Goal: Contribute content: Contribute content

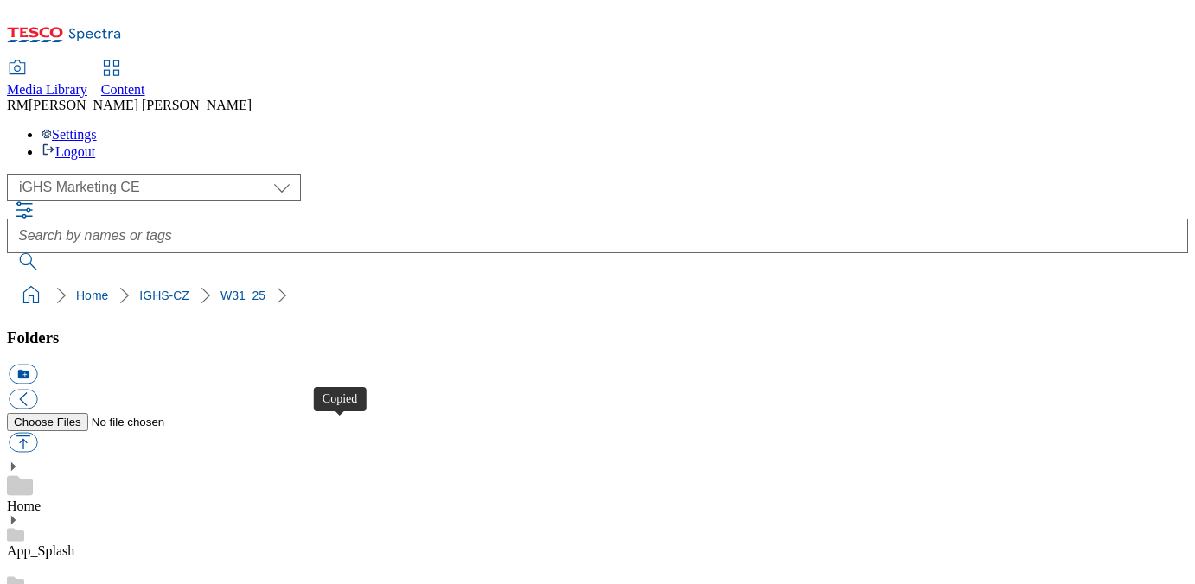
select select "flare-ighs-ce-mktg"
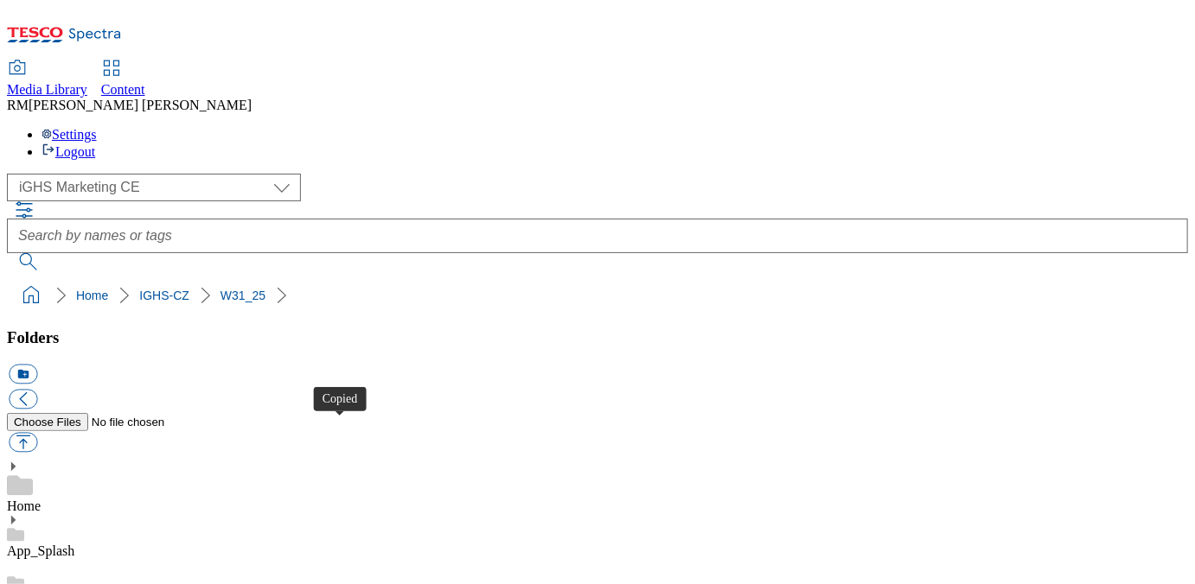
click at [37, 433] on button "button" at bounding box center [23, 443] width 29 height 20
type input "C:\fakepath\Text_bg.jpg"
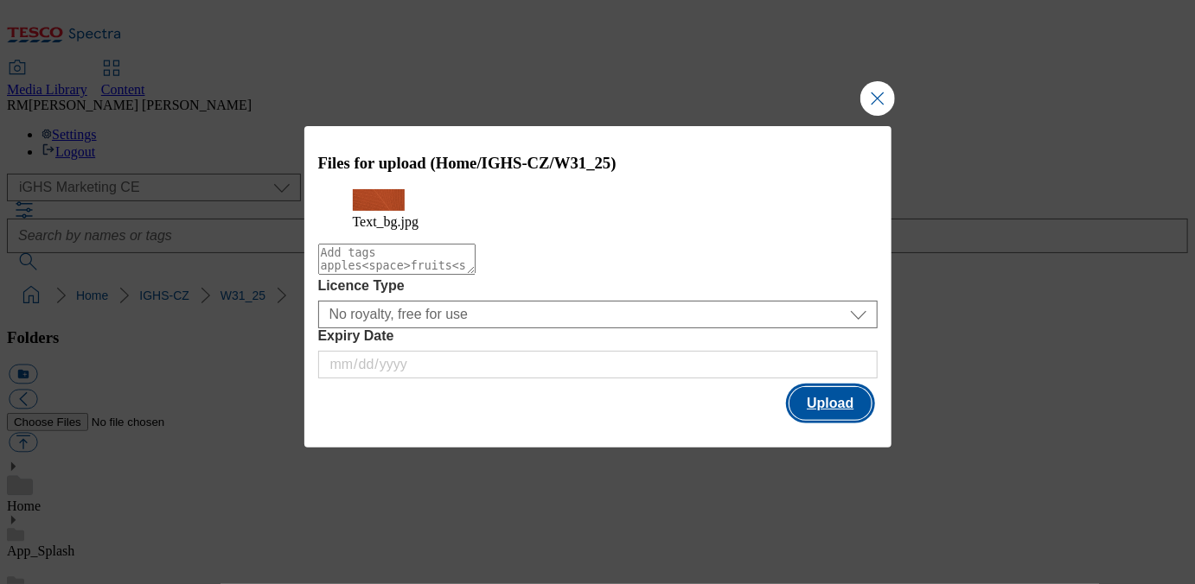
click at [824, 412] on button "Upload" at bounding box center [829, 403] width 81 height 33
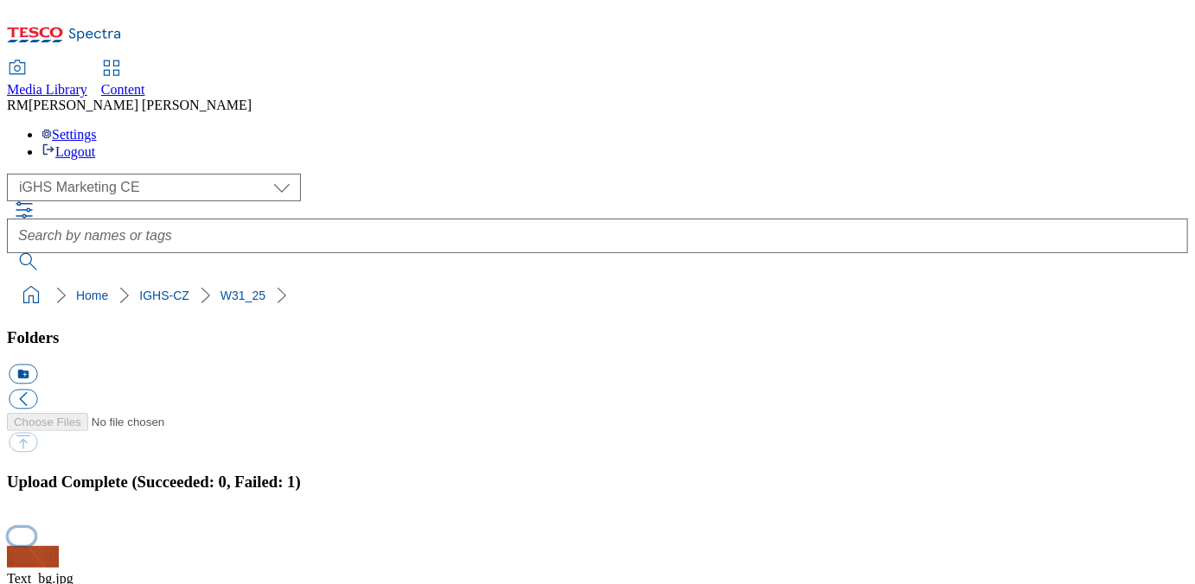
click at [35, 528] on button "button" at bounding box center [22, 536] width 26 height 16
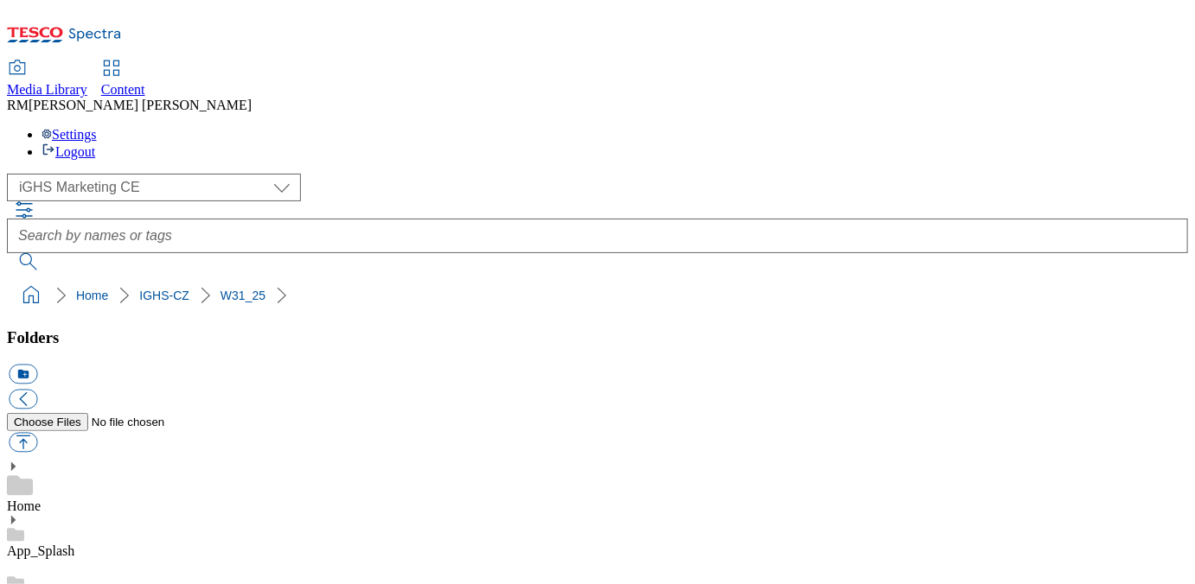
click at [37, 433] on button "button" at bounding box center [23, 443] width 29 height 20
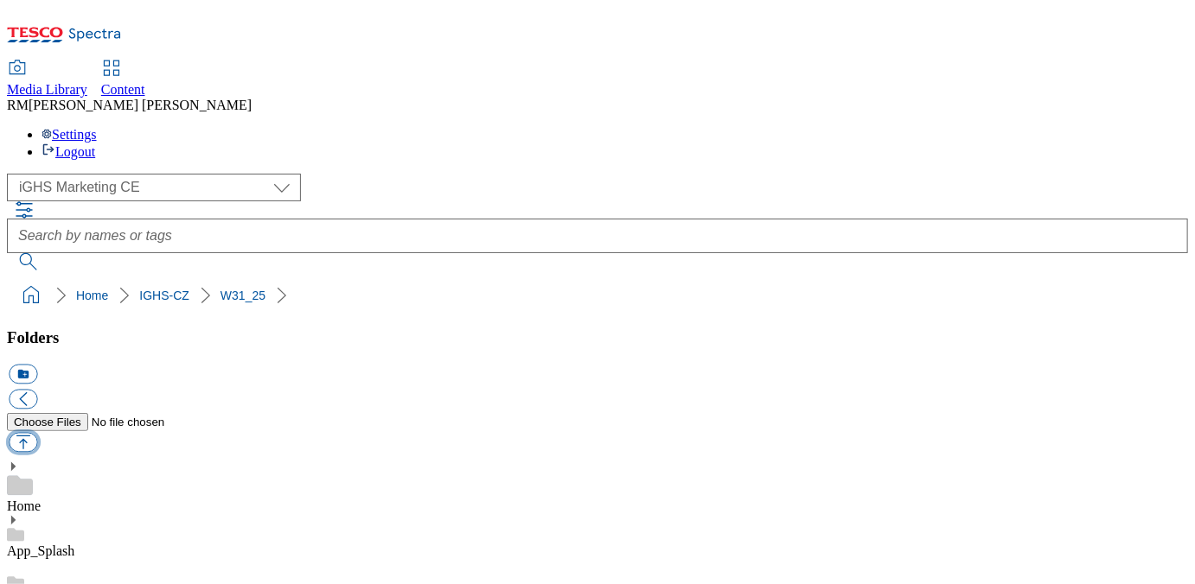
type input "C:\fakepath\S2_Text_bg.jpg"
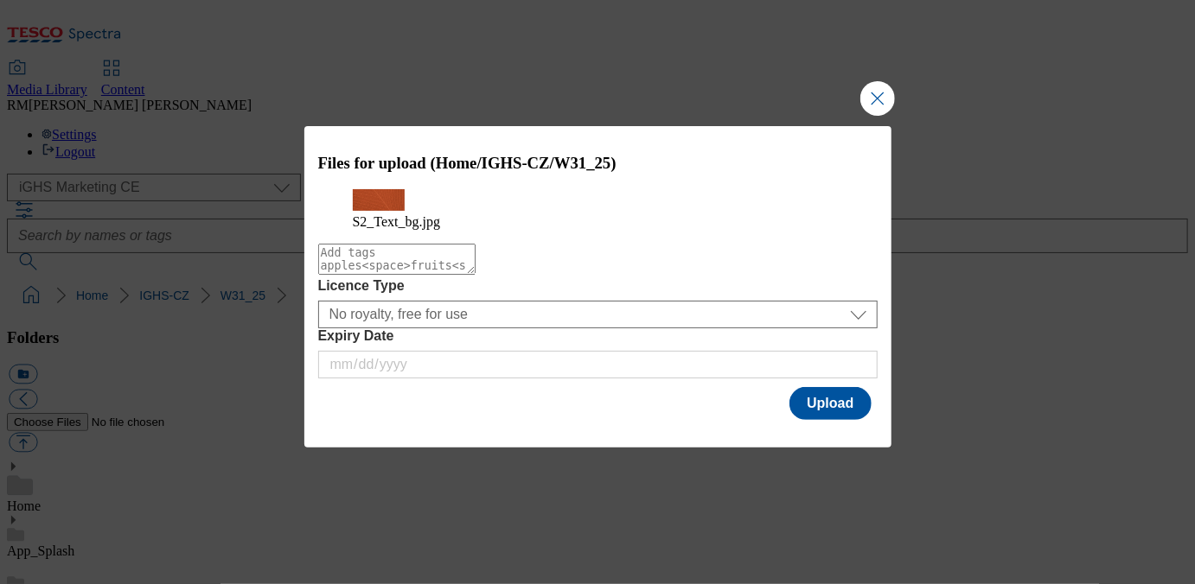
click at [455, 275] on textarea "Modal" at bounding box center [396, 259] width 157 height 31
type textarea "Text_BG"
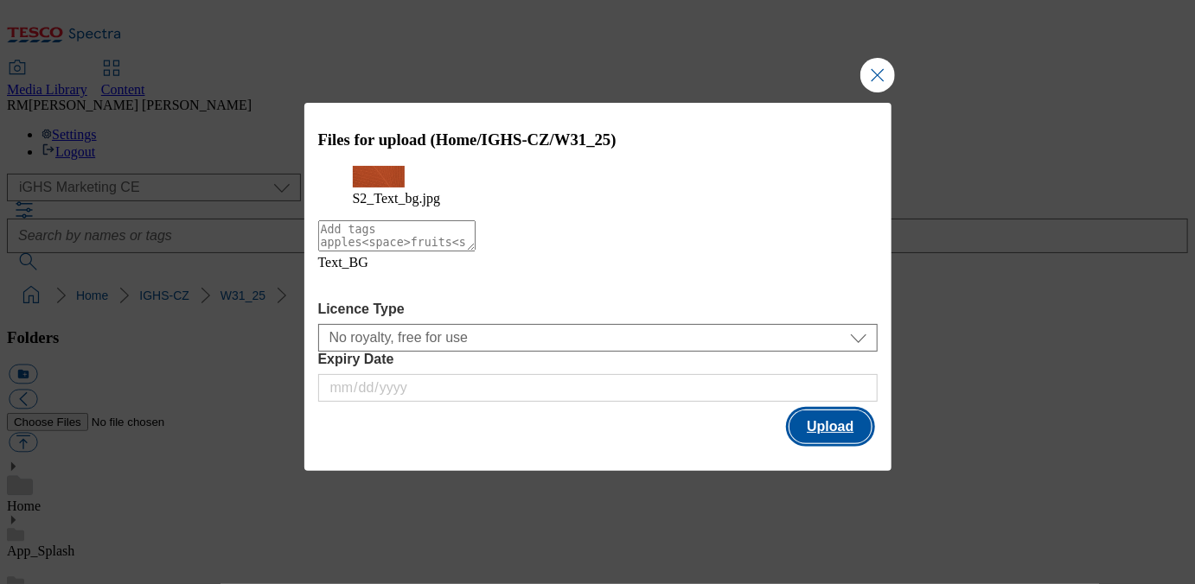
click at [822, 425] on button "Upload" at bounding box center [829, 427] width 81 height 33
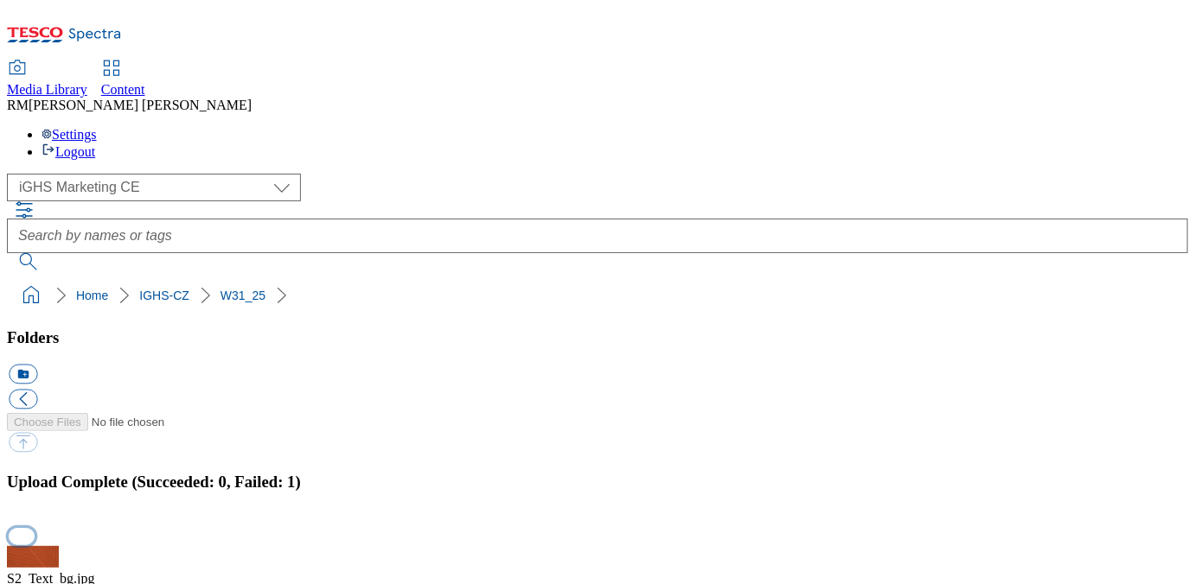
click at [35, 528] on button "button" at bounding box center [22, 536] width 26 height 16
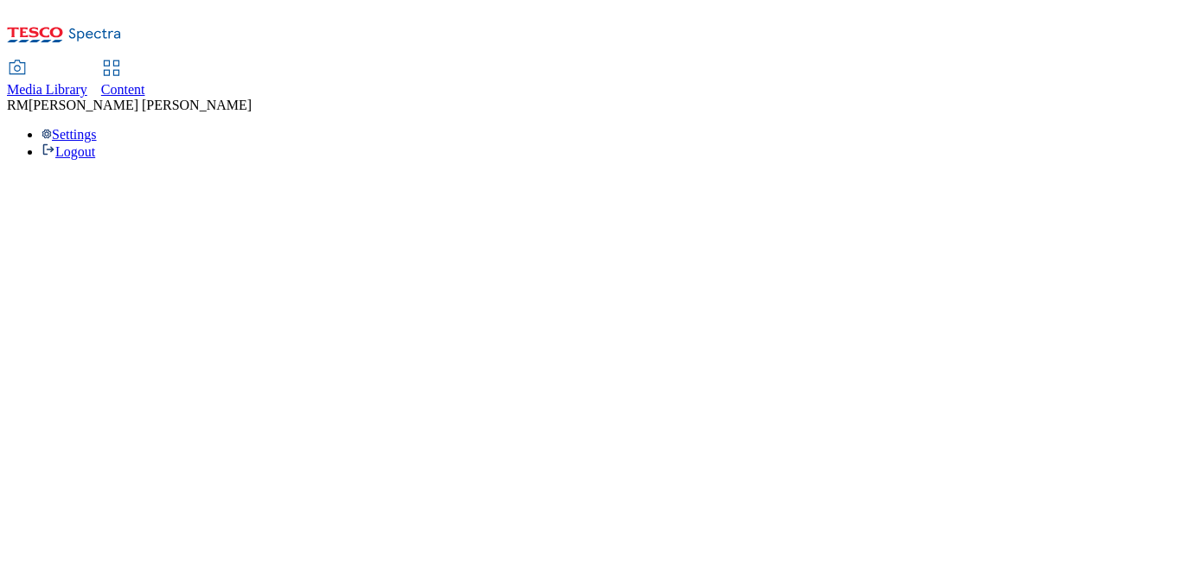
select select "flare-ighs-ce-mktg"
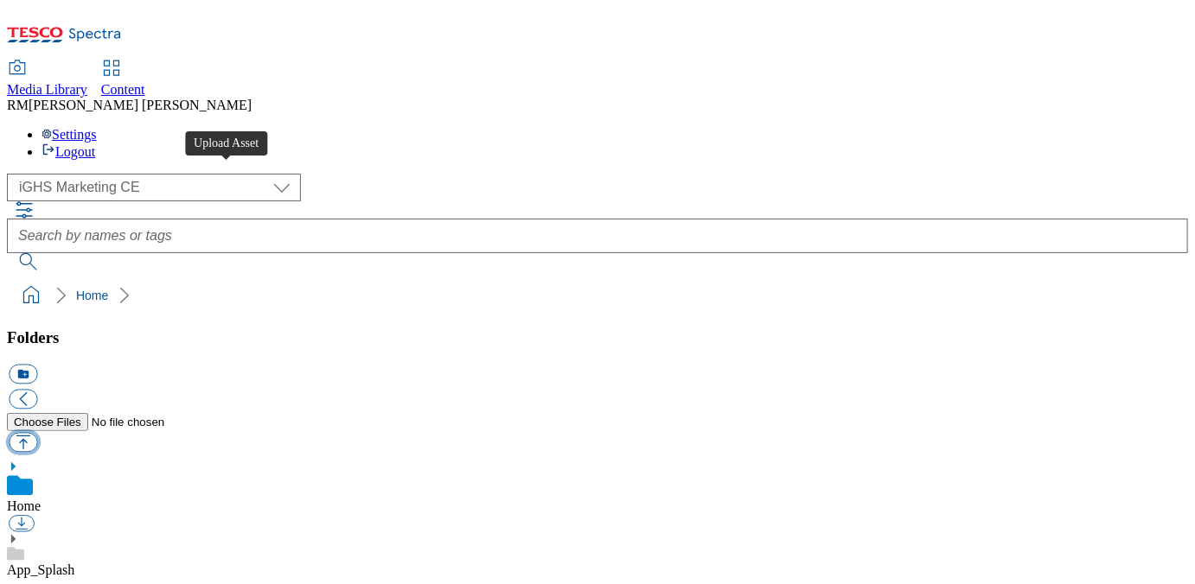
click at [37, 433] on button "button" at bounding box center [23, 443] width 29 height 20
type input "C:\fakepath\S2_Text_bg.jpg"
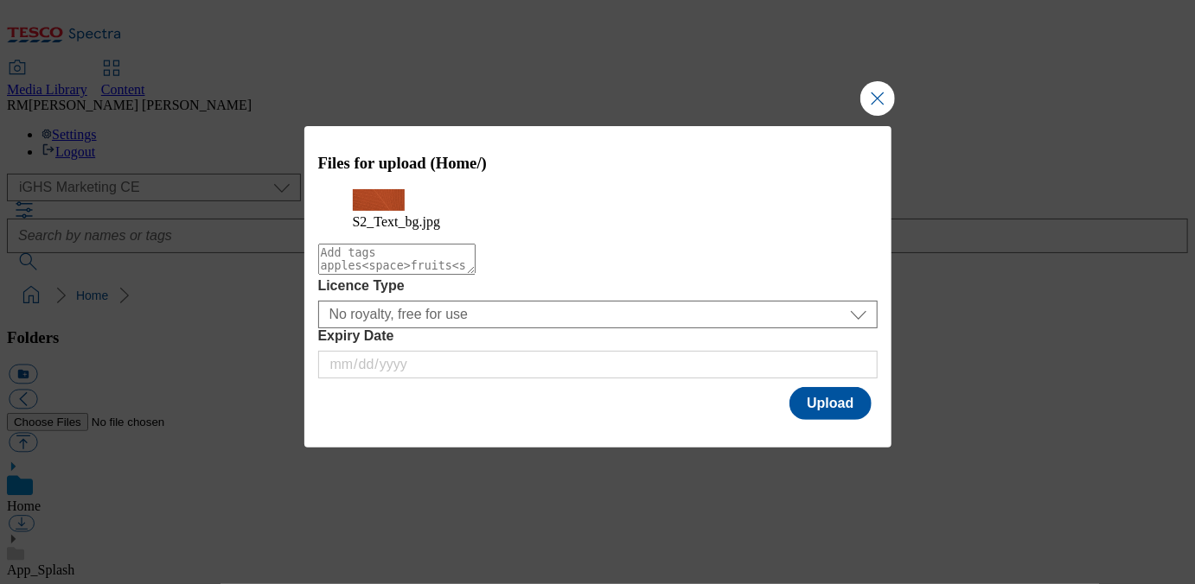
click at [476, 275] on textarea "Modal" at bounding box center [396, 259] width 157 height 31
type textarea "text"
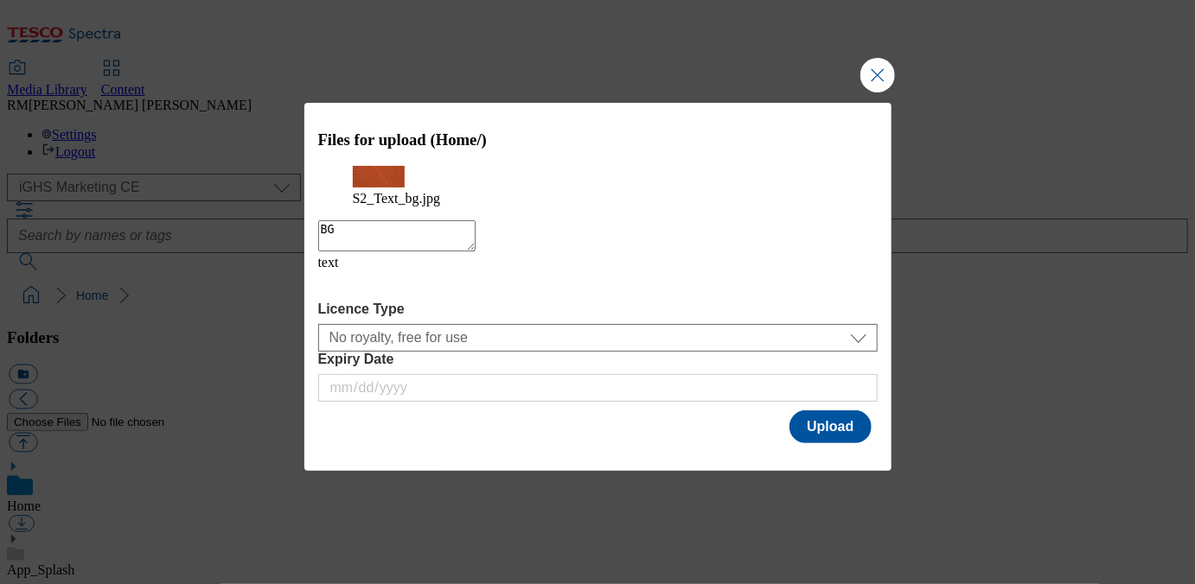
type textarea "BG"
click at [463, 252] on textarea "BG" at bounding box center [396, 235] width 157 height 31
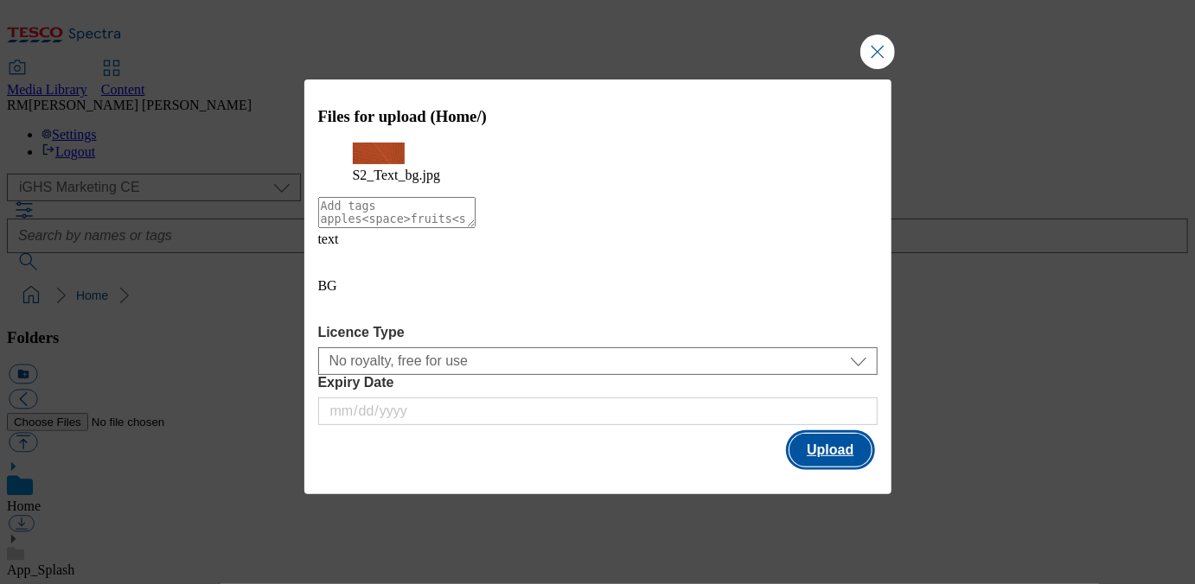
click at [852, 442] on button "Upload" at bounding box center [829, 450] width 81 height 33
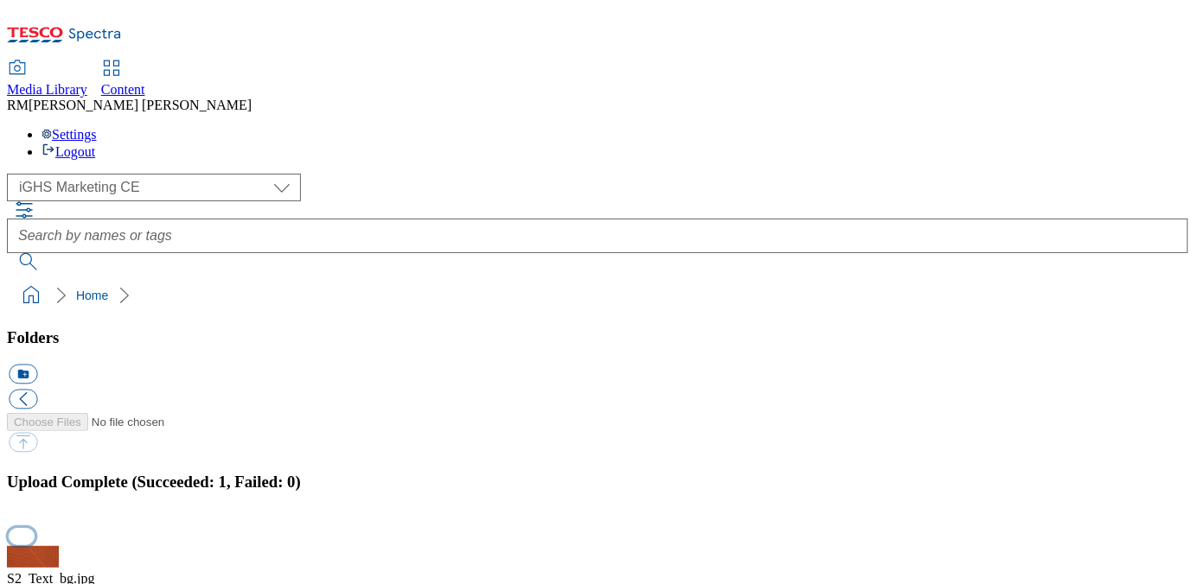
click at [35, 528] on button "button" at bounding box center [22, 536] width 26 height 16
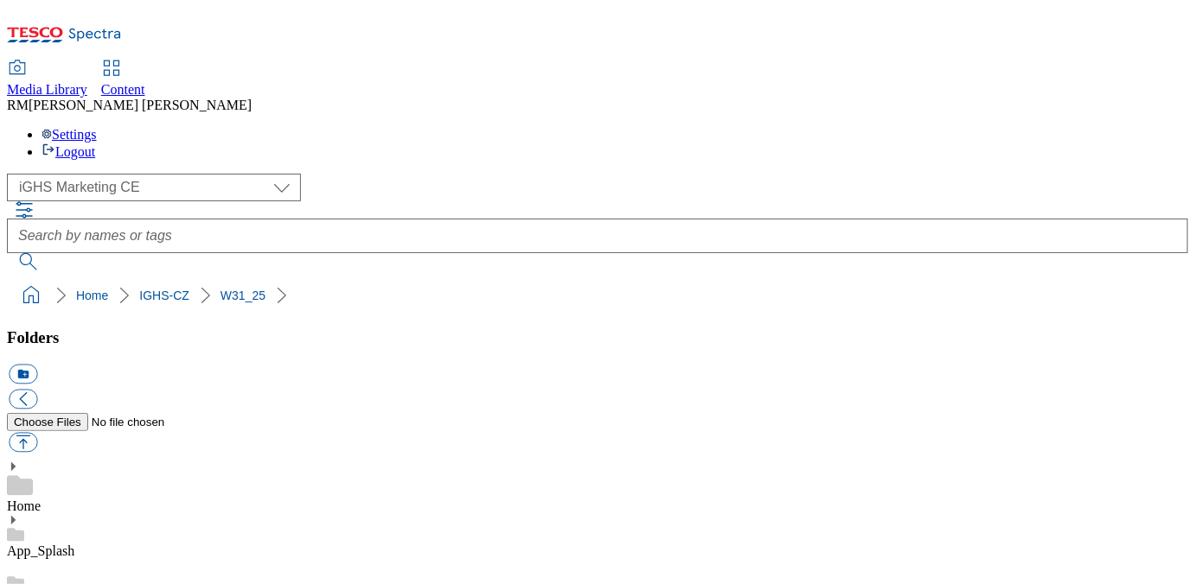
scroll to position [0, 0]
click at [37, 433] on button "button" at bounding box center [23, 443] width 29 height 20
type input "C:\fakepath\S2_Text_bg.jpg"
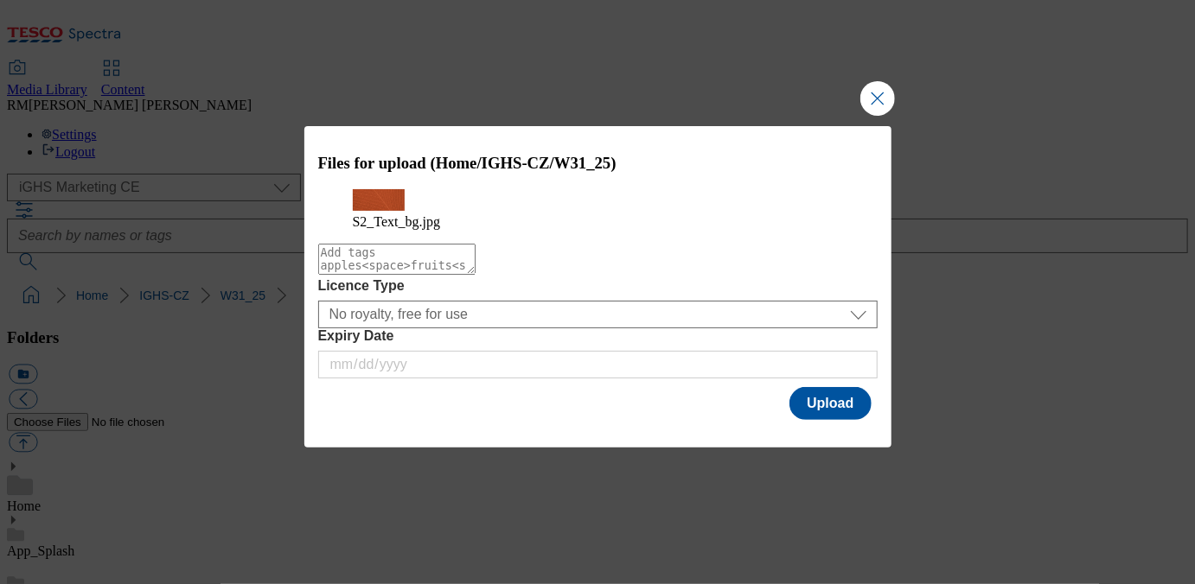
click at [449, 275] on textarea "Modal" at bounding box center [396, 259] width 157 height 31
type textarea "text_BG"
click at [839, 418] on button "Upload" at bounding box center [829, 403] width 81 height 33
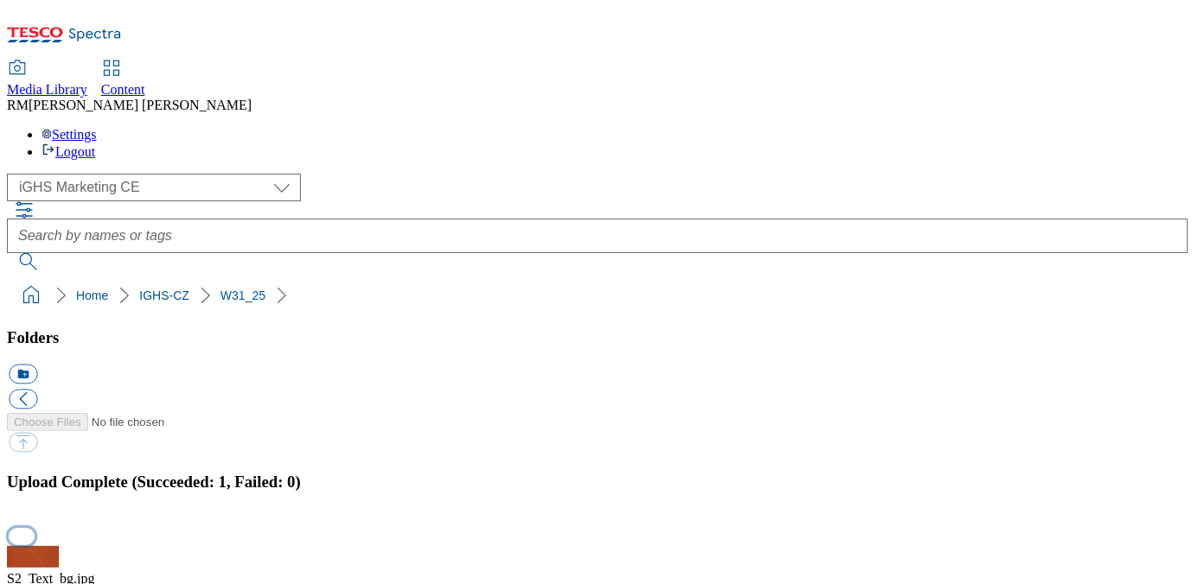
click at [35, 528] on button "button" at bounding box center [22, 536] width 26 height 16
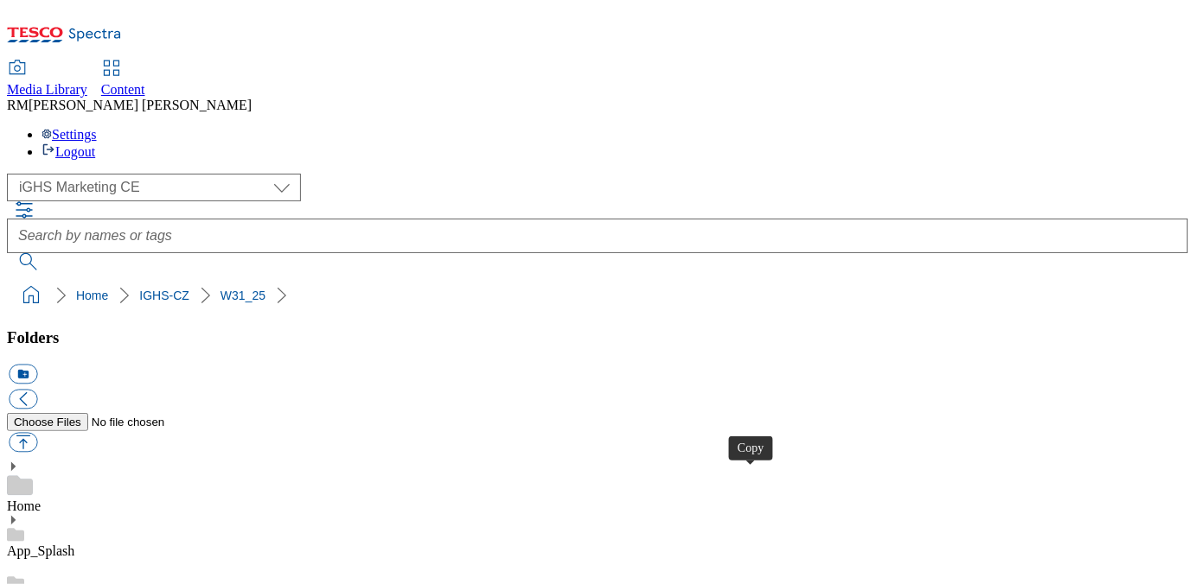
click at [37, 433] on button "button" at bounding box center [23, 443] width 29 height 20
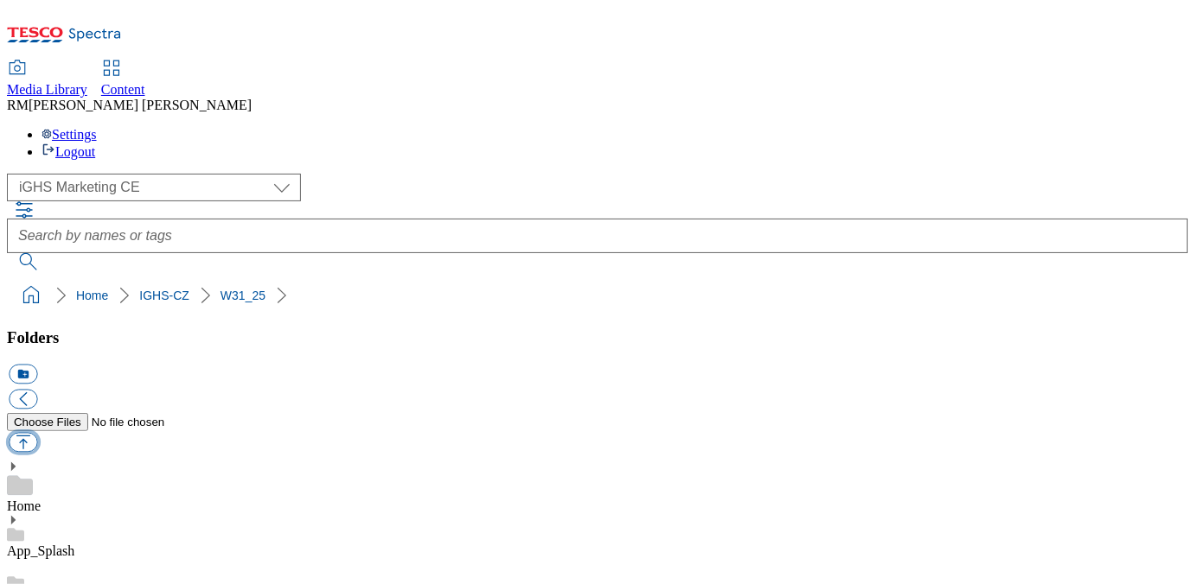
type input "C:\fakepath\Product_1_CZ.jpg"
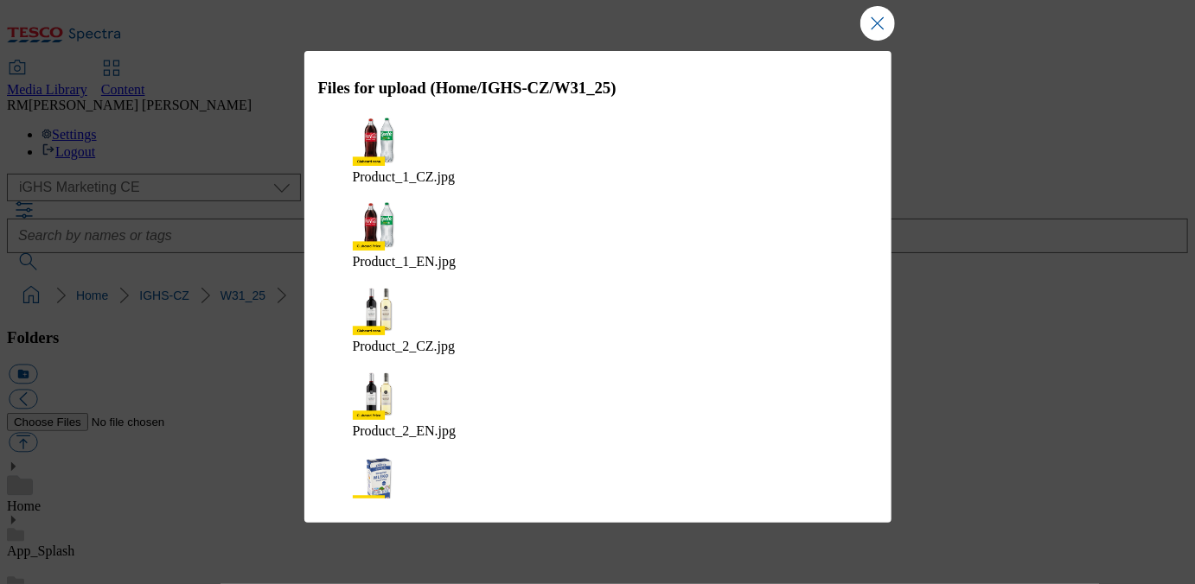
type textarea "S"
type textarea "W31"
click at [899, 453] on div "Files for upload (Home/IGHS-CZ/W31_25) Product_1_CZ.jpg Product_1_EN.jpg Produc…" at bounding box center [597, 292] width 1195 height 584
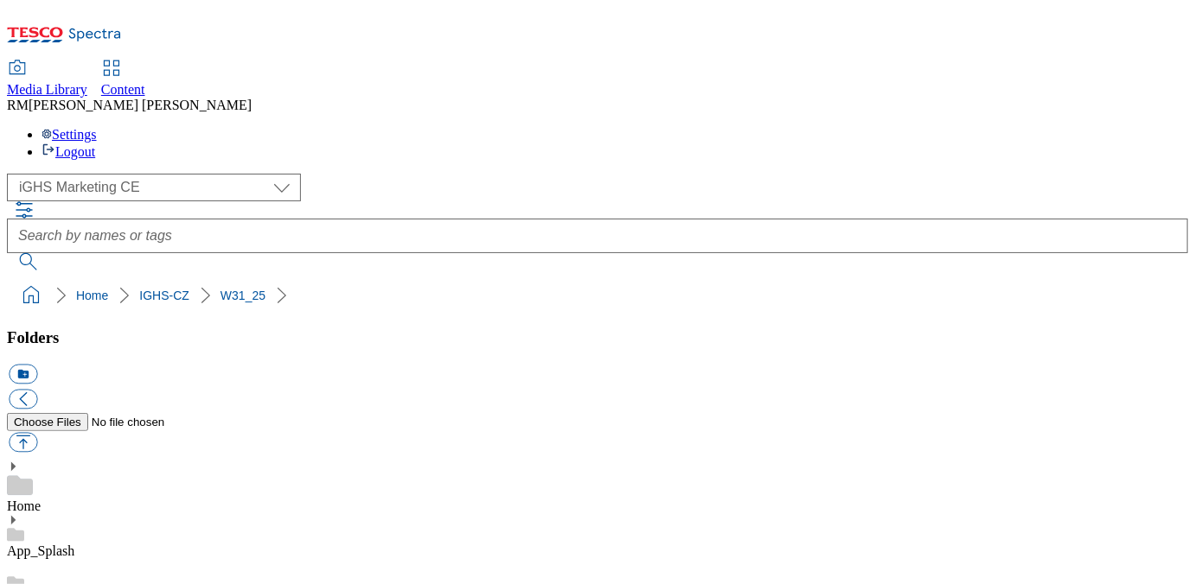
click at [35, 509] on button "button" at bounding box center [22, 517] width 26 height 16
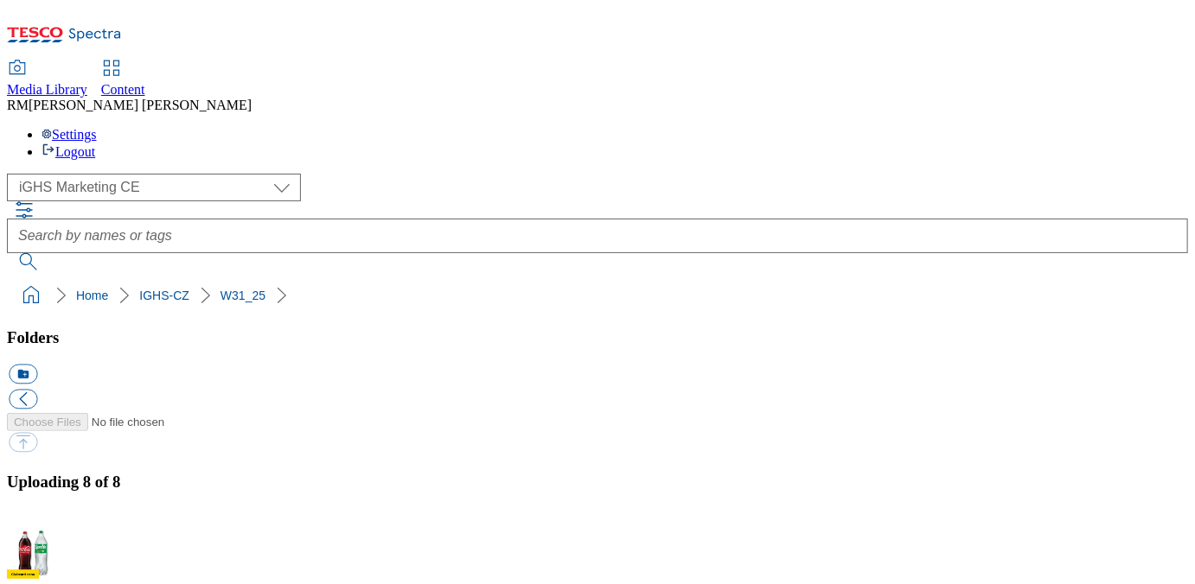
scroll to position [381, 0]
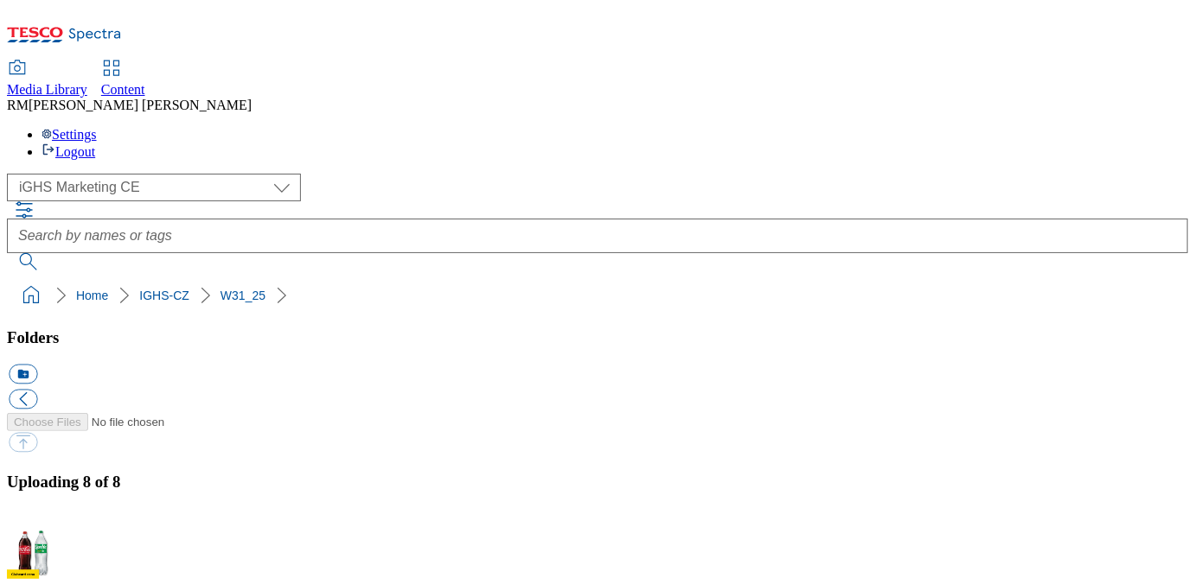
scroll to position [54, 0]
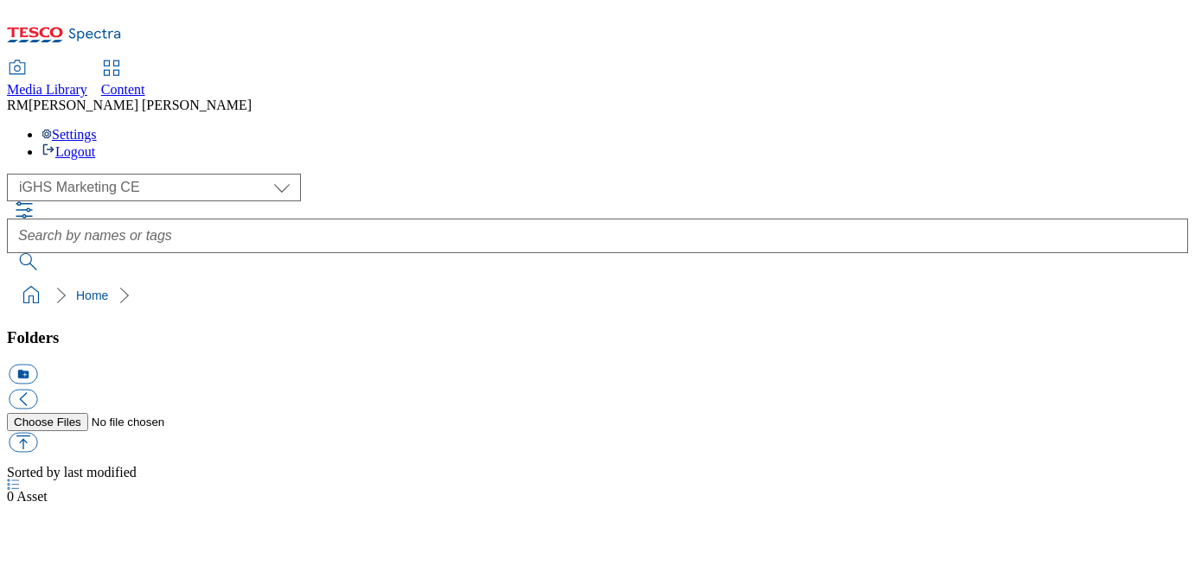
select select "flare-ighs-ce-mktg"
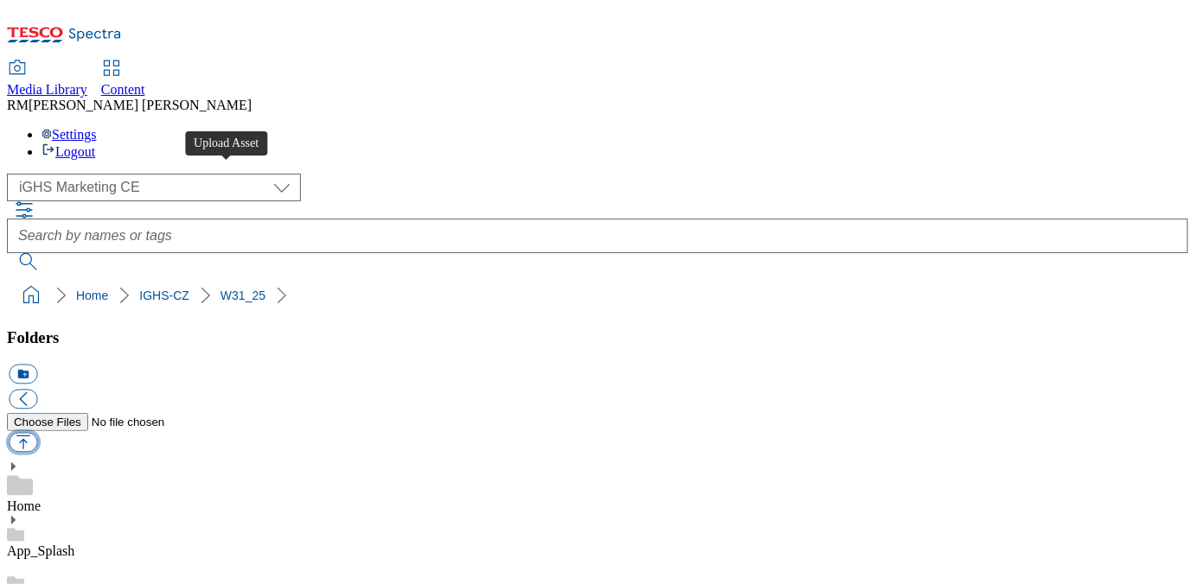
click at [37, 433] on button "button" at bounding box center [23, 443] width 29 height 20
type input "C:\fakepath\C4_EN.jpg"
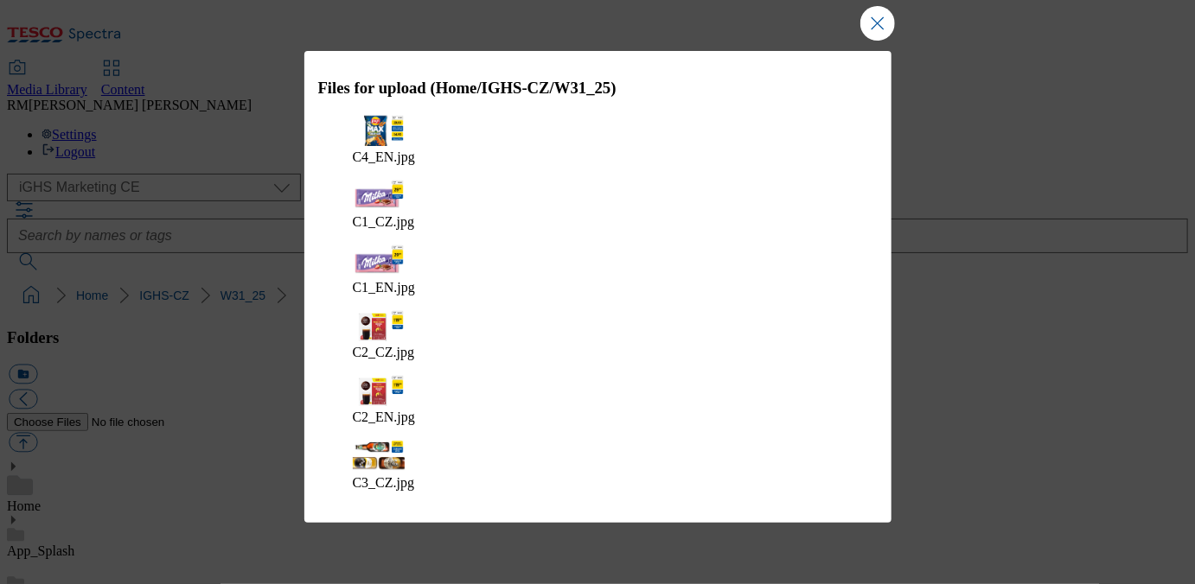
type textarea "W31_Content_Banners"
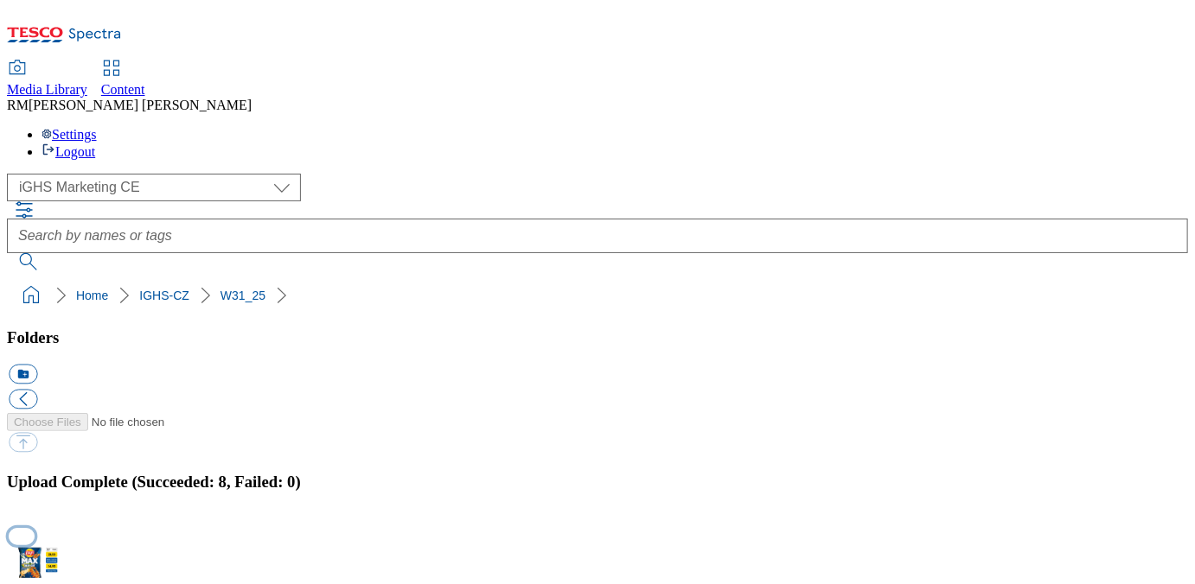
click at [35, 528] on button "button" at bounding box center [22, 536] width 26 height 16
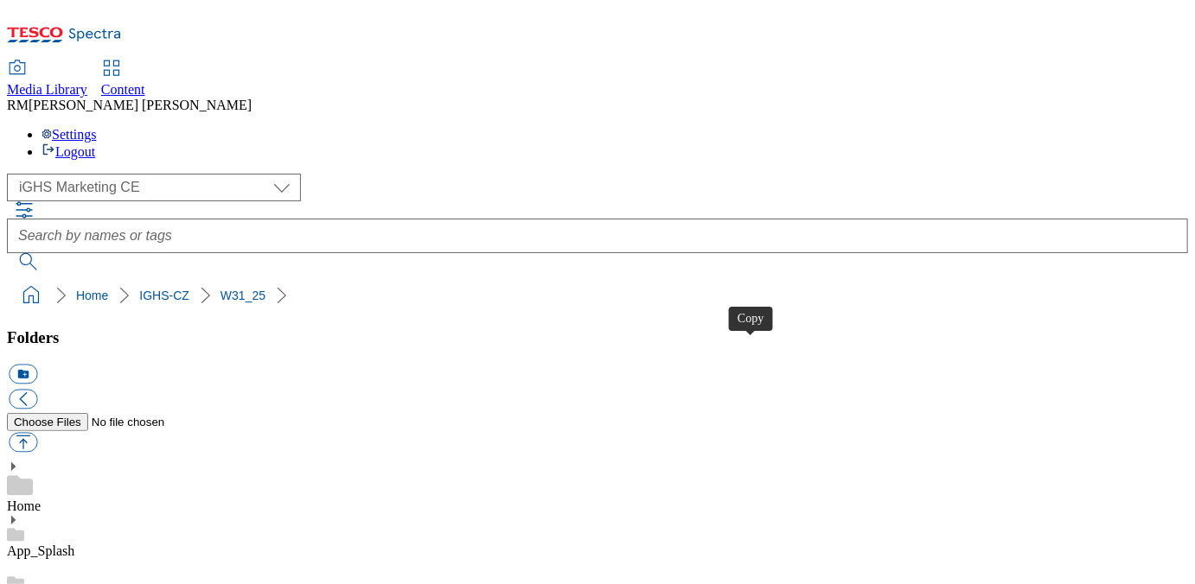
scroll to position [335, 0]
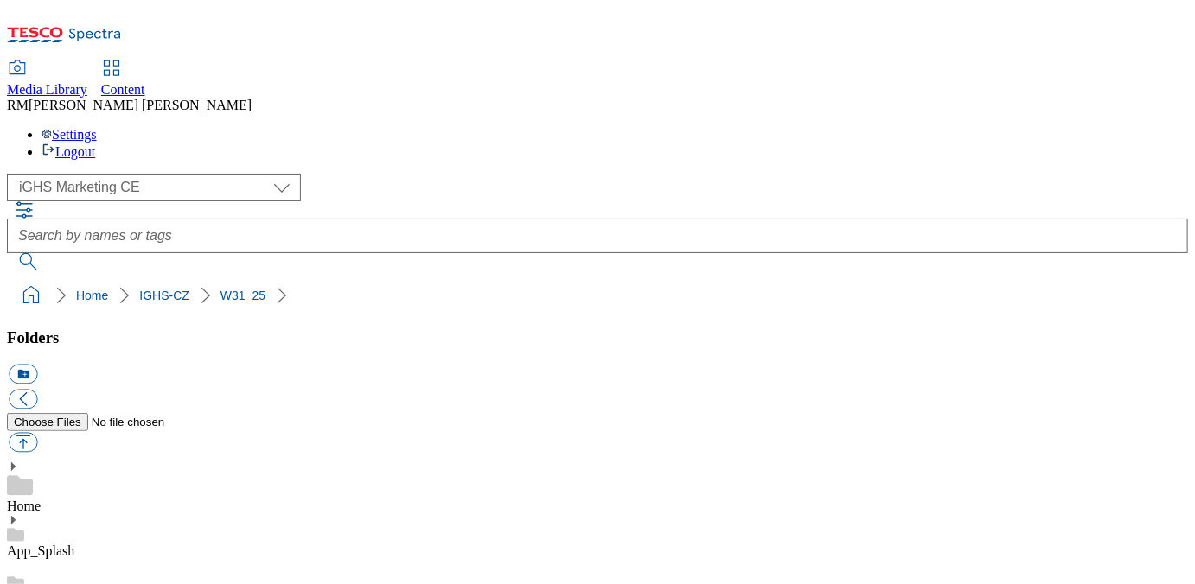
scroll to position [311, 0]
click at [37, 433] on button "button" at bounding box center [23, 443] width 29 height 20
type input "C:\fakepath\C4_CZ.jpg"
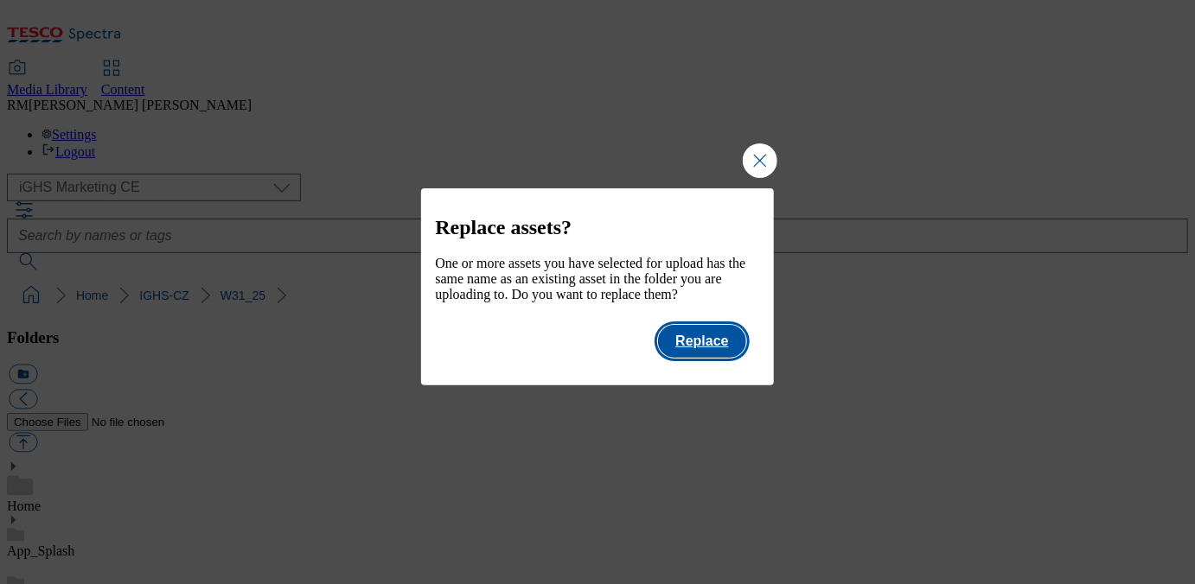
click at [714, 358] on button "Replace" at bounding box center [701, 341] width 87 height 33
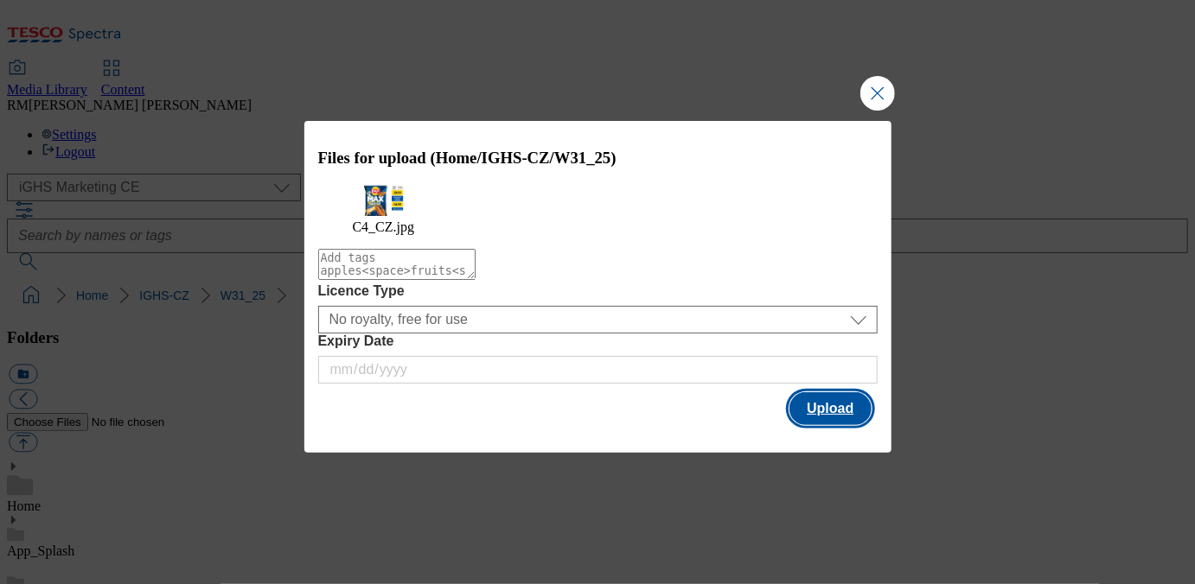
click at [821, 420] on button "Upload" at bounding box center [829, 409] width 81 height 33
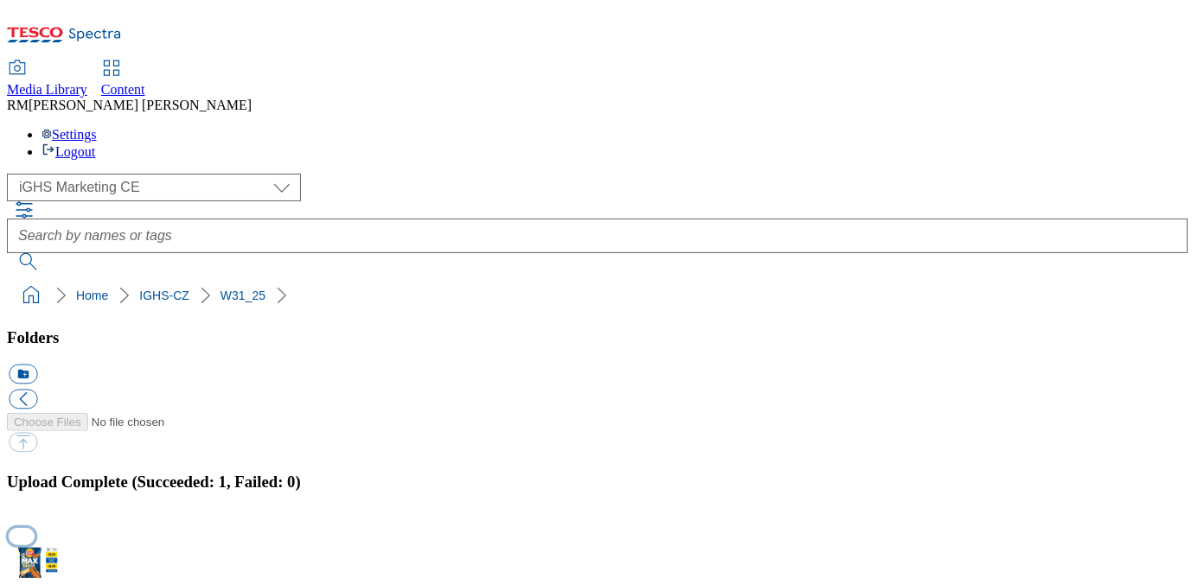
click at [35, 528] on button "button" at bounding box center [22, 536] width 26 height 16
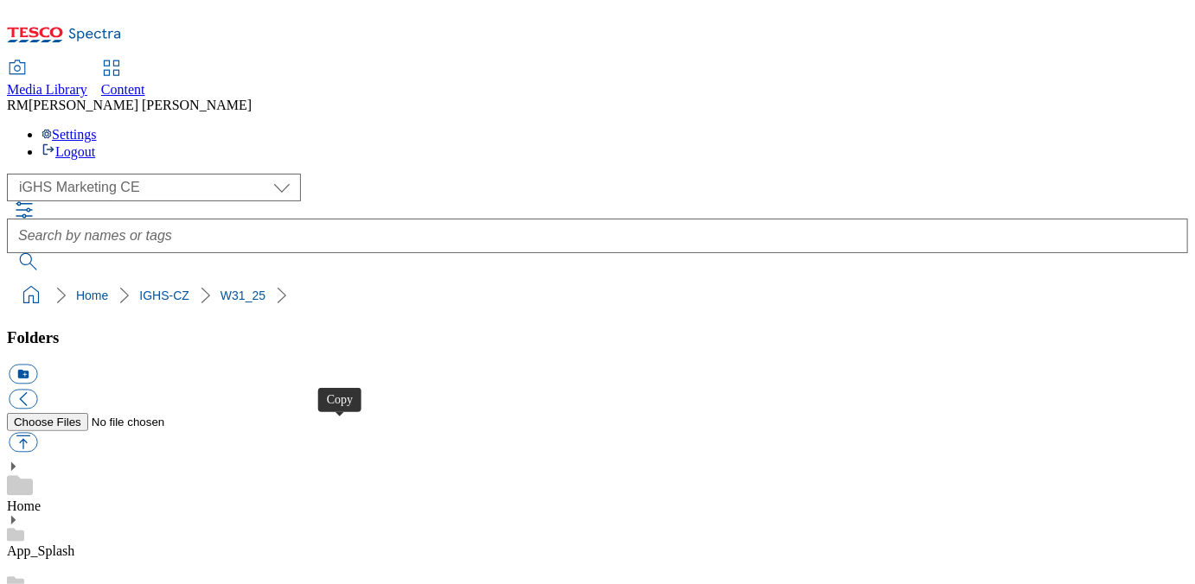
click at [37, 433] on button "button" at bounding box center [23, 443] width 29 height 20
type input "C:\fakepath\Contetn_1_CZ.gif"
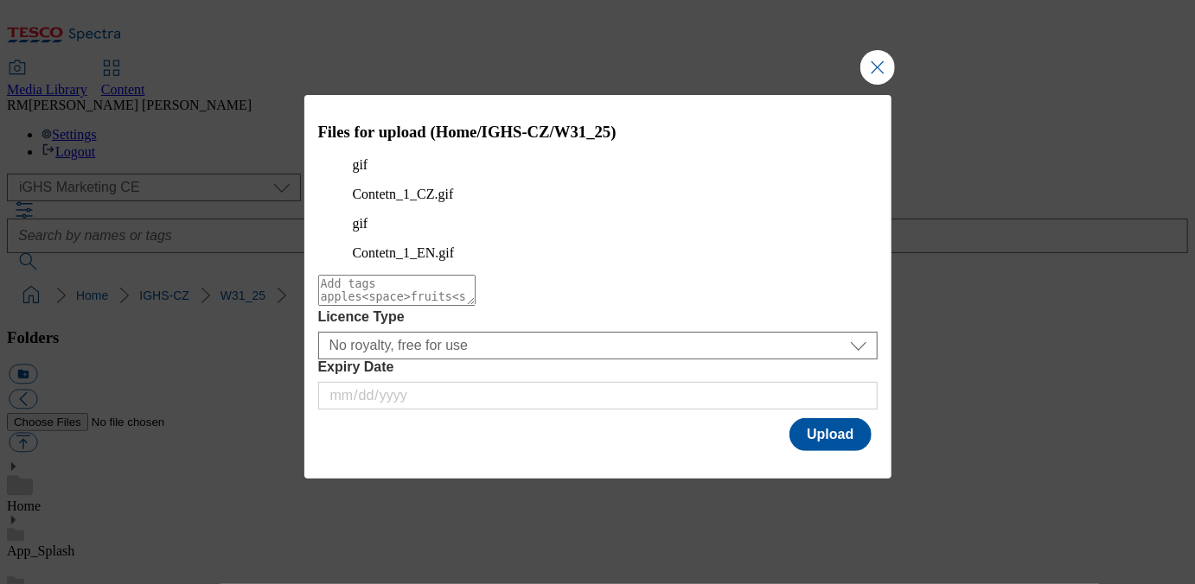
click at [476, 294] on textarea "Modal" at bounding box center [396, 290] width 157 height 31
click at [841, 425] on button "Upload" at bounding box center [829, 434] width 81 height 33
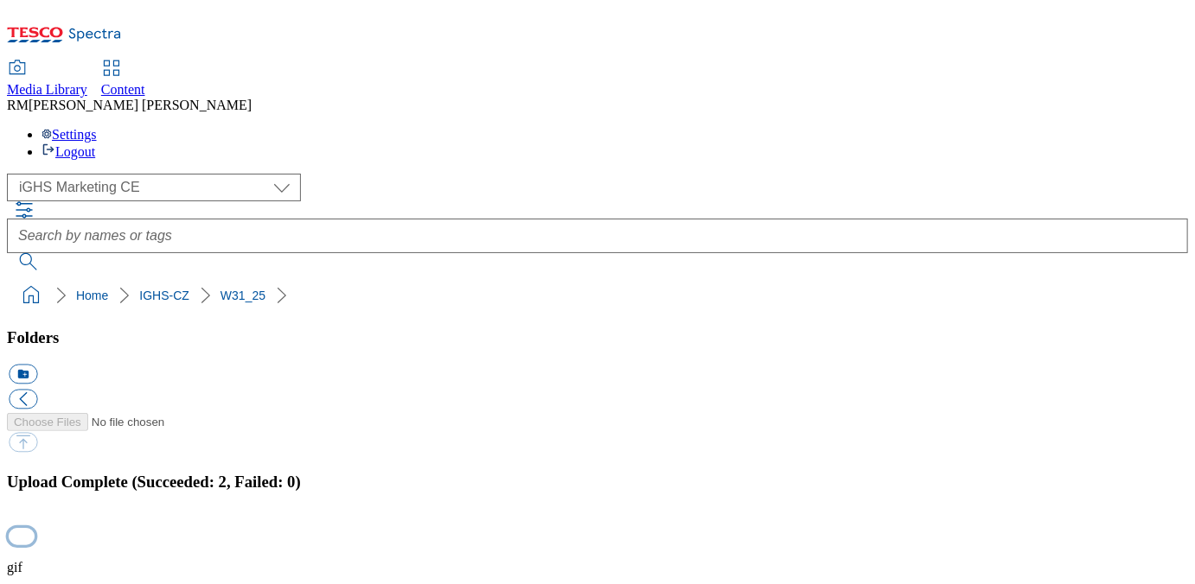
click at [35, 528] on button "button" at bounding box center [22, 536] width 26 height 16
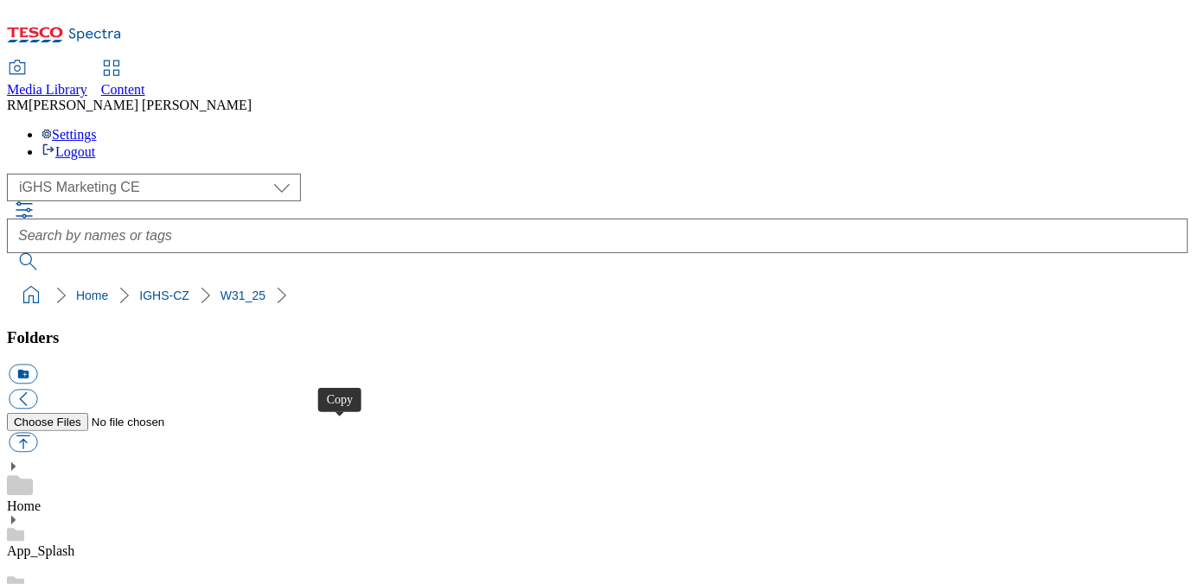
click at [37, 433] on button "button" at bounding box center [23, 443] width 29 height 20
type input "C:\fakepath\Contetn_1_EN.gif"
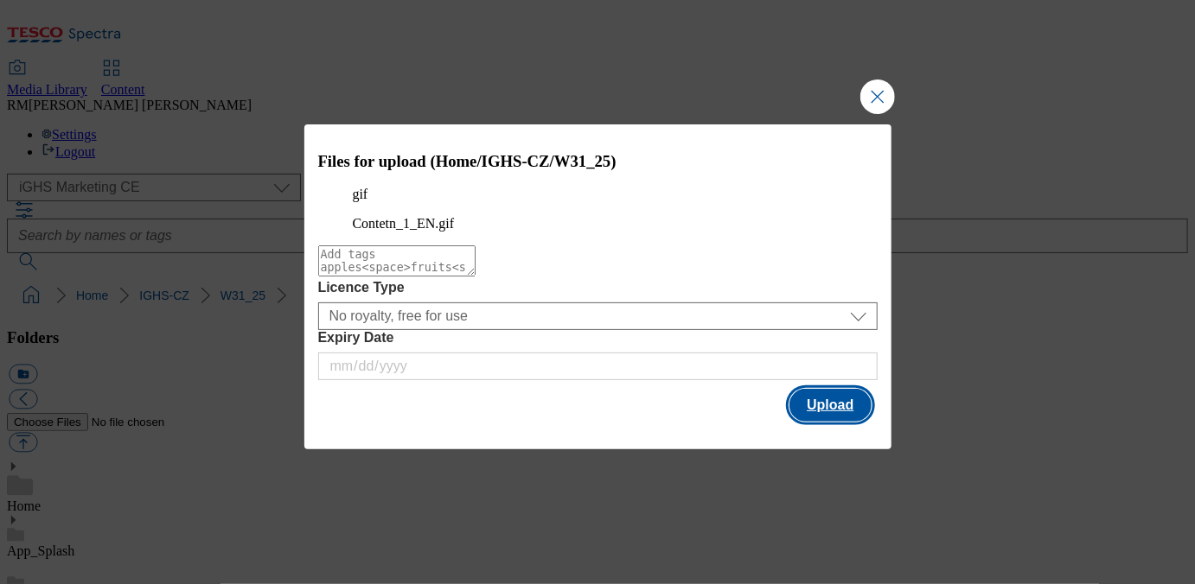
click at [832, 422] on button "Upload" at bounding box center [829, 405] width 81 height 33
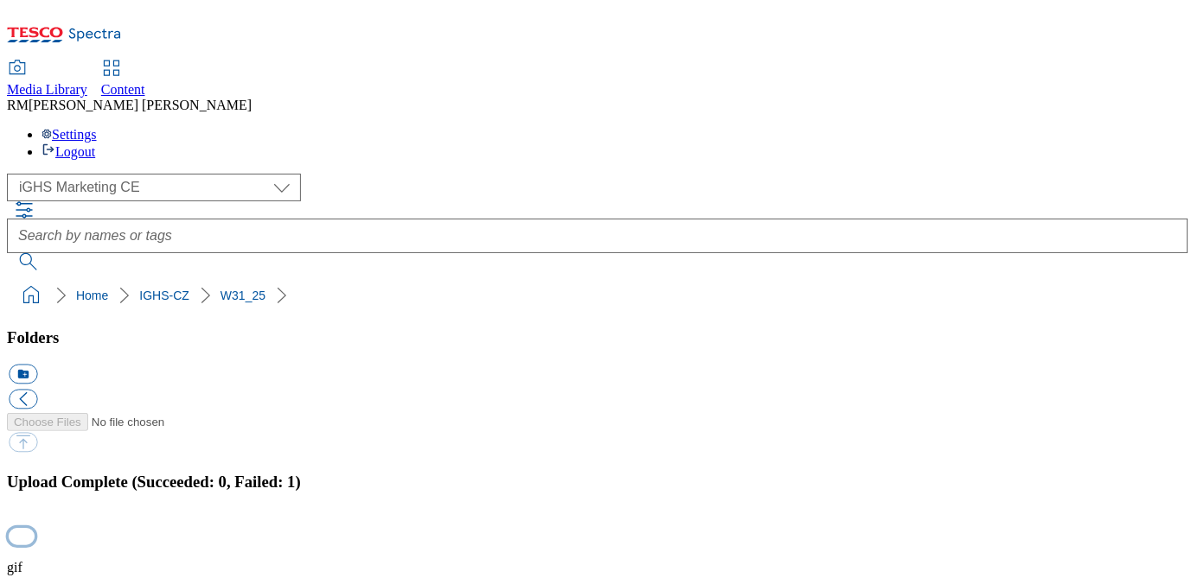
click at [35, 528] on button "button" at bounding box center [22, 536] width 26 height 16
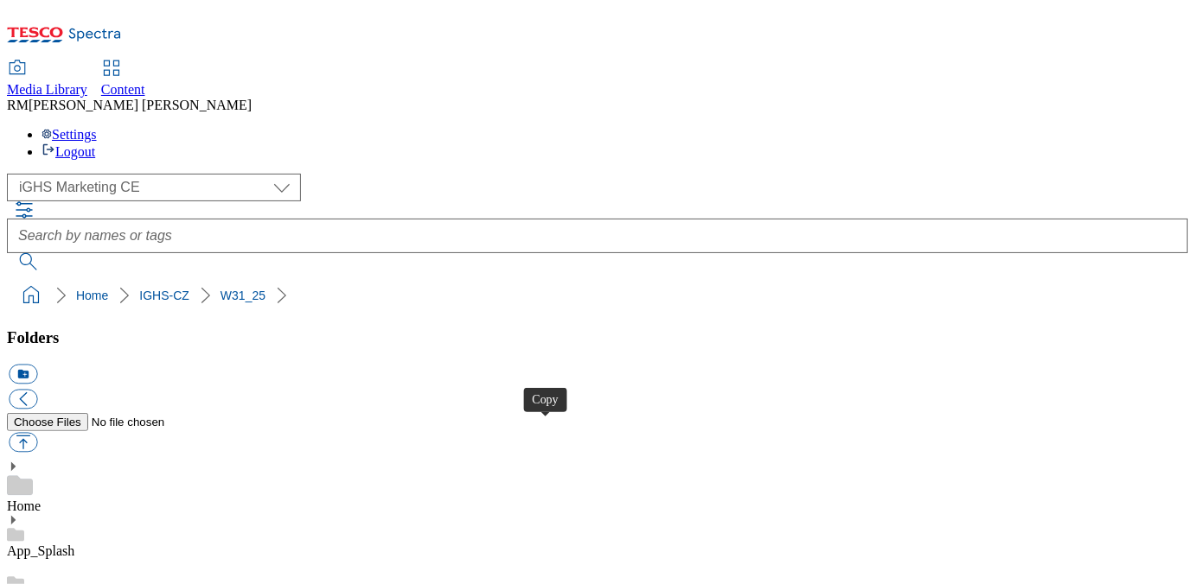
click at [37, 433] on button "button" at bounding box center [23, 443] width 29 height 20
type input "C:\fakepath\Contetn_1_EN_2.gif"
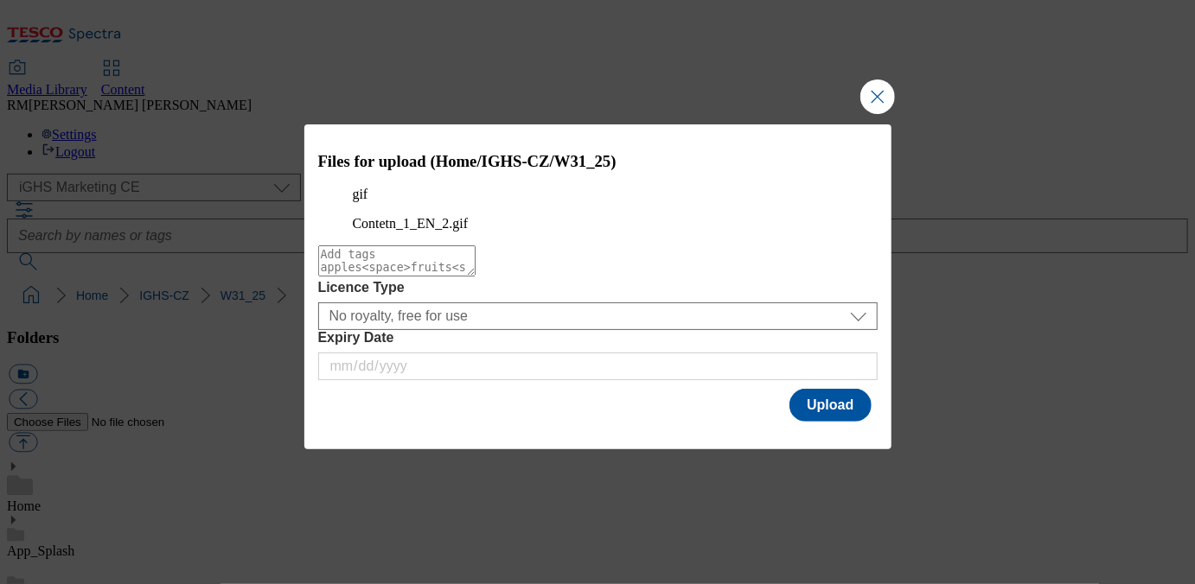
click at [438, 277] on textarea "Modal" at bounding box center [396, 261] width 157 height 31
type textarea "Content_2_EN"
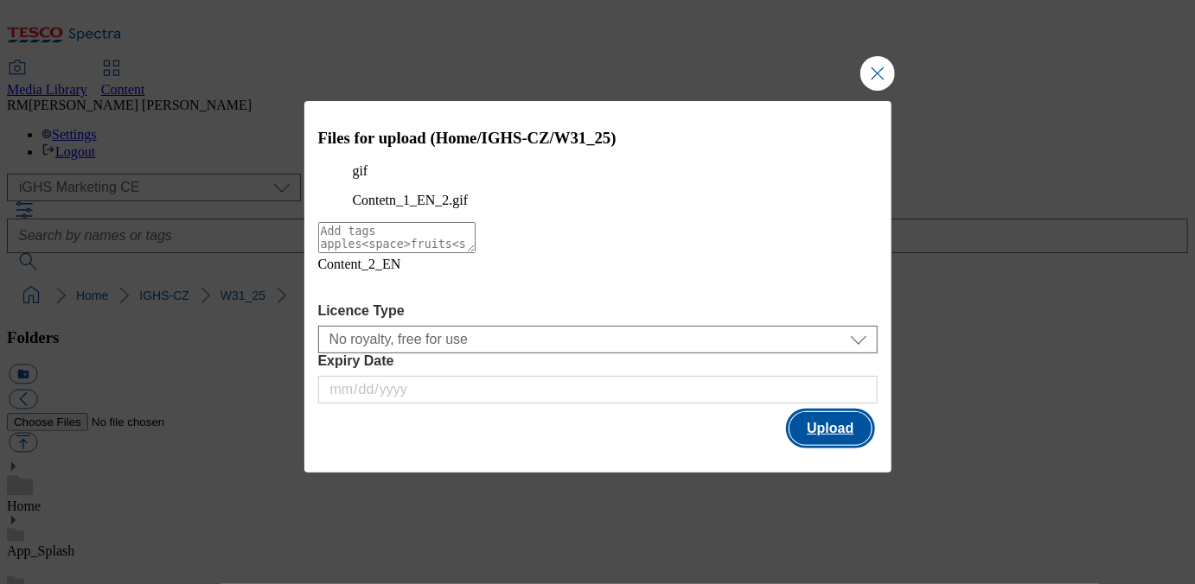
click at [848, 438] on button "Upload" at bounding box center [829, 428] width 81 height 33
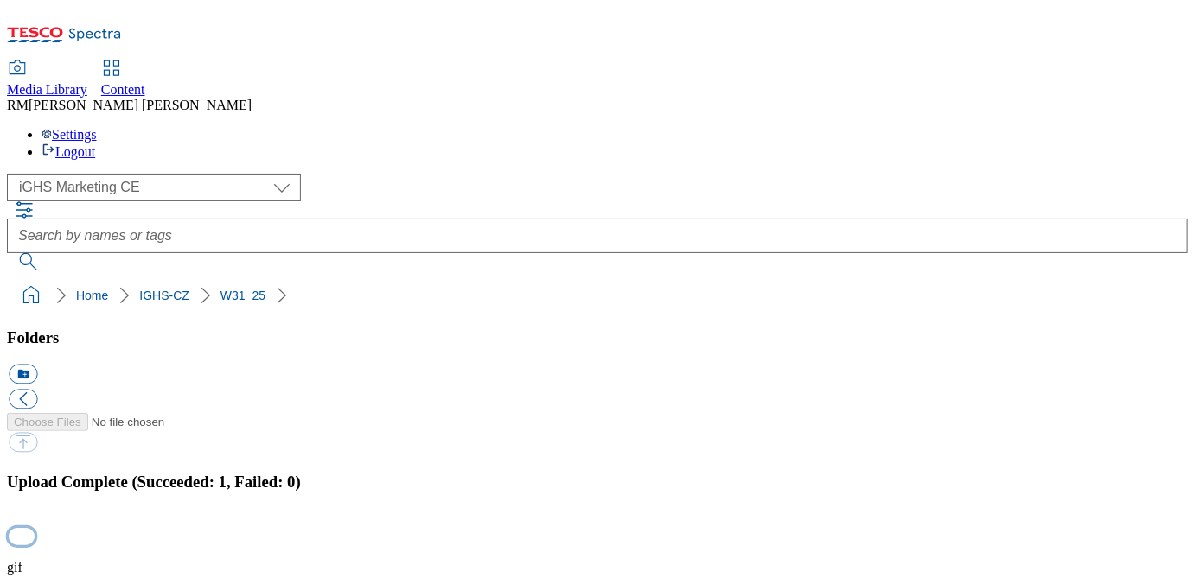
click at [35, 528] on button "button" at bounding box center [22, 536] width 26 height 16
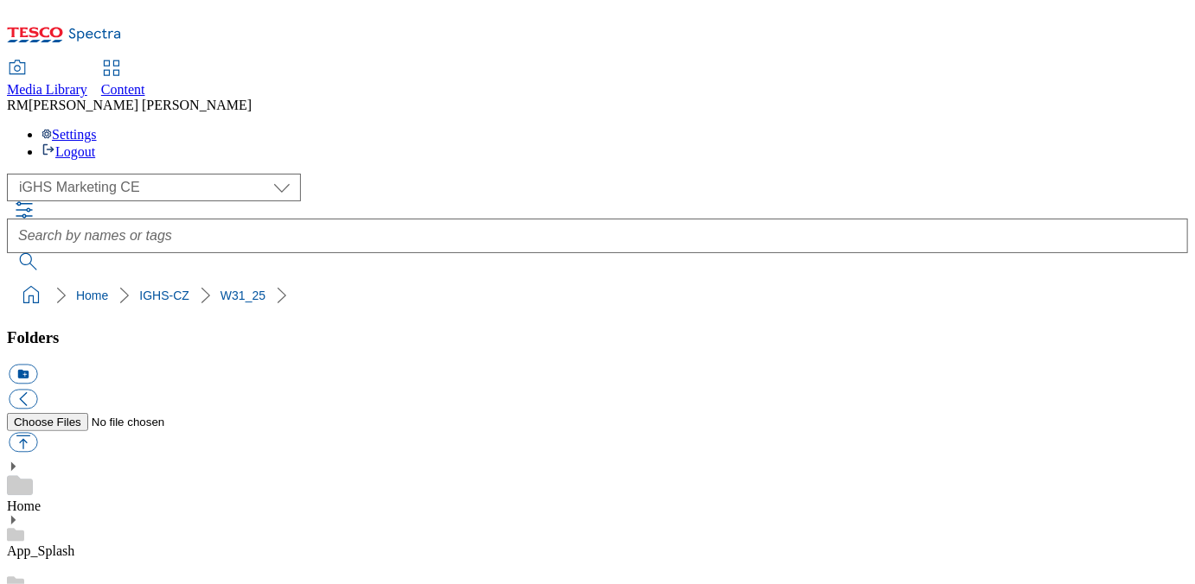
click at [795, 279] on ol "Home IGHS-CZ W31_25" at bounding box center [602, 295] width 1171 height 33
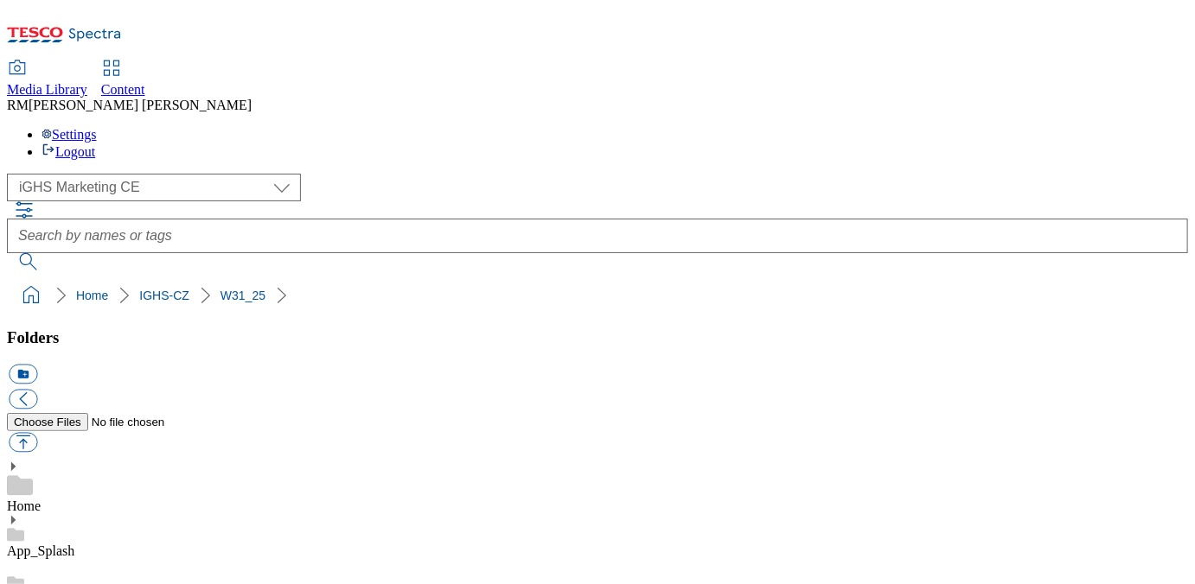
checkbox input "true"
checkbox input "false"
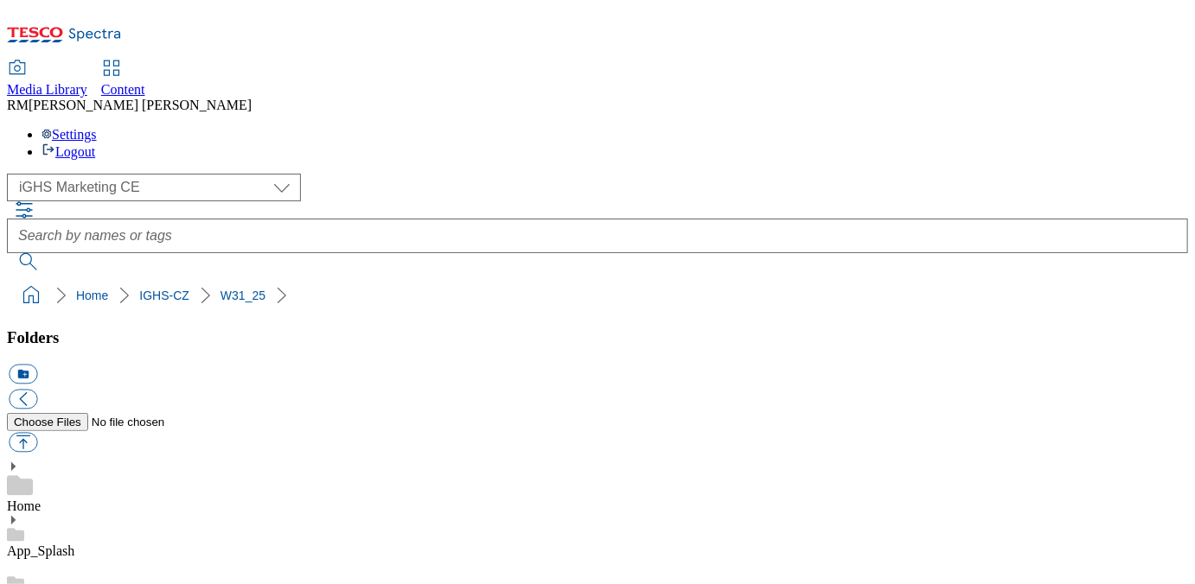
checkbox input "true"
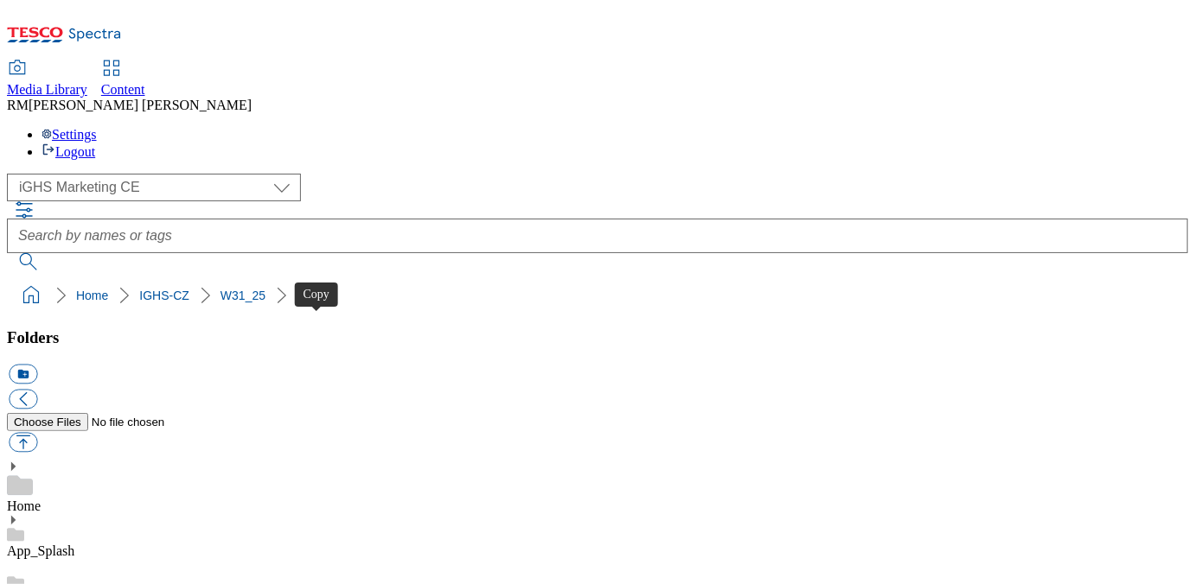
click at [37, 433] on button "button" at bounding box center [23, 443] width 29 height 20
type input "C:\fakepath\Content_2.jpg"
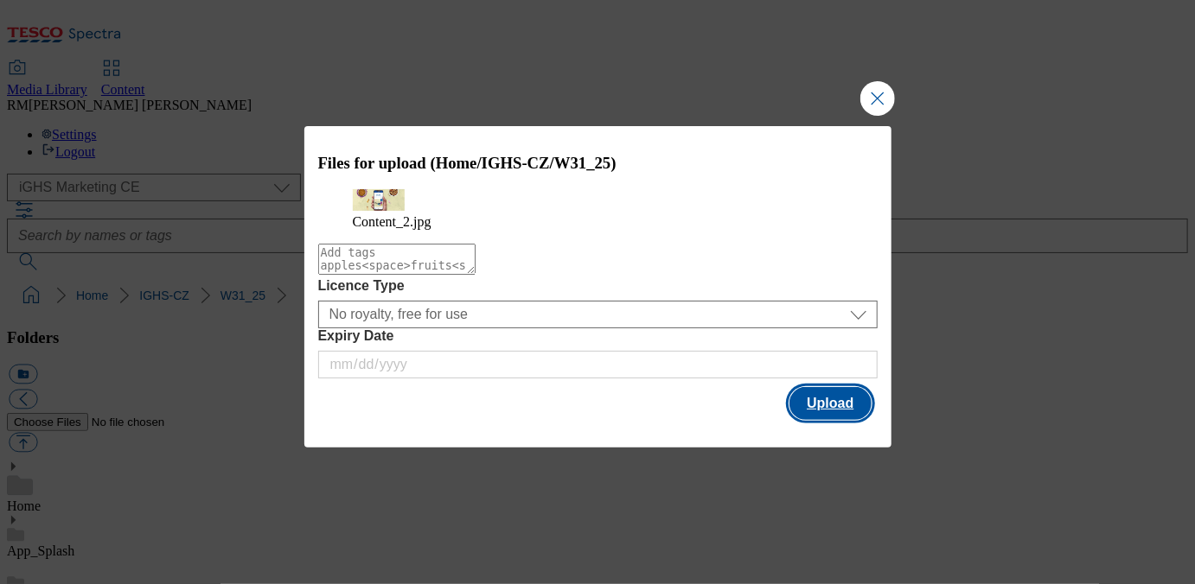
click at [835, 420] on button "Upload" at bounding box center [829, 403] width 81 height 33
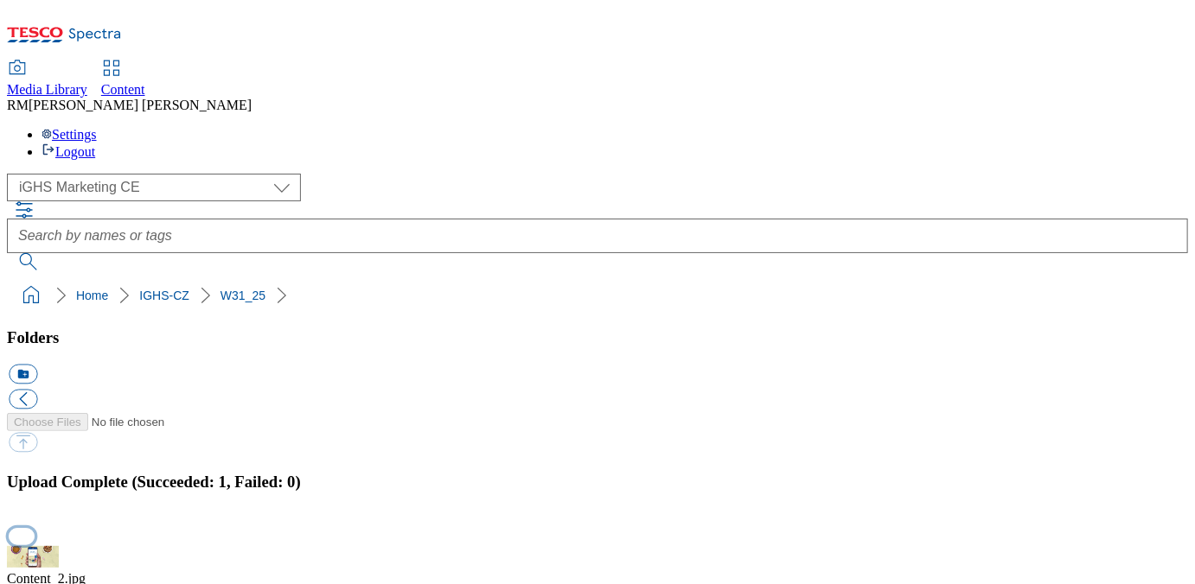
click at [35, 528] on button "button" at bounding box center [22, 536] width 26 height 16
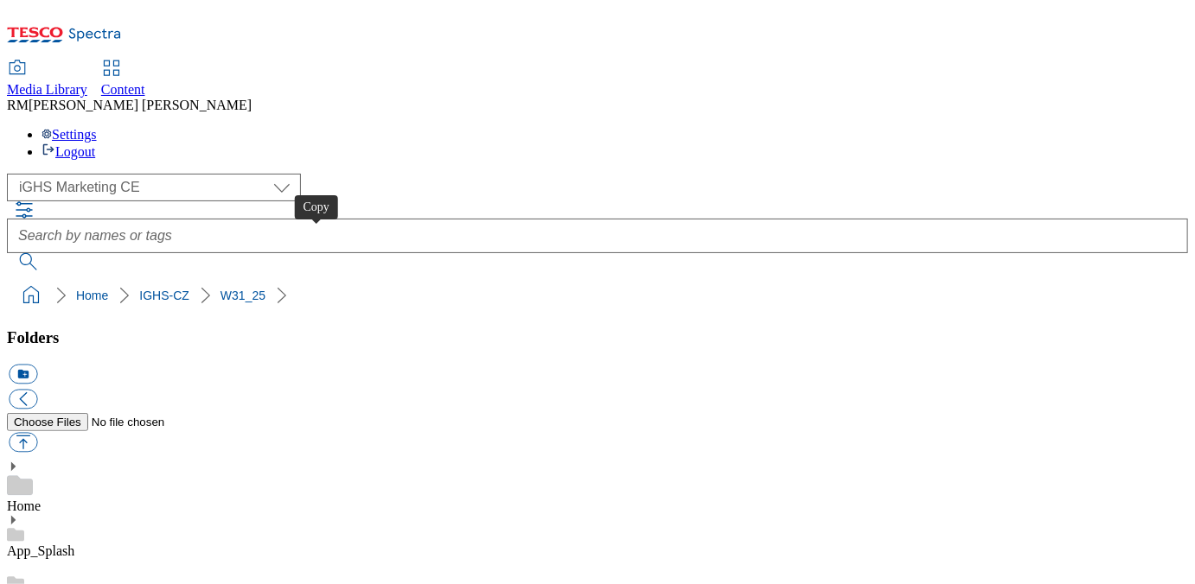
click at [37, 433] on button "button" at bounding box center [23, 443] width 29 height 20
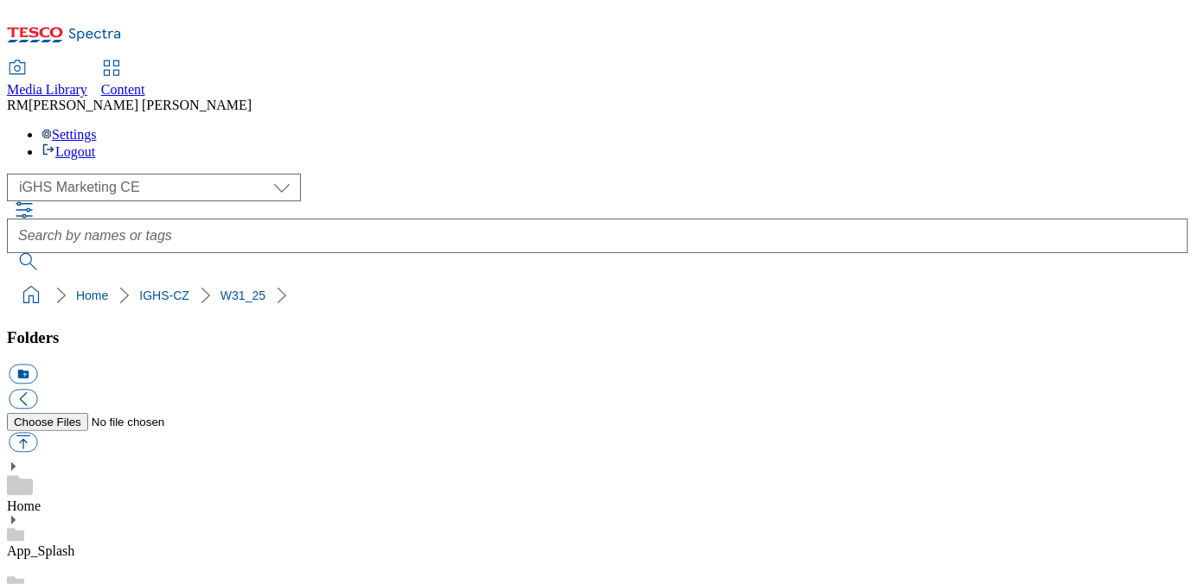
type input "C:\fakepath\Content_3_CZ.jpg"
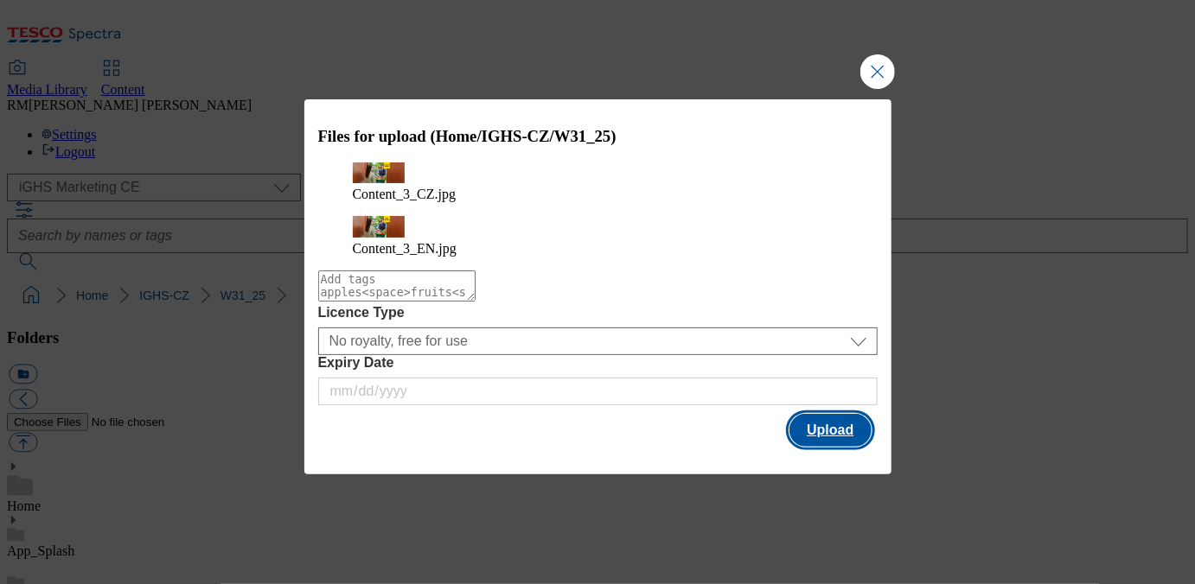
click at [838, 418] on button "Upload" at bounding box center [829, 430] width 81 height 33
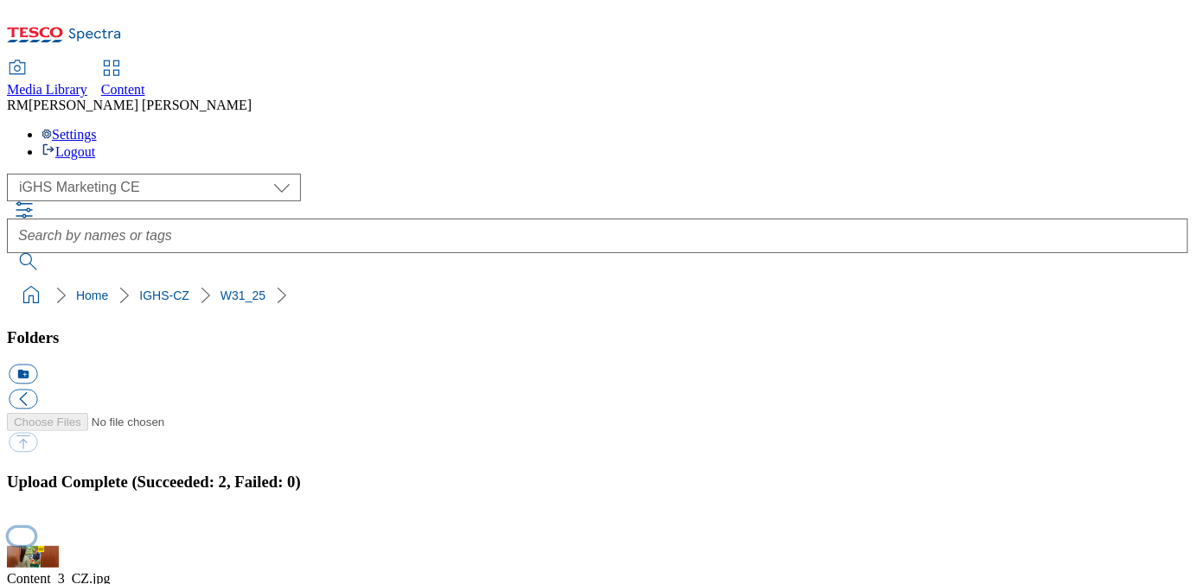
click at [35, 528] on button "button" at bounding box center [22, 536] width 26 height 16
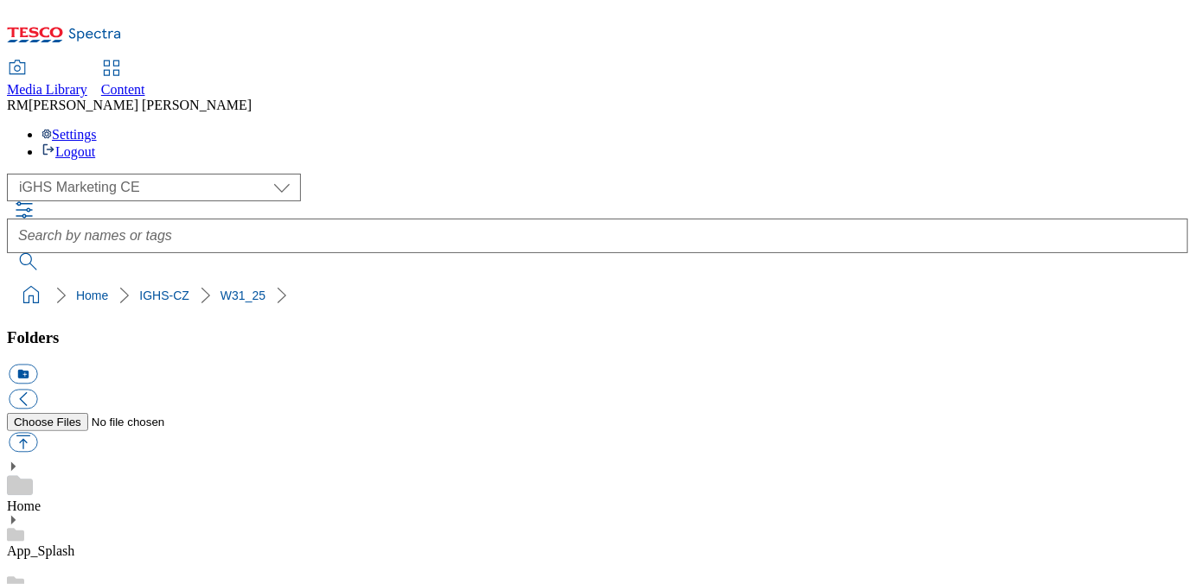
click at [37, 433] on button "button" at bounding box center [23, 443] width 29 height 20
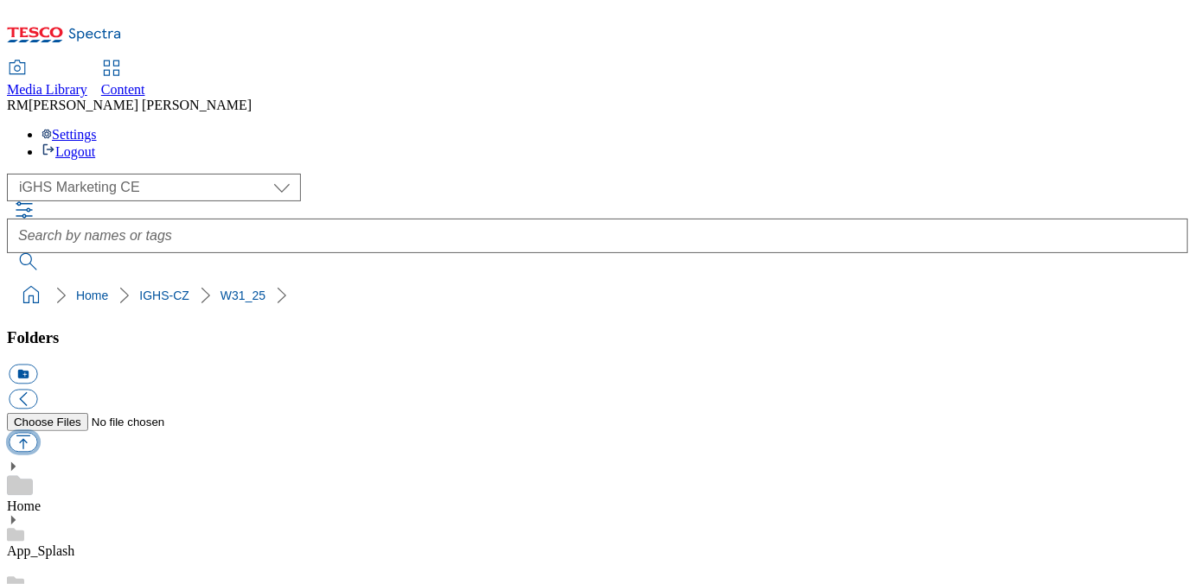
type input "C:\fakepath\Contetn_1_EN_2.gif"
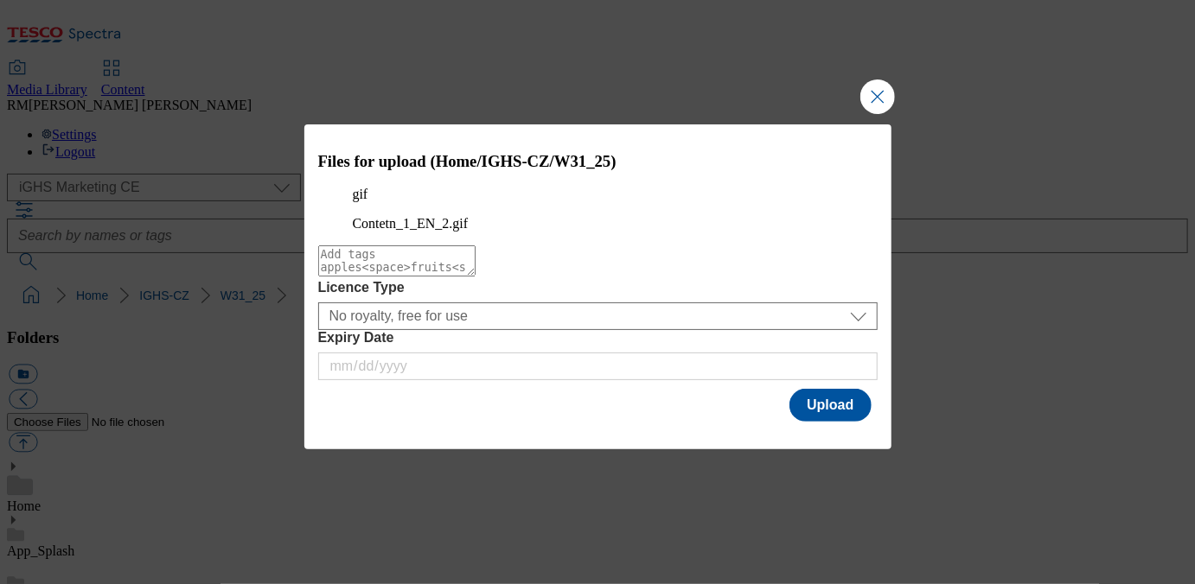
click at [466, 277] on textarea "Modal" at bounding box center [396, 261] width 157 height 31
click at [843, 422] on button "Upload" at bounding box center [829, 405] width 81 height 33
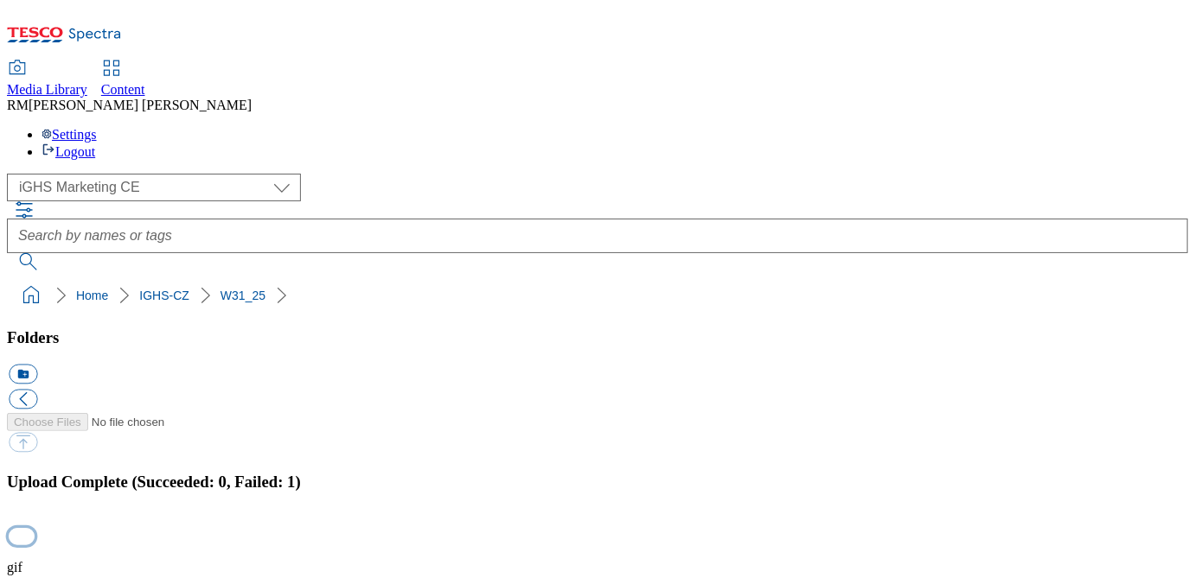
click at [35, 528] on button "button" at bounding box center [22, 536] width 26 height 16
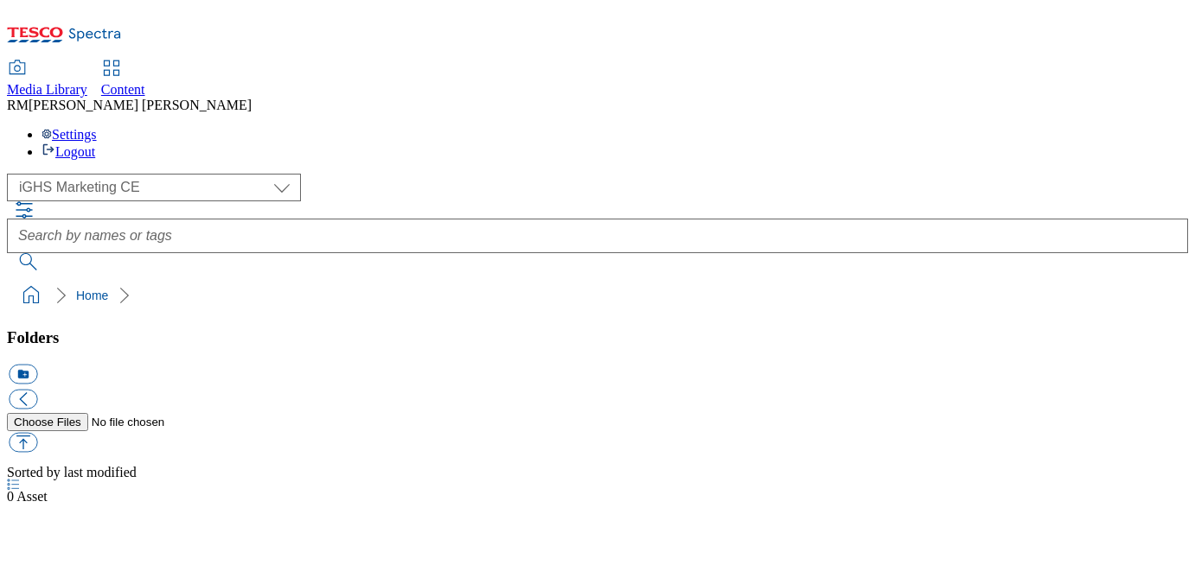
select select "flare-ighs-ce-mktg"
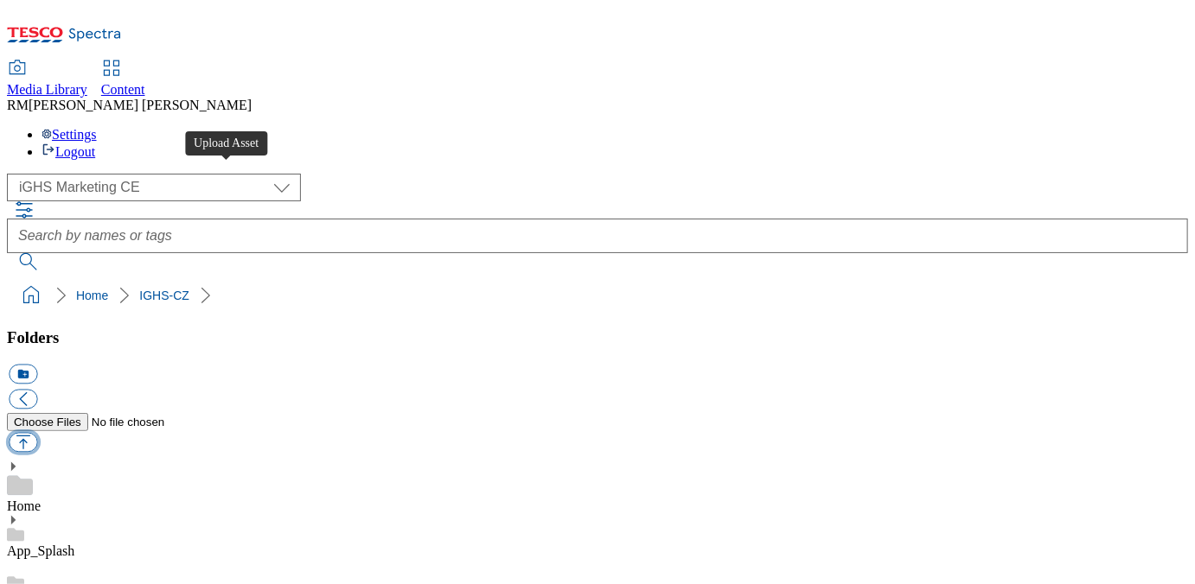
click at [37, 433] on button "button" at bounding box center [23, 443] width 29 height 20
type input "C:\fakepath\Contetn_1_EN_2.gif"
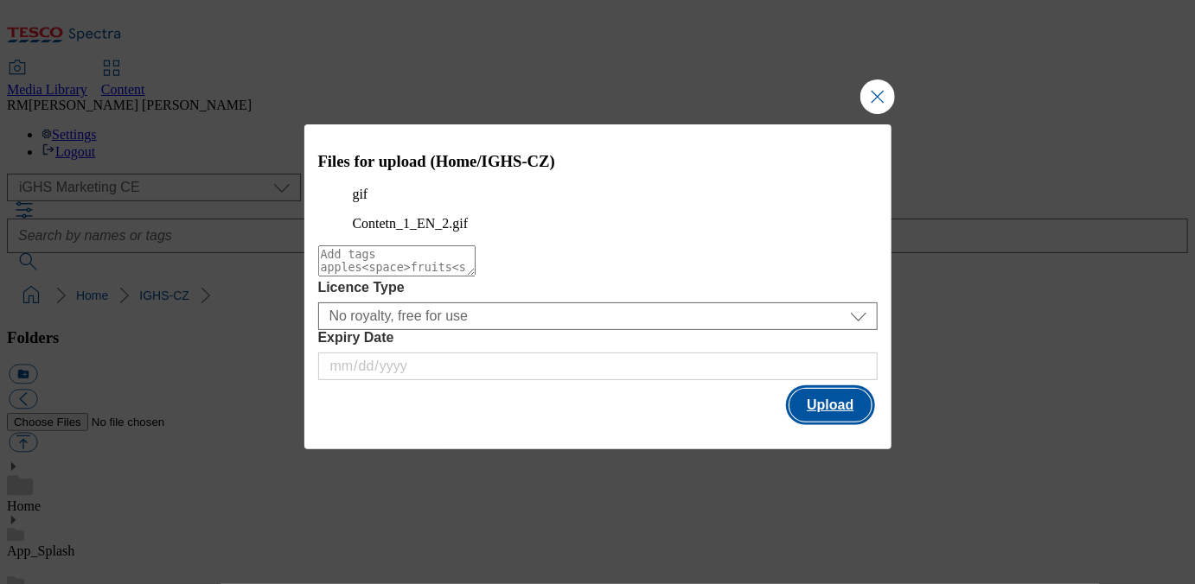
click at [828, 422] on button "Upload" at bounding box center [829, 405] width 81 height 33
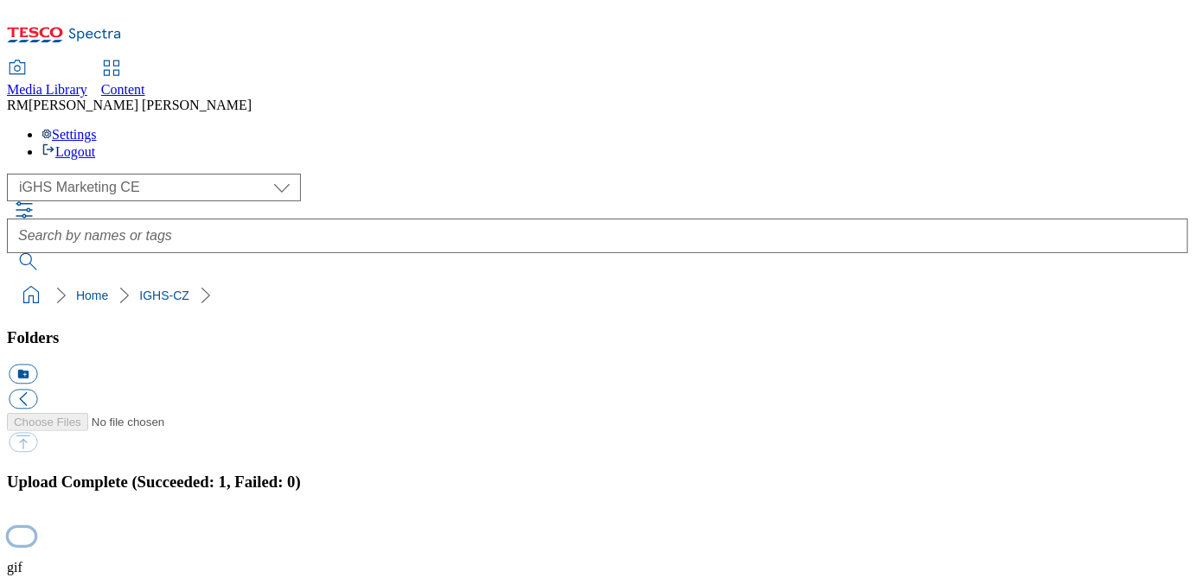
click at [35, 528] on button "button" at bounding box center [22, 536] width 26 height 16
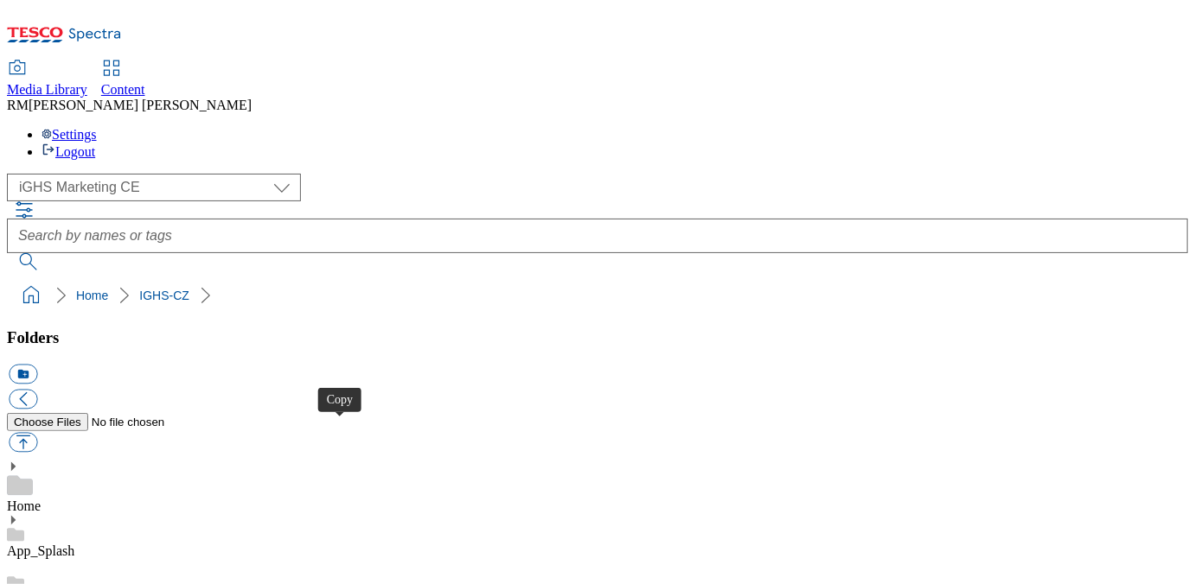
click at [588, 279] on ol "Home IGHS-CZ" at bounding box center [602, 295] width 1171 height 33
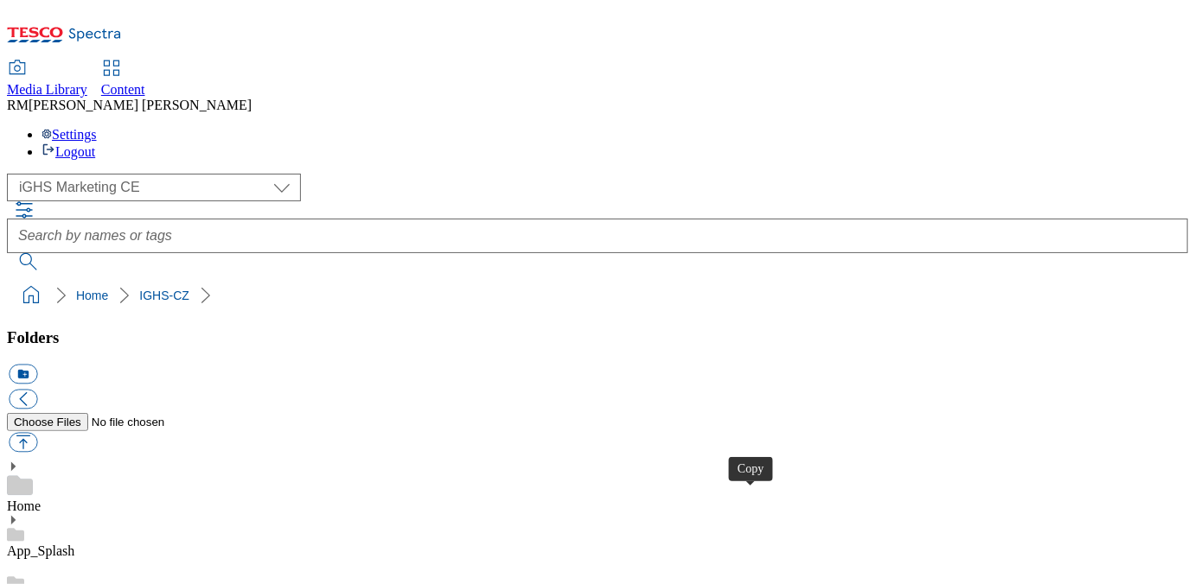
click at [37, 433] on button "button" at bounding box center [23, 443] width 29 height 20
type input "C:\fakepath\EN.gif"
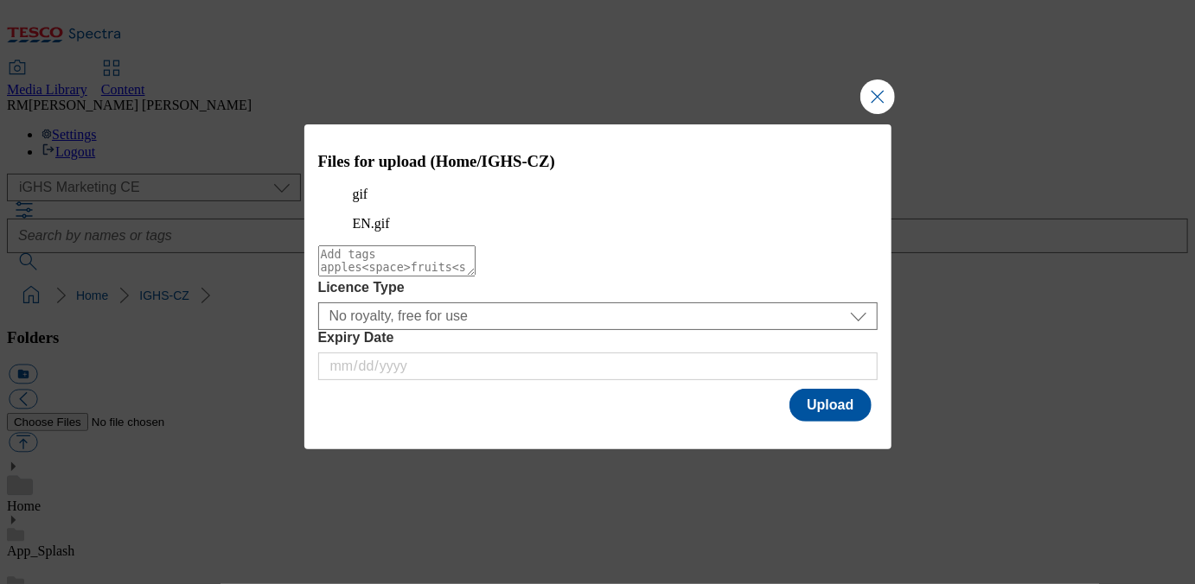
click at [476, 277] on textarea "Modal" at bounding box center [396, 261] width 157 height 31
type textarea "Content_1_EN"
click at [371, 201] on p "gif" at bounding box center [598, 195] width 490 height 16
click at [821, 418] on button "Upload" at bounding box center [829, 405] width 81 height 33
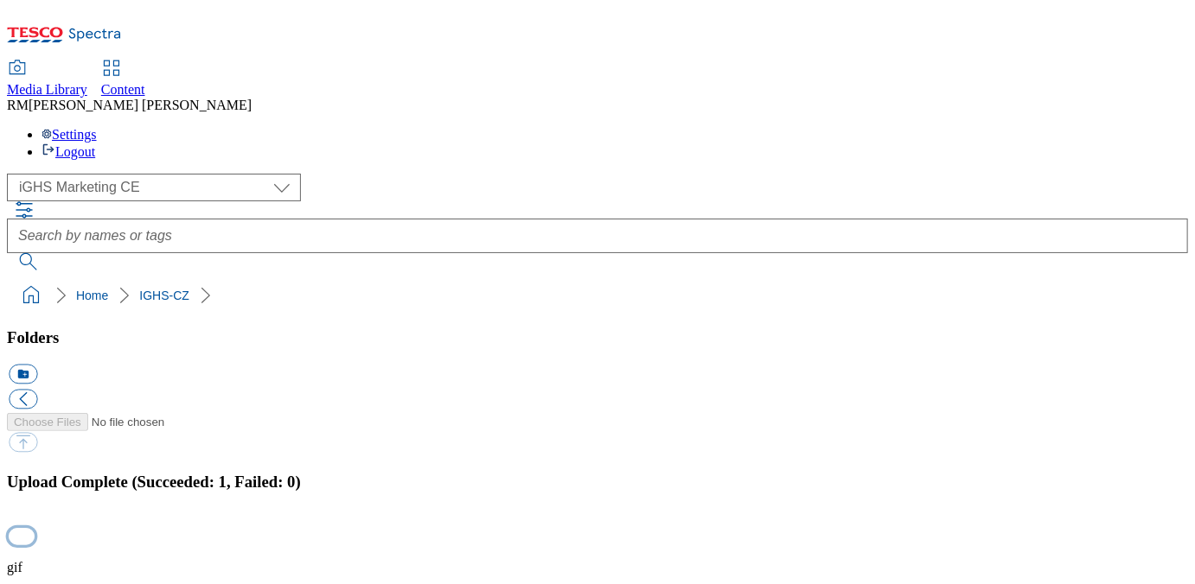
click at [35, 528] on button "button" at bounding box center [22, 536] width 26 height 16
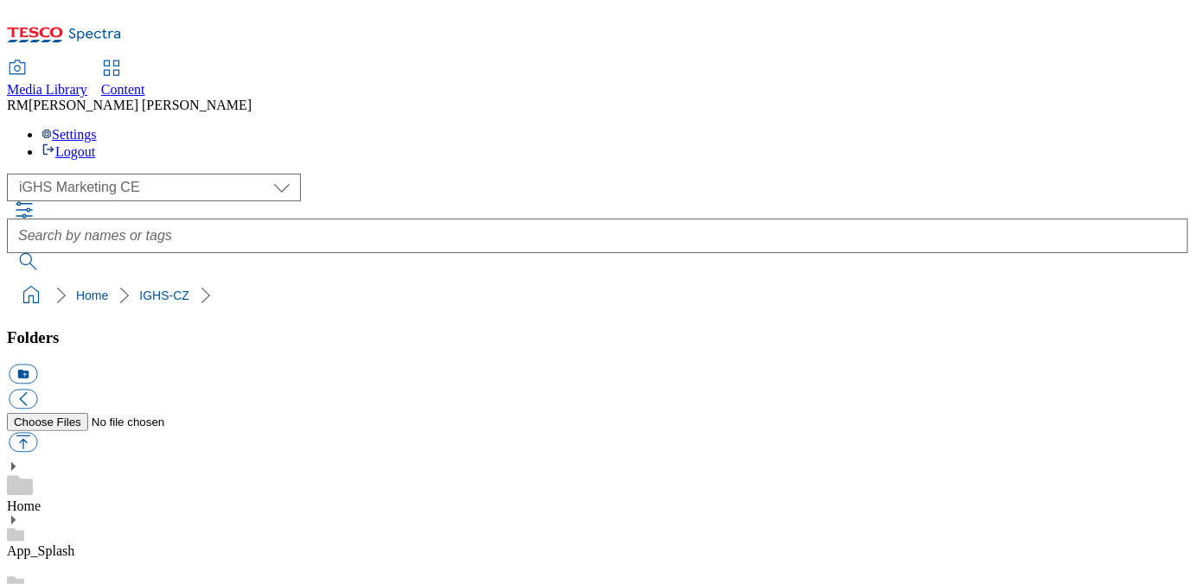
click at [798, 279] on ol "Home IGHS-CZ" at bounding box center [602, 295] width 1171 height 33
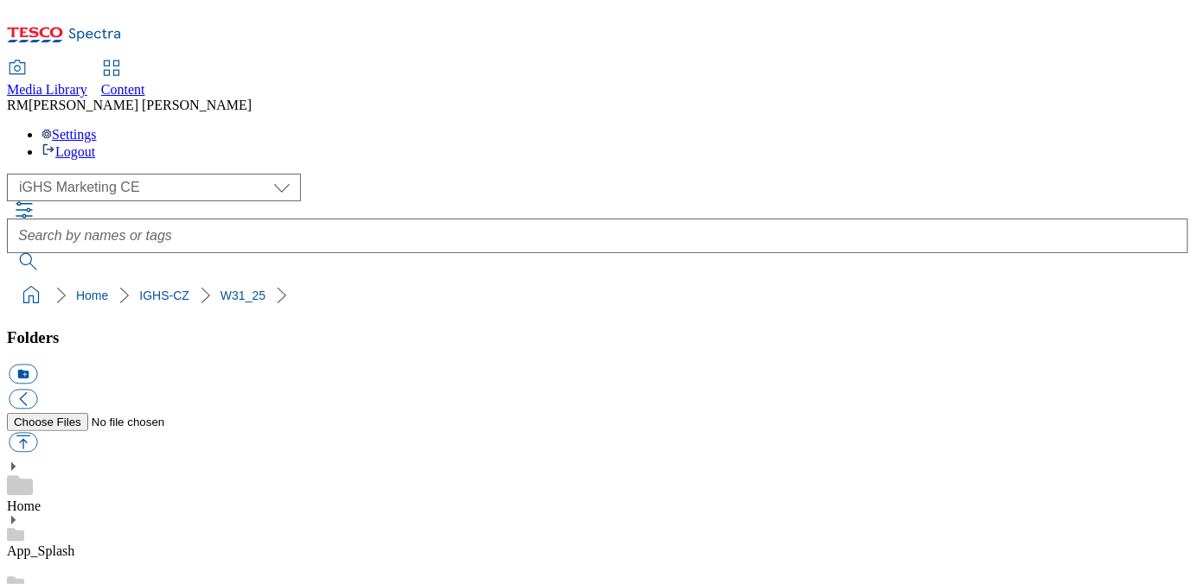
scroll to position [252, 0]
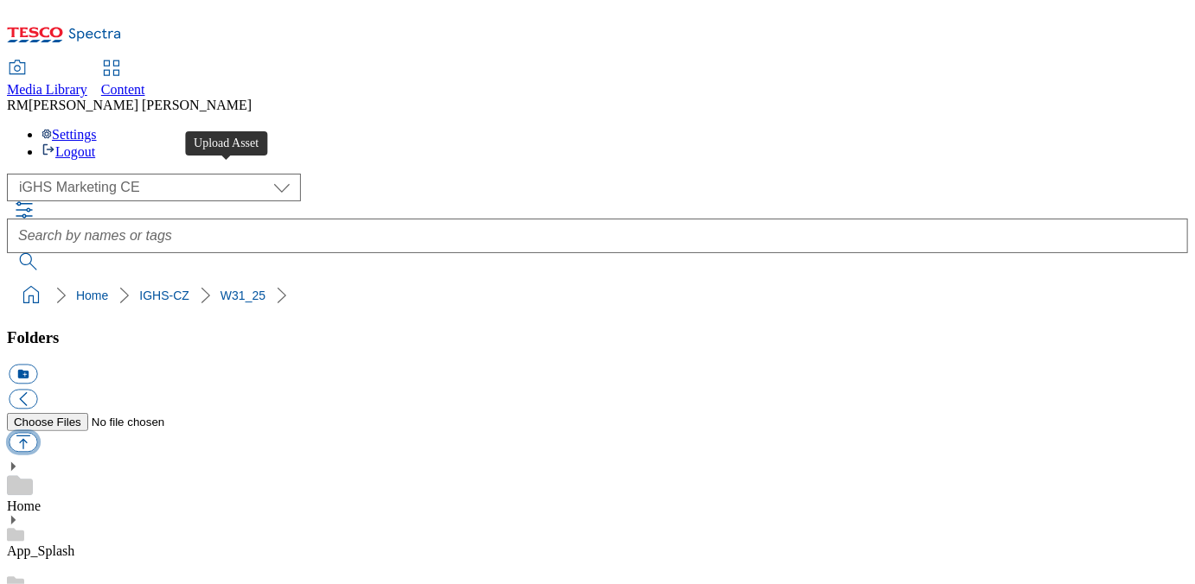
click at [37, 433] on button "button" at bounding box center [23, 443] width 29 height 20
type input "C:\fakepath\bg.jpg"
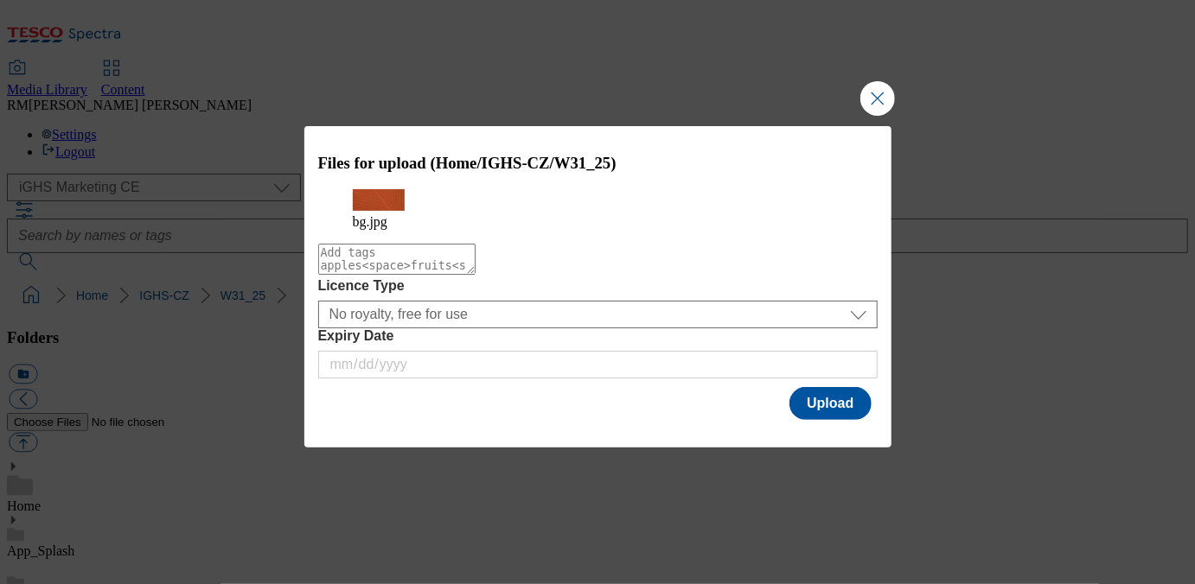
click at [476, 275] on textarea "Modal" at bounding box center [396, 259] width 157 height 31
type textarea "text_bg"
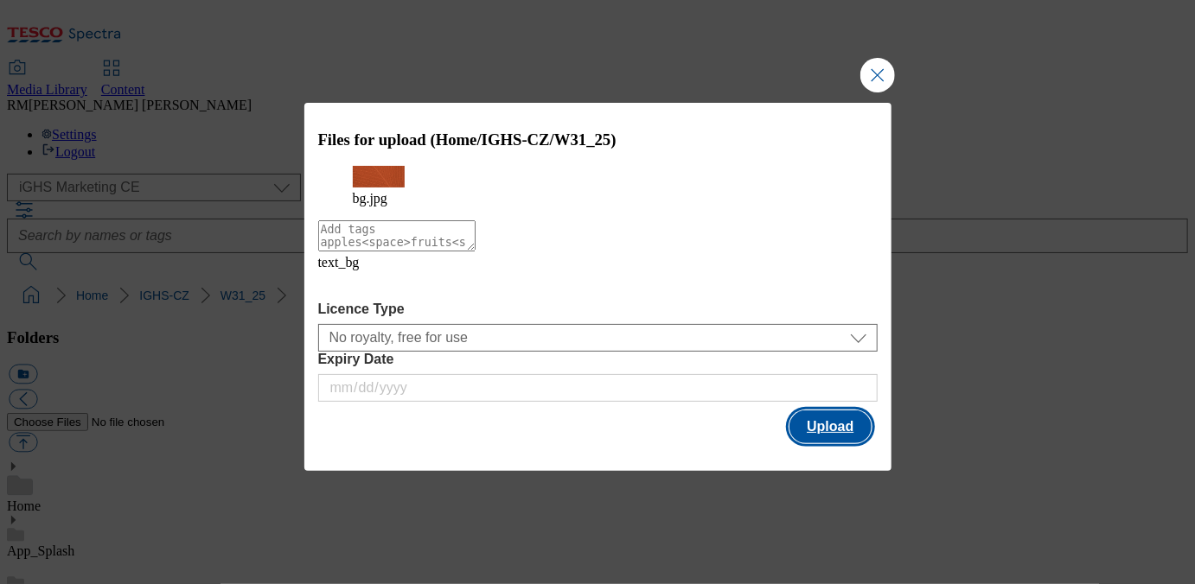
click at [804, 436] on button "Upload" at bounding box center [829, 427] width 81 height 33
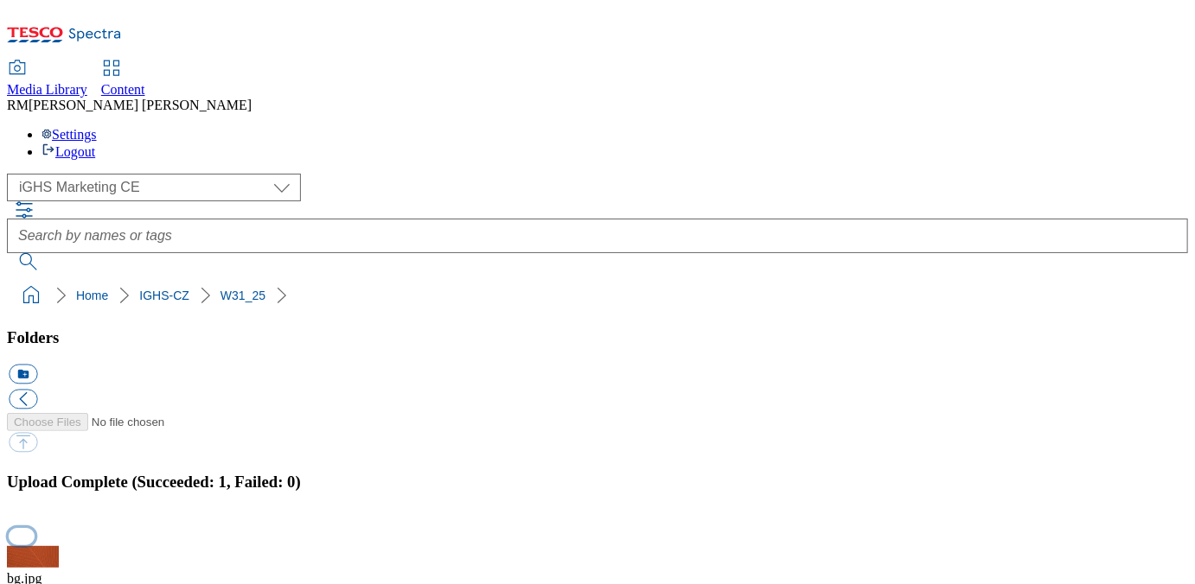
click at [35, 528] on button "button" at bounding box center [22, 536] width 26 height 16
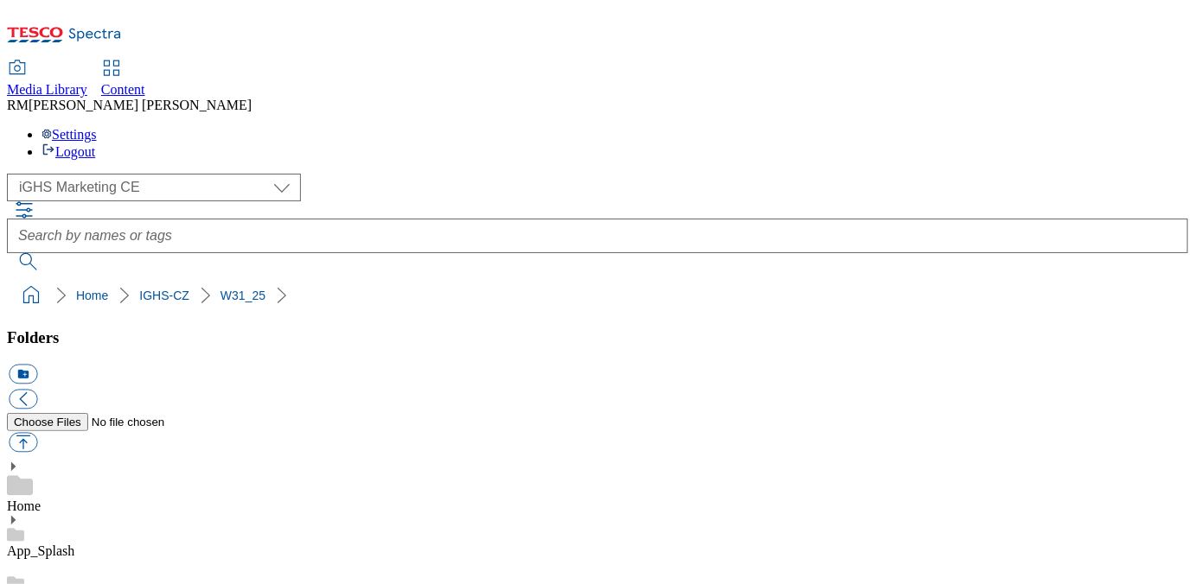
scroll to position [0, 0]
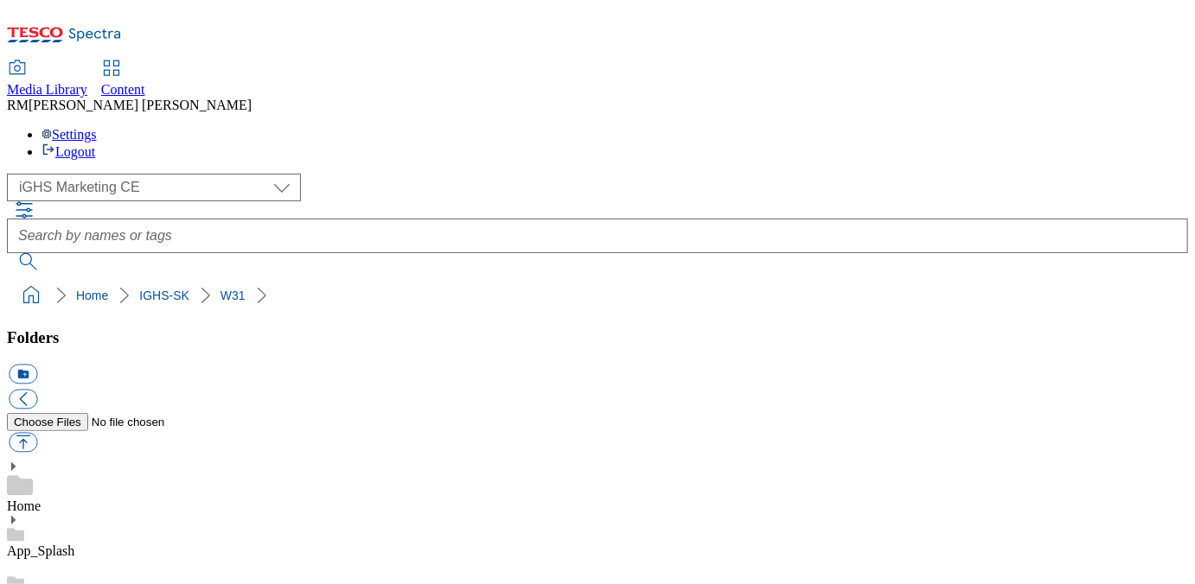
scroll to position [8606, 0]
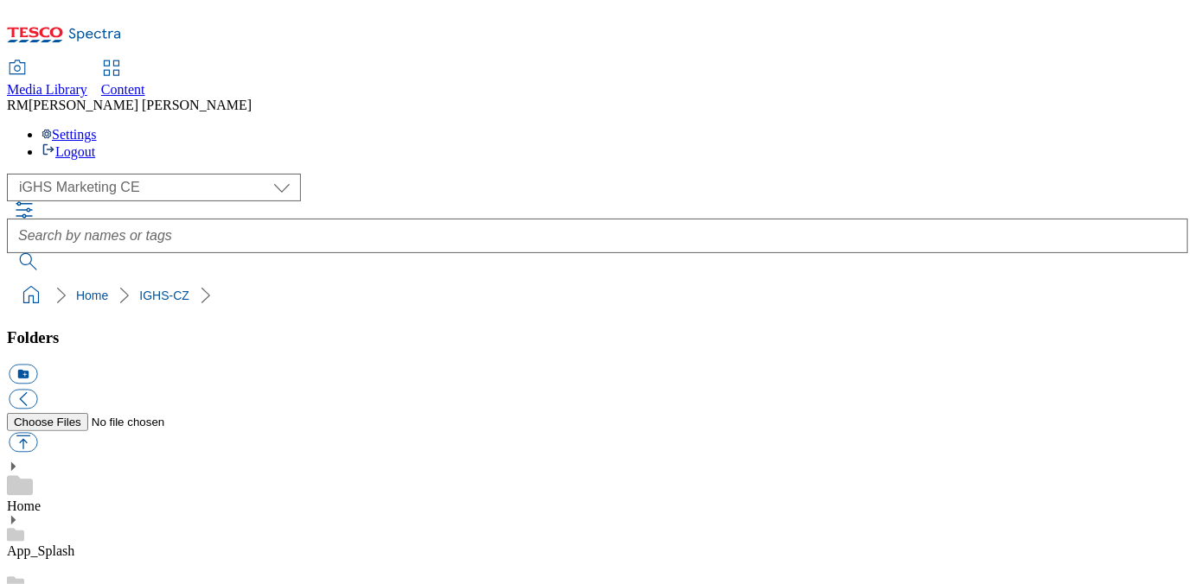
scroll to position [8507, 0]
click at [37, 433] on button "button" at bounding box center [23, 443] width 29 height 20
type input "C:\fakepath\bg.jpg"
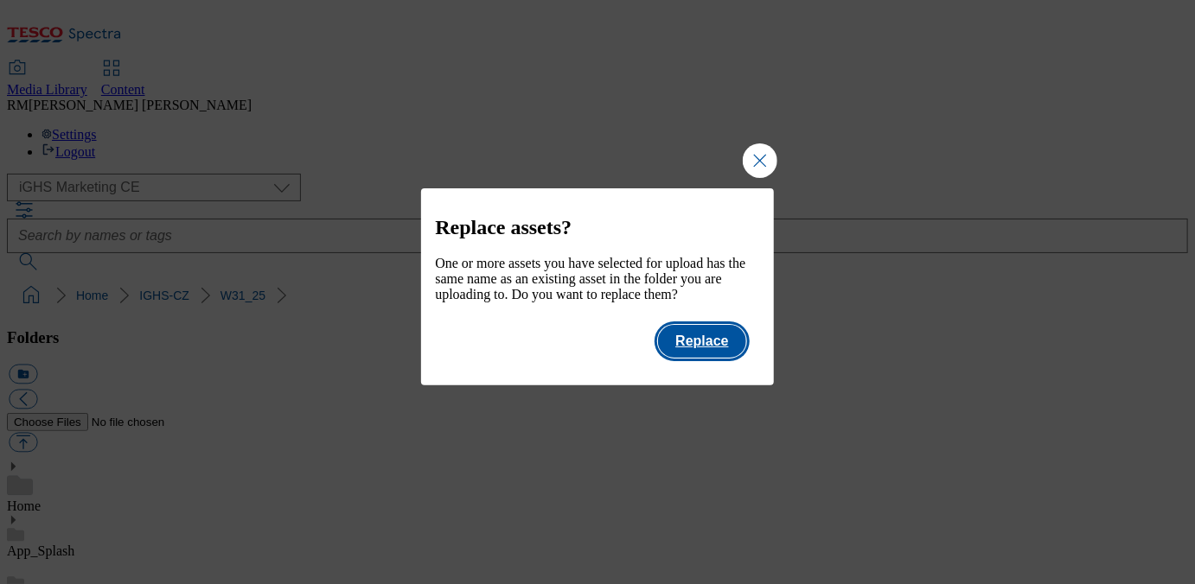
click at [699, 358] on button "Replace" at bounding box center [701, 341] width 87 height 33
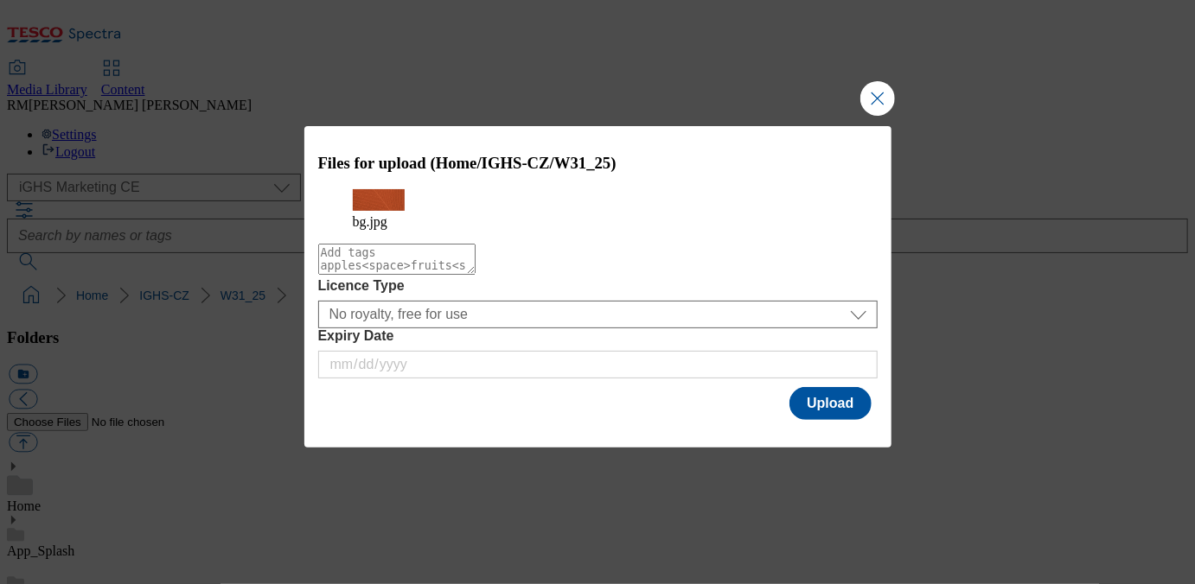
click at [418, 275] on textarea "Modal" at bounding box center [396, 259] width 157 height 31
type textarea "bg"
click at [813, 414] on button "Upload" at bounding box center [829, 403] width 81 height 33
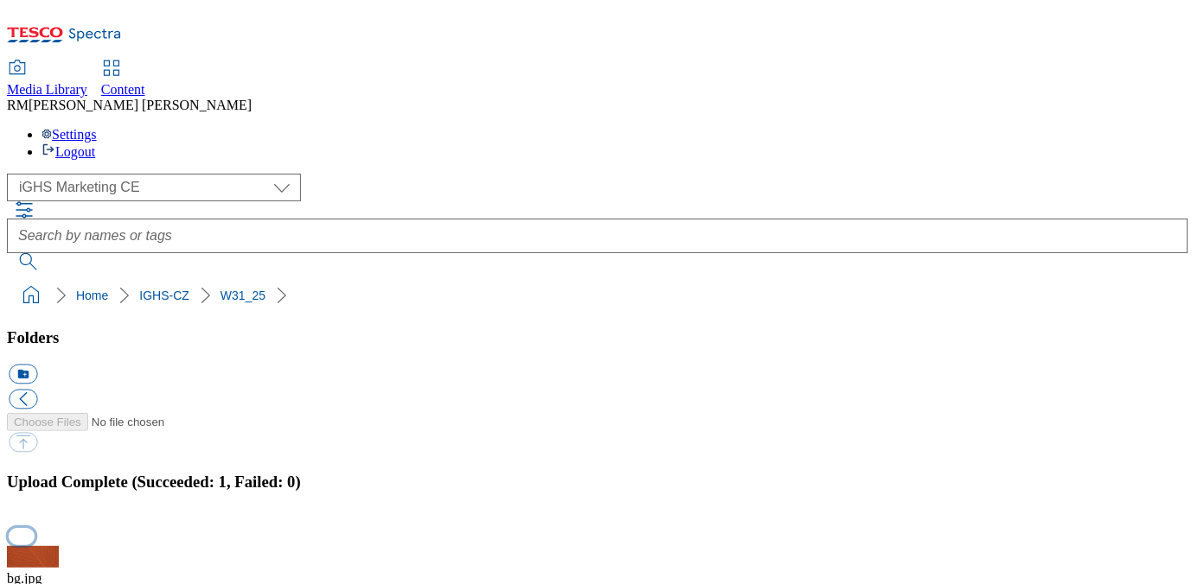
click at [35, 528] on button "button" at bounding box center [22, 536] width 26 height 16
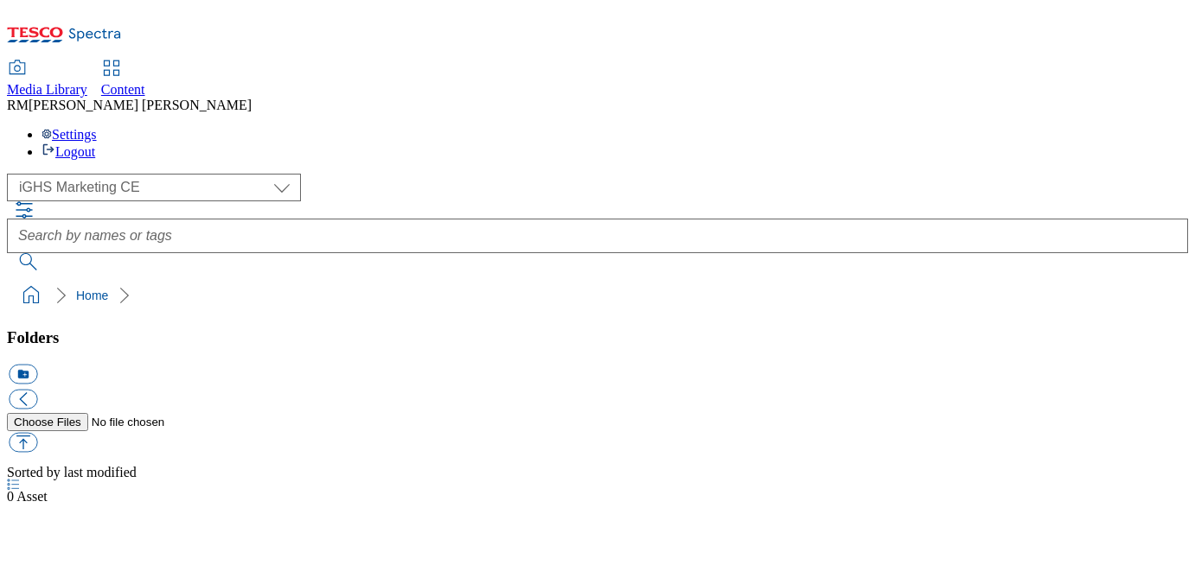
select select "flare-ighs-ce-mktg"
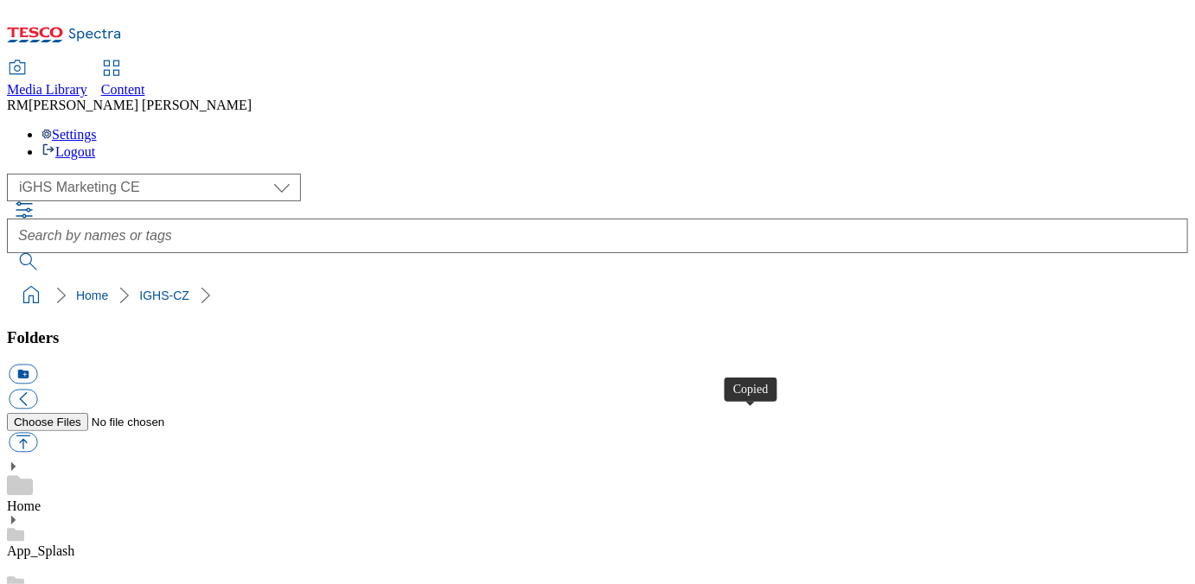
select select "flare-ighs-ce-mktg"
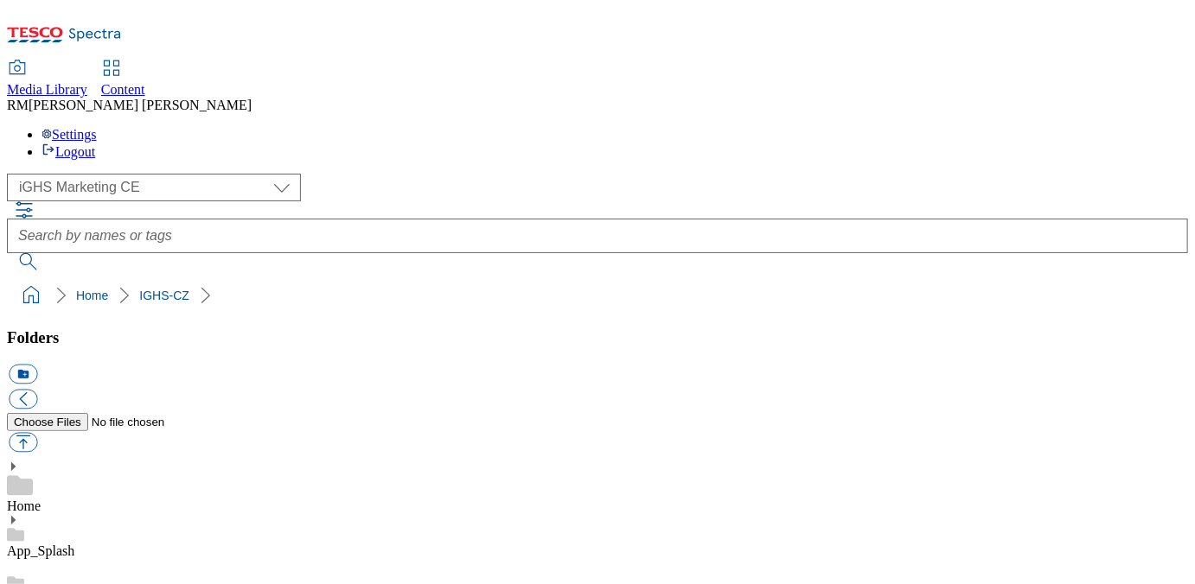
scroll to position [8553, 0]
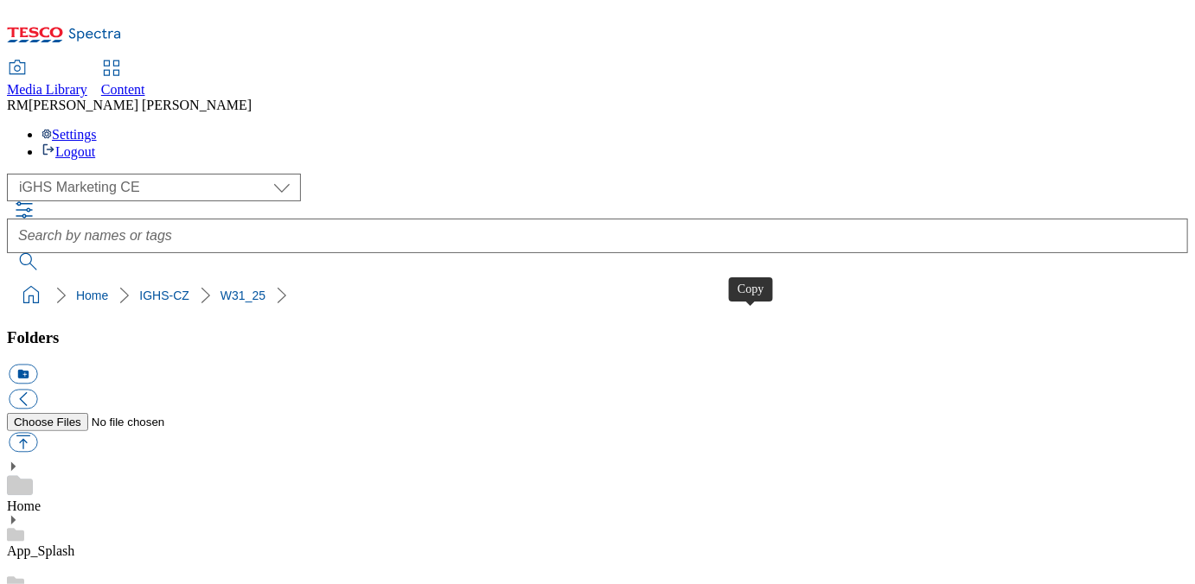
scroll to position [303, 0]
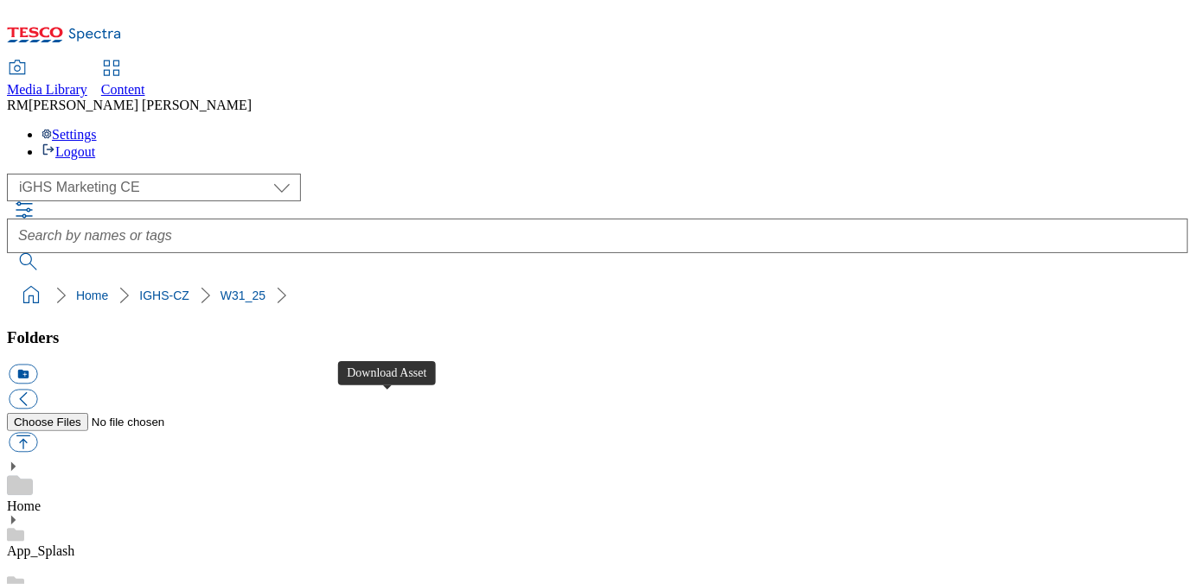
click at [760, 279] on ol "Home IGHS-CZ W31_25" at bounding box center [602, 295] width 1171 height 33
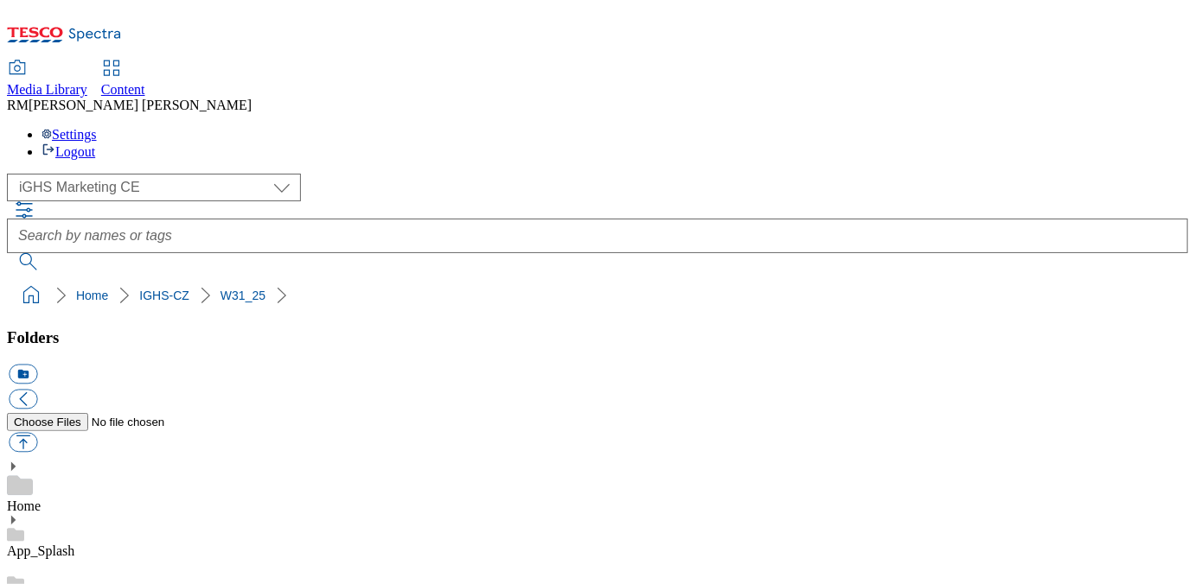
click at [37, 433] on button "button" at bounding box center [23, 443] width 29 height 20
type input "C:\fakepath\EN_919x378.gif"
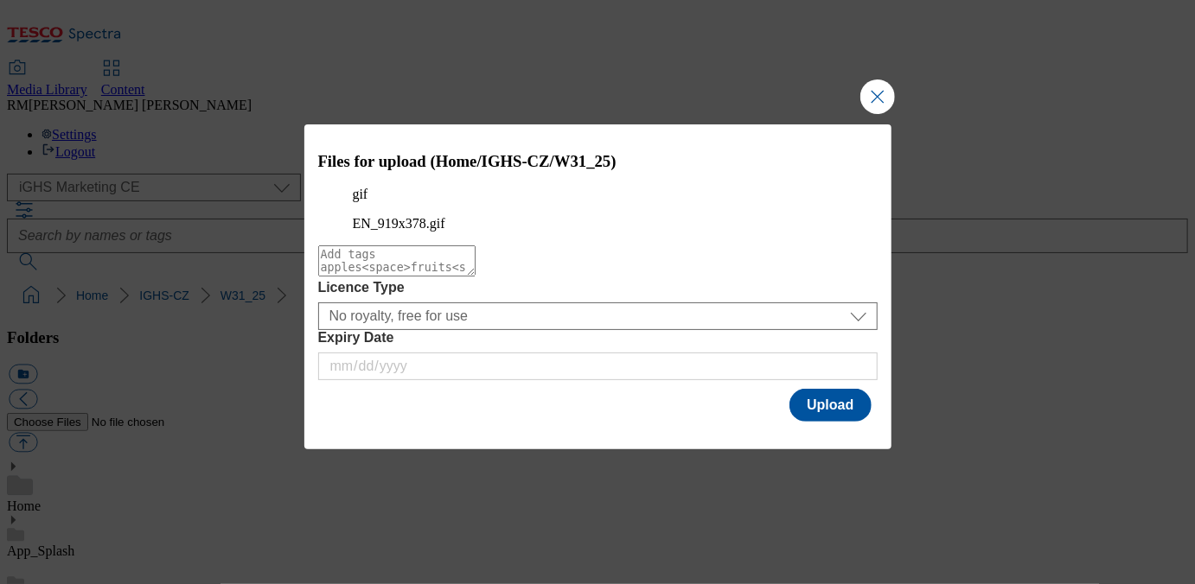
click at [434, 277] on textarea "Modal" at bounding box center [396, 261] width 157 height 31
click at [826, 422] on button "Upload" at bounding box center [829, 405] width 81 height 33
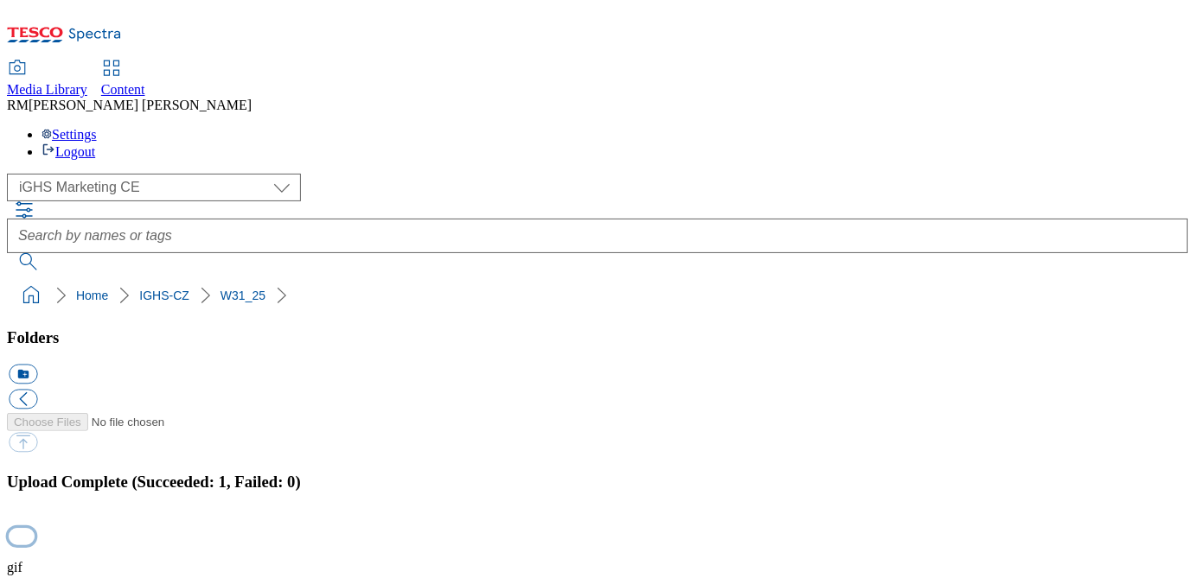
click at [35, 528] on button "button" at bounding box center [22, 536] width 26 height 16
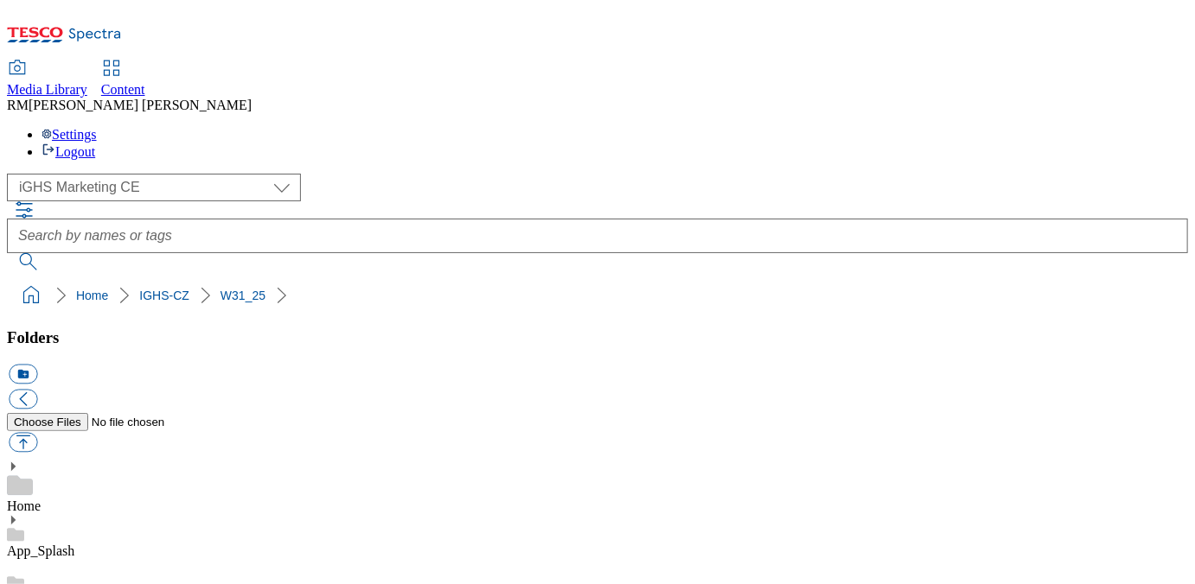
click at [37, 433] on button "button" at bounding box center [23, 443] width 29 height 20
type input "C:\fakepath\bg_2.png"
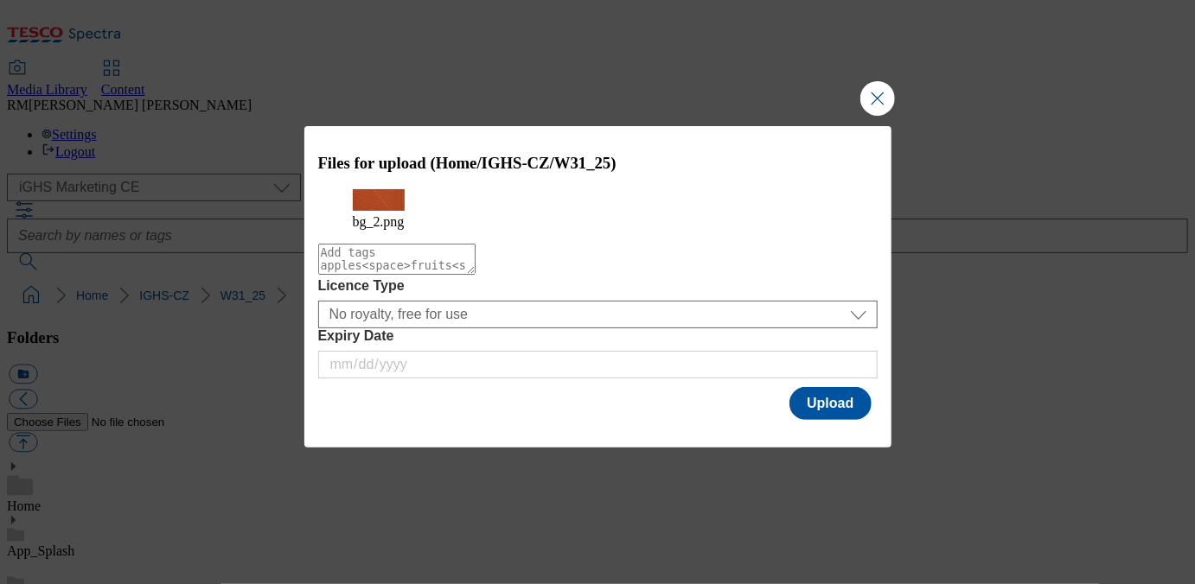
click at [443, 275] on textarea "Modal" at bounding box center [396, 259] width 157 height 31
click at [826, 418] on button "Upload" at bounding box center [829, 403] width 81 height 33
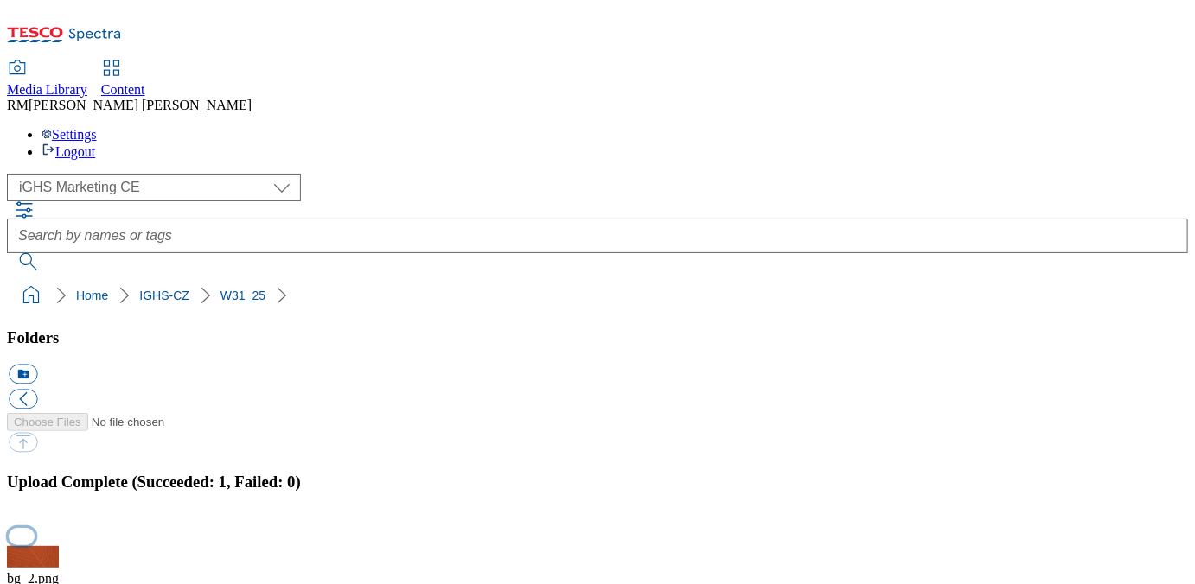
click at [35, 528] on button "button" at bounding box center [22, 536] width 26 height 16
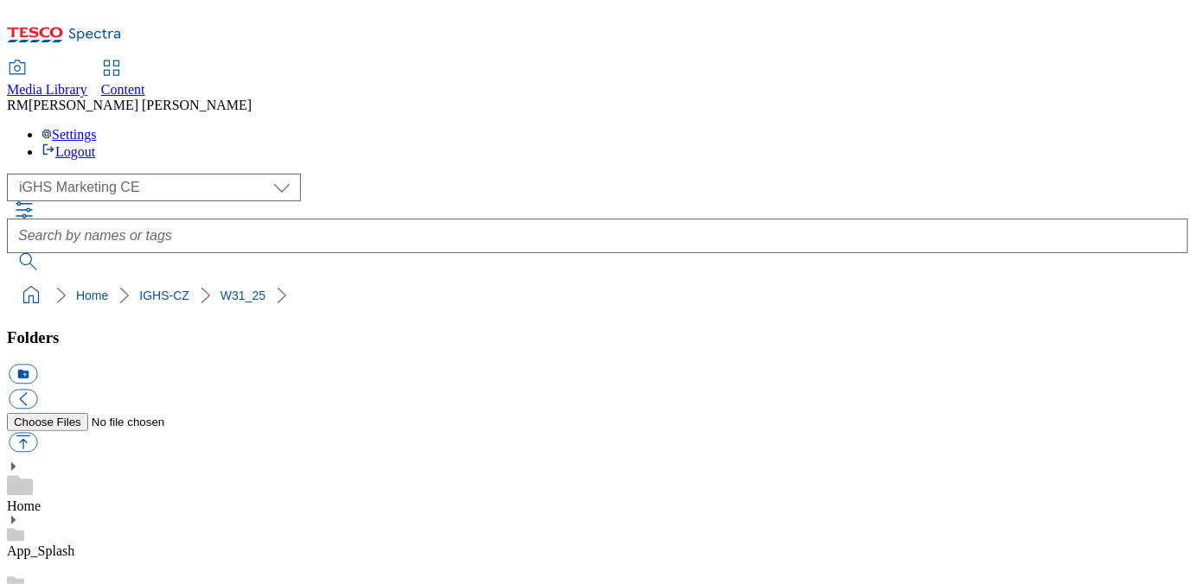
scroll to position [0, 0]
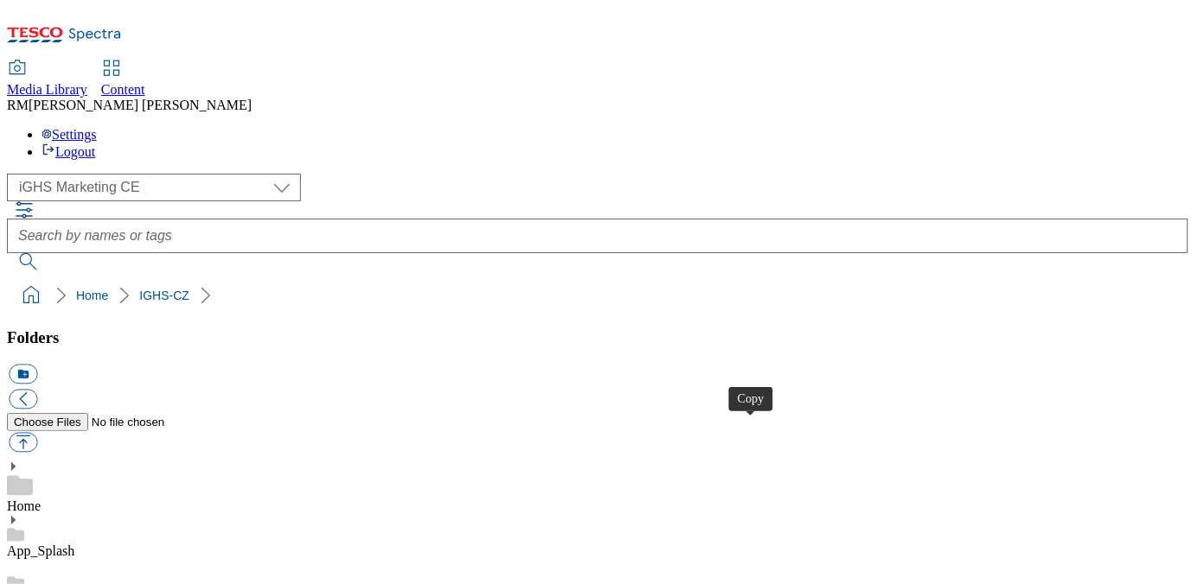
click at [37, 433] on button "button" at bounding box center [23, 443] width 29 height 20
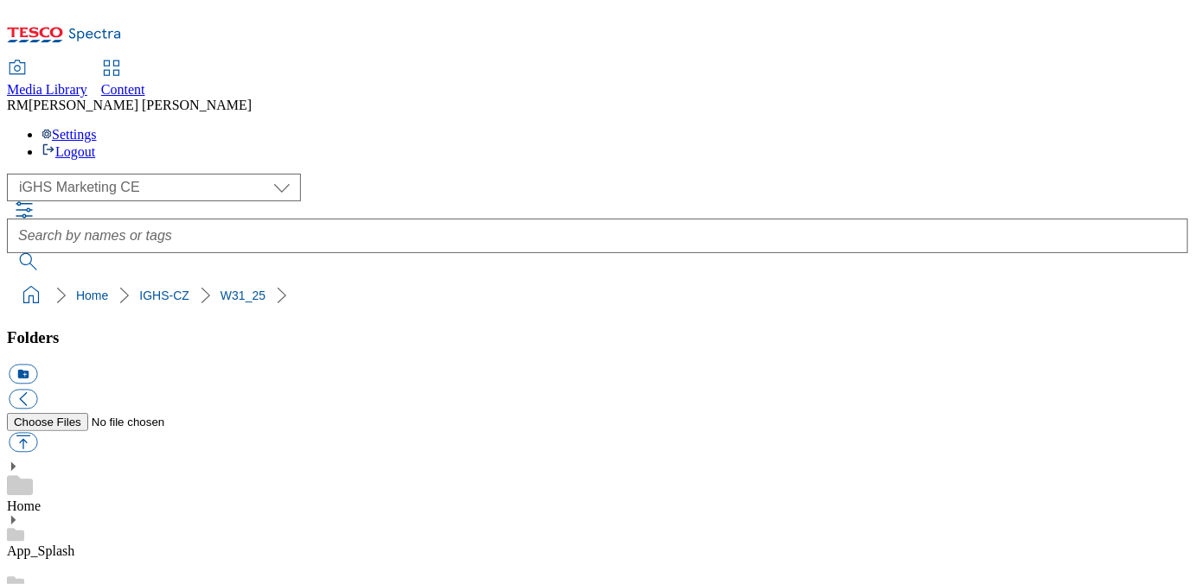
click at [37, 433] on button "button" at bounding box center [23, 443] width 29 height 20
type input "C:\fakepath\bg_1x.jpg"
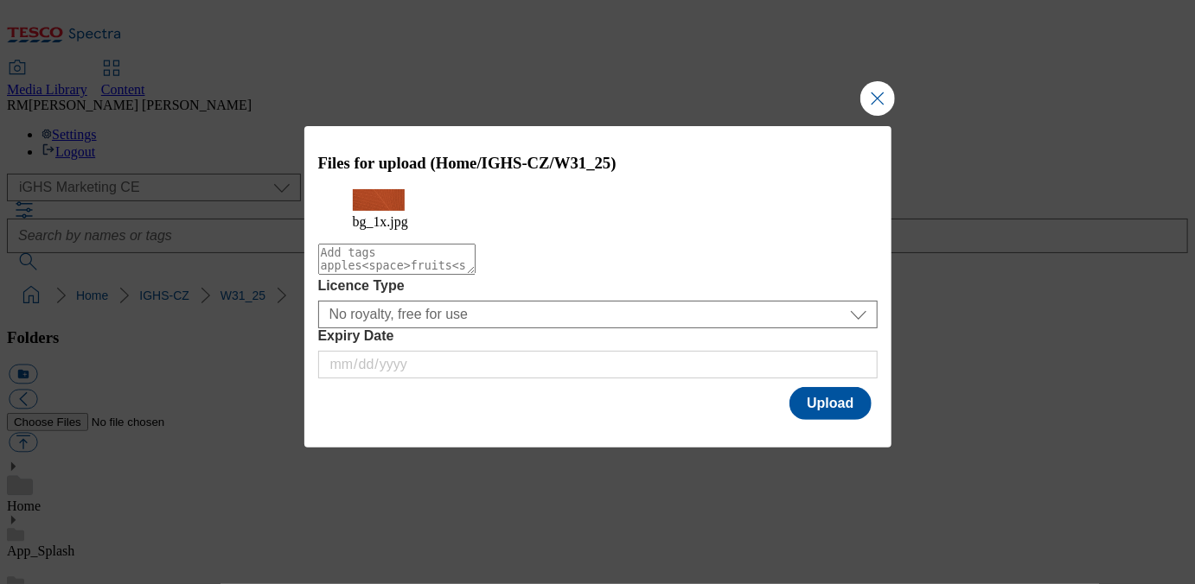
click at [476, 275] on textarea "Modal" at bounding box center [396, 259] width 157 height 31
type textarea "text_bg"
click at [814, 419] on button "Upload" at bounding box center [829, 403] width 81 height 33
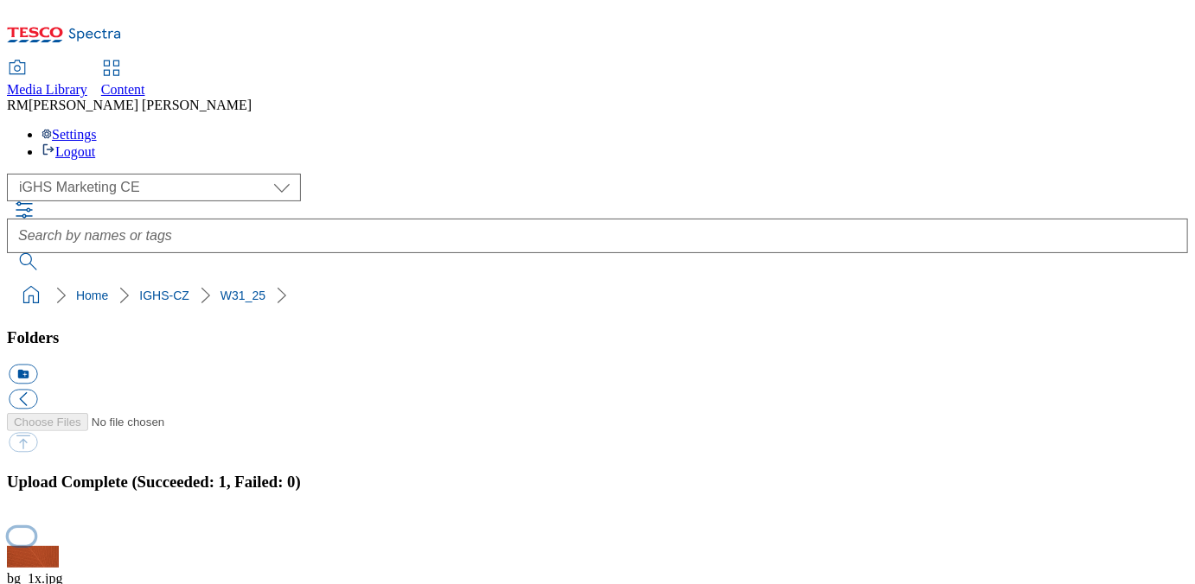
click at [35, 528] on button "button" at bounding box center [22, 536] width 26 height 16
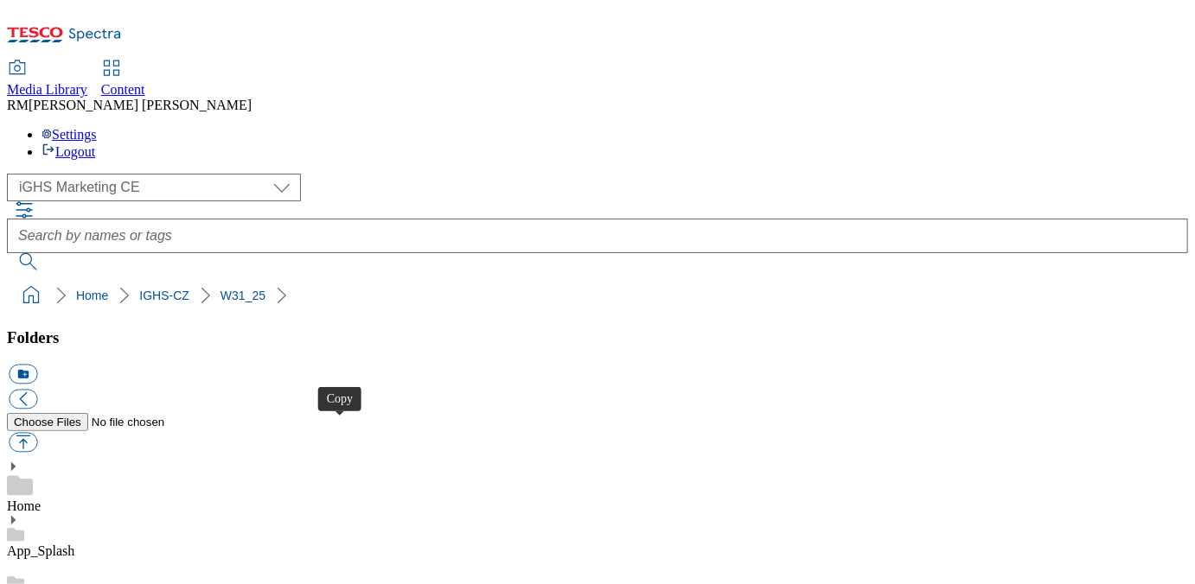
select select "flare-ighs-ce-mktg"
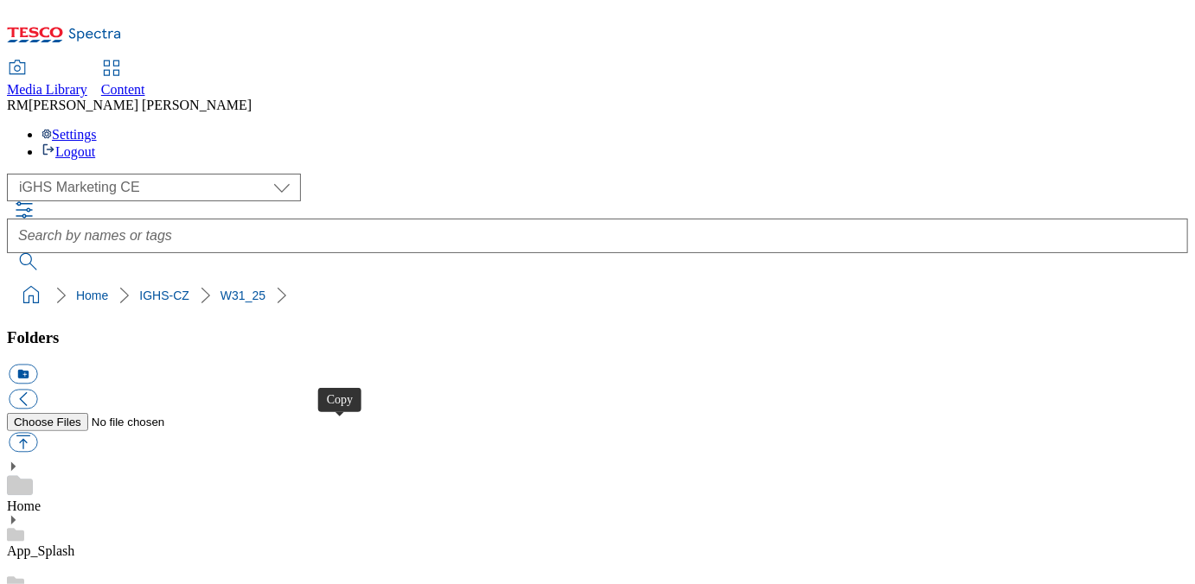
click at [37, 433] on button "button" at bounding box center [23, 443] width 29 height 20
type input "C:\fakepath\en_v5.gif"
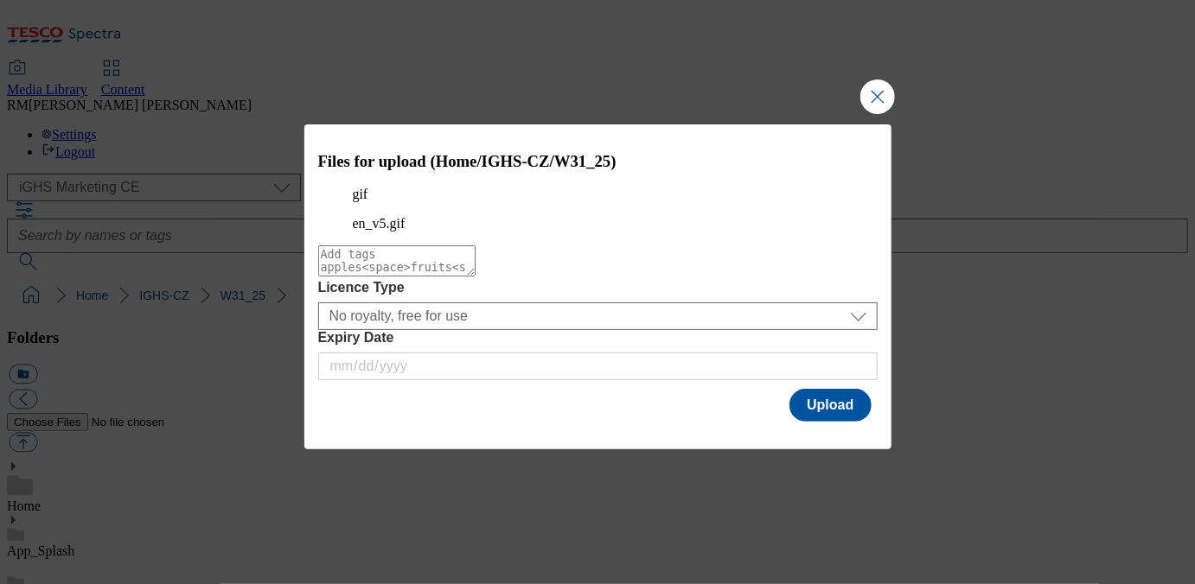
click at [435, 277] on textarea "Modal" at bounding box center [396, 261] width 157 height 31
type textarea "en_gif"
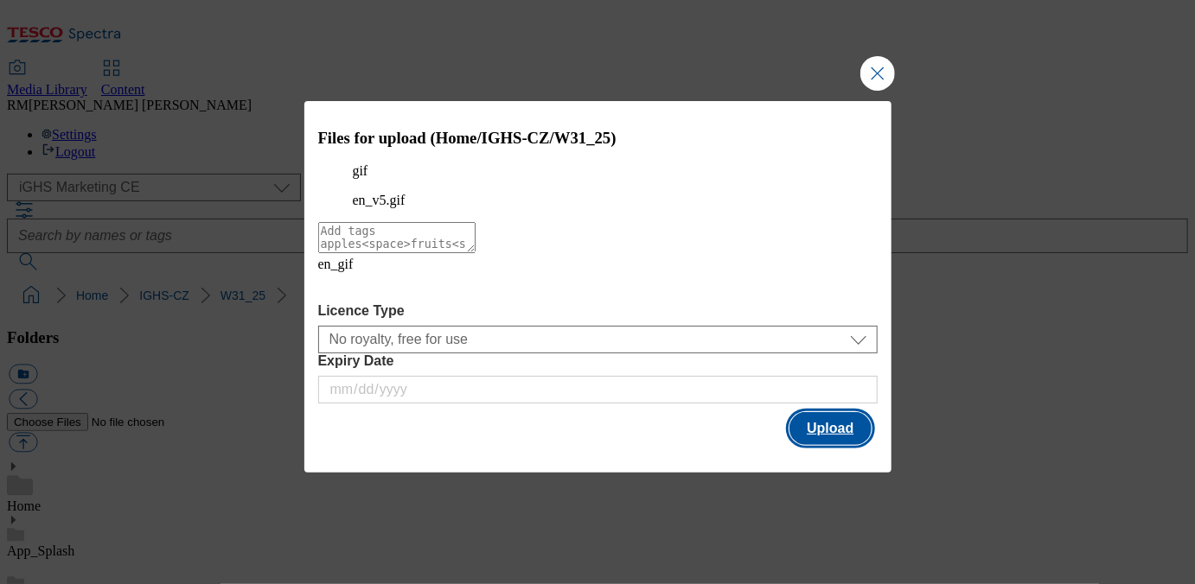
click at [813, 429] on button "Upload" at bounding box center [829, 428] width 81 height 33
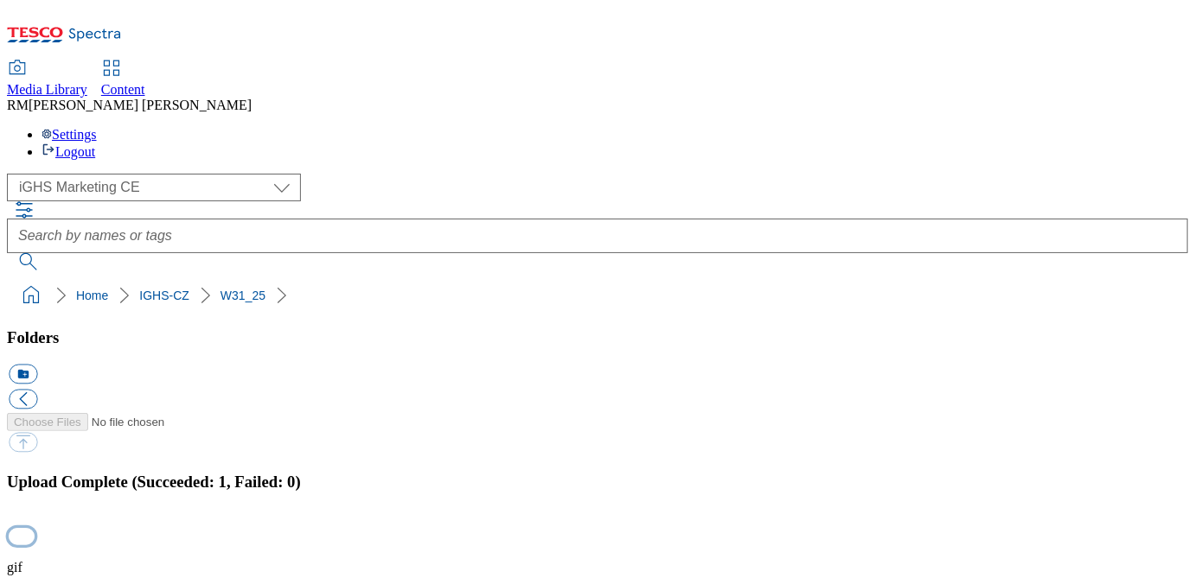
click at [35, 528] on button "button" at bounding box center [22, 536] width 26 height 16
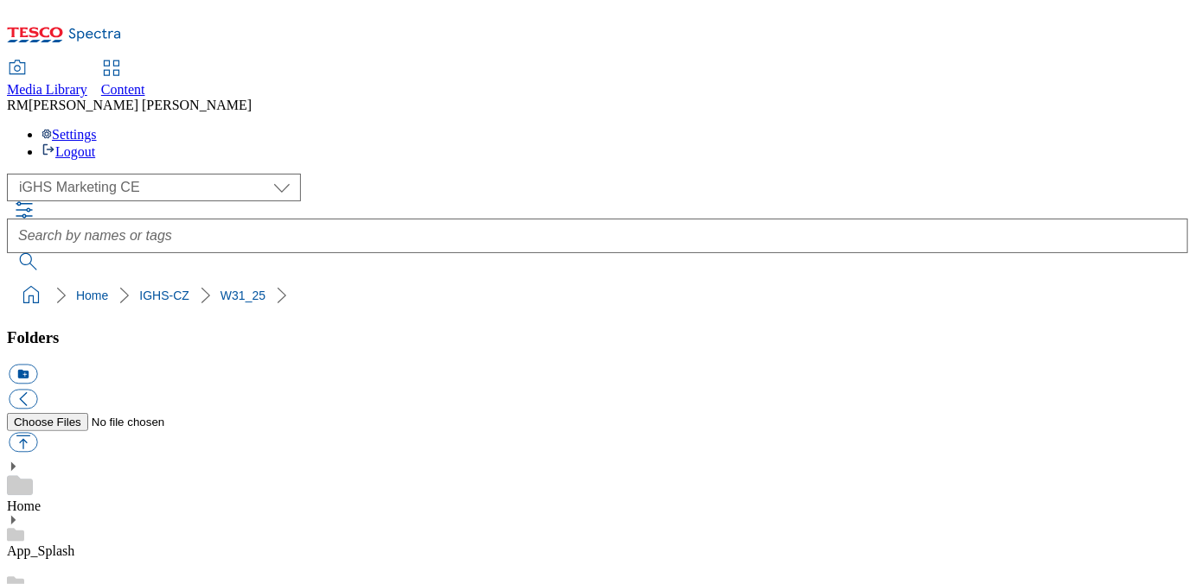
click at [37, 433] on button "button" at bounding box center [23, 443] width 29 height 20
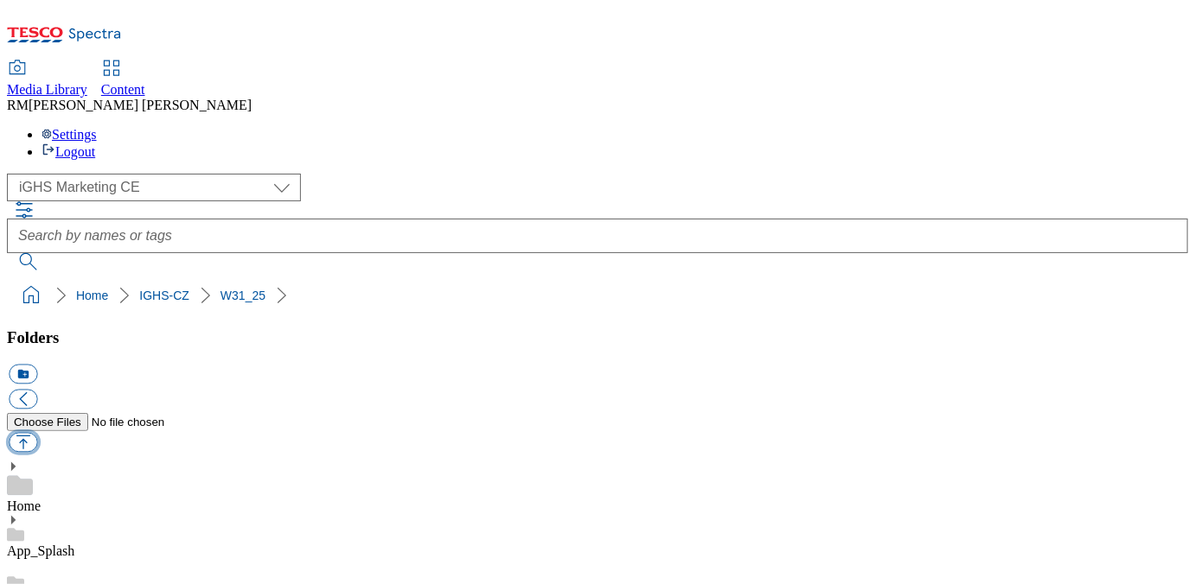
type input "C:\fakepath\en_v6.gif"
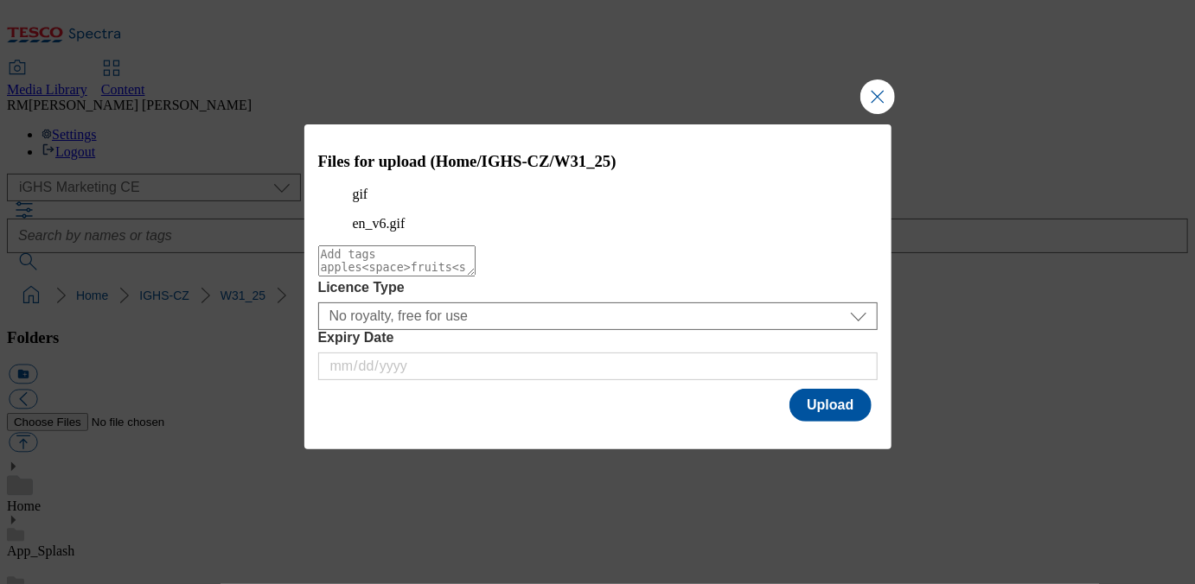
click at [475, 277] on textarea "Modal" at bounding box center [396, 261] width 157 height 31
type textarea "gif"
click at [820, 415] on button "Upload" at bounding box center [829, 405] width 81 height 33
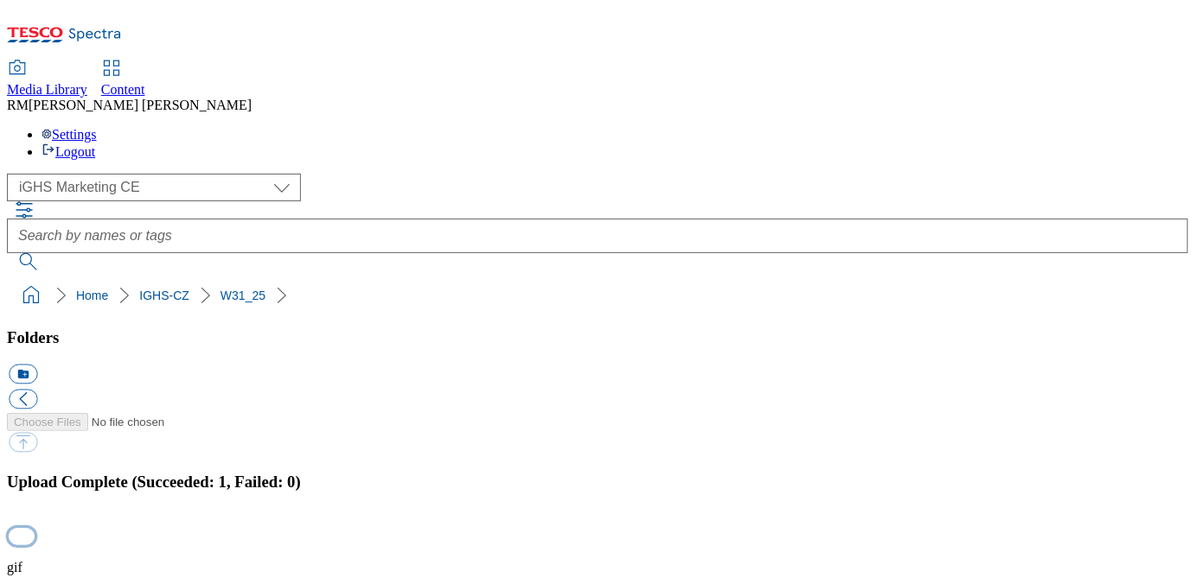
click at [35, 528] on button "button" at bounding box center [22, 536] width 26 height 16
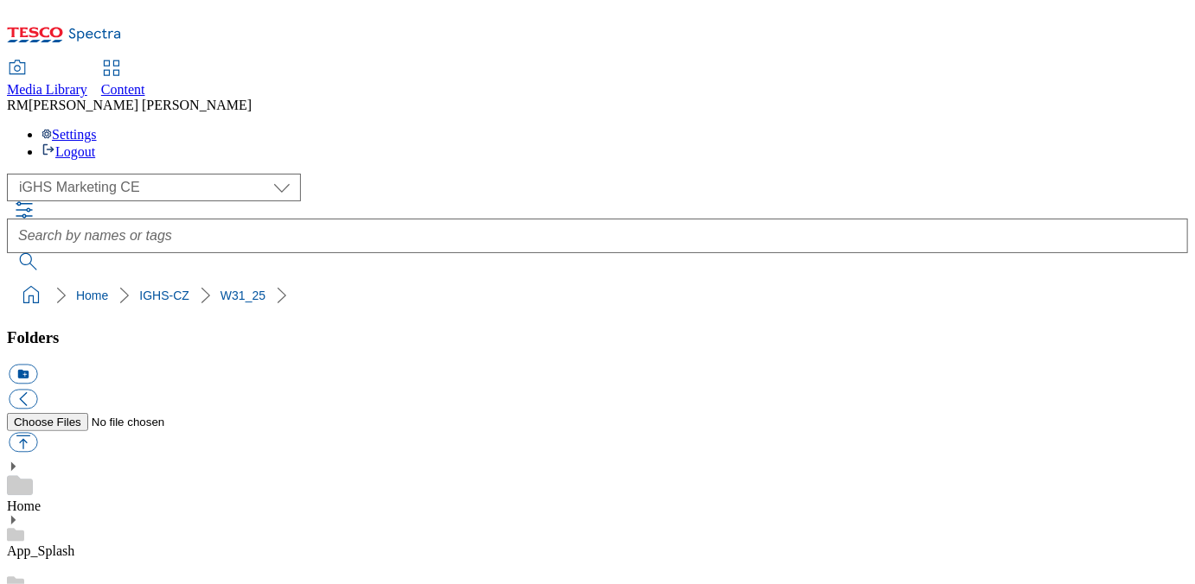
scroll to position [246, 0]
click at [37, 433] on button "button" at bounding box center [23, 443] width 29 height 20
type input "C:\fakepath\en.webp"
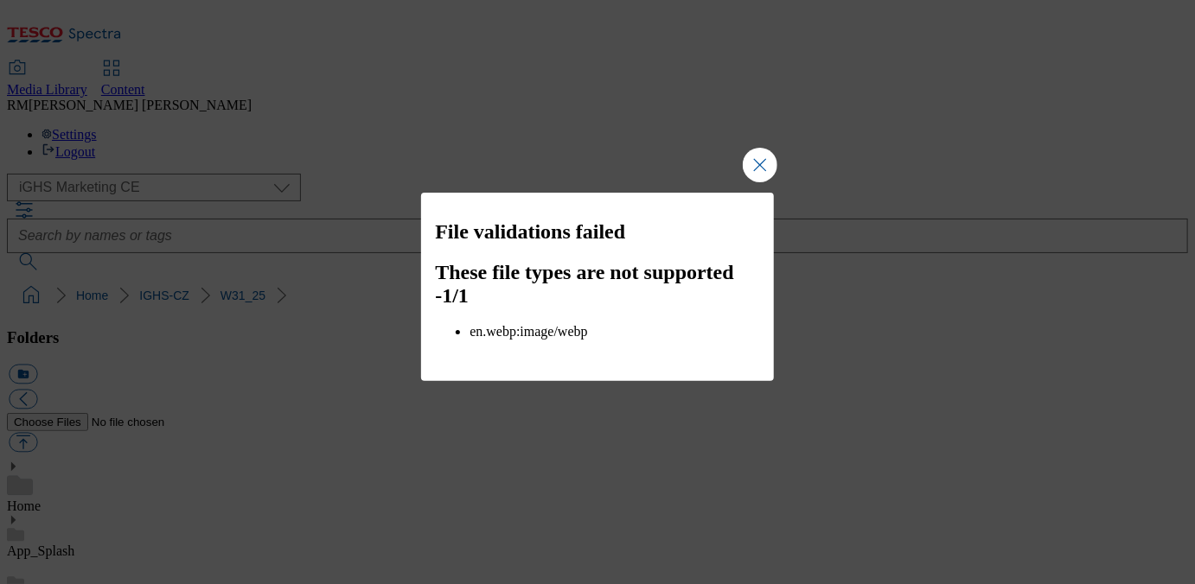
click at [548, 244] on h2 "File validations failed" at bounding box center [597, 231] width 324 height 23
click at [545, 244] on h2 "File validations failed" at bounding box center [597, 231] width 324 height 23
click at [758, 168] on button "Close Modal" at bounding box center [760, 165] width 35 height 35
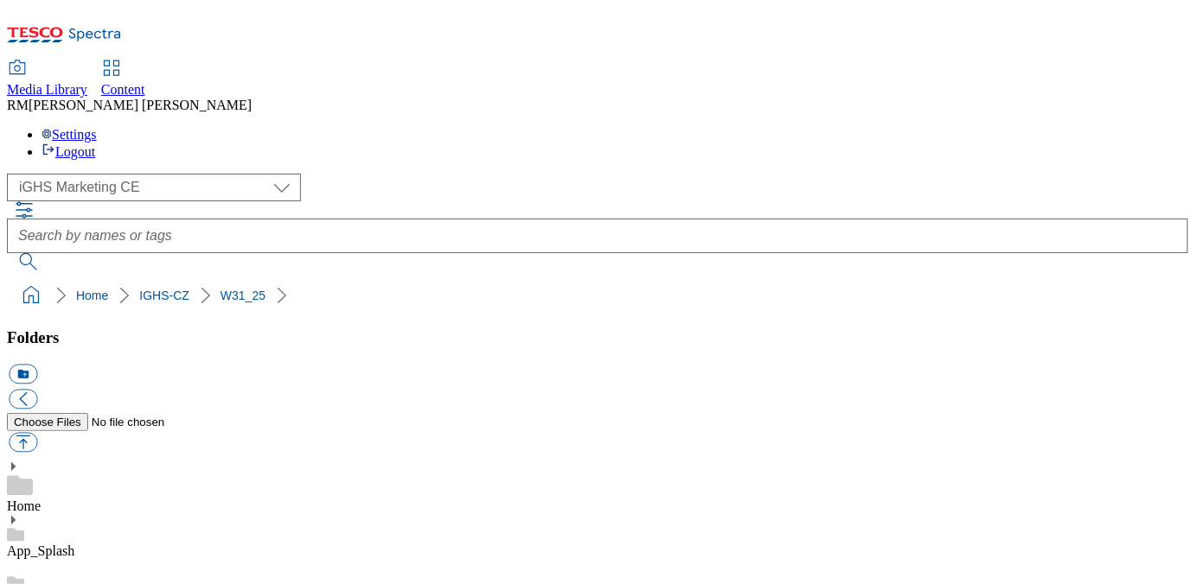
scroll to position [338, 0]
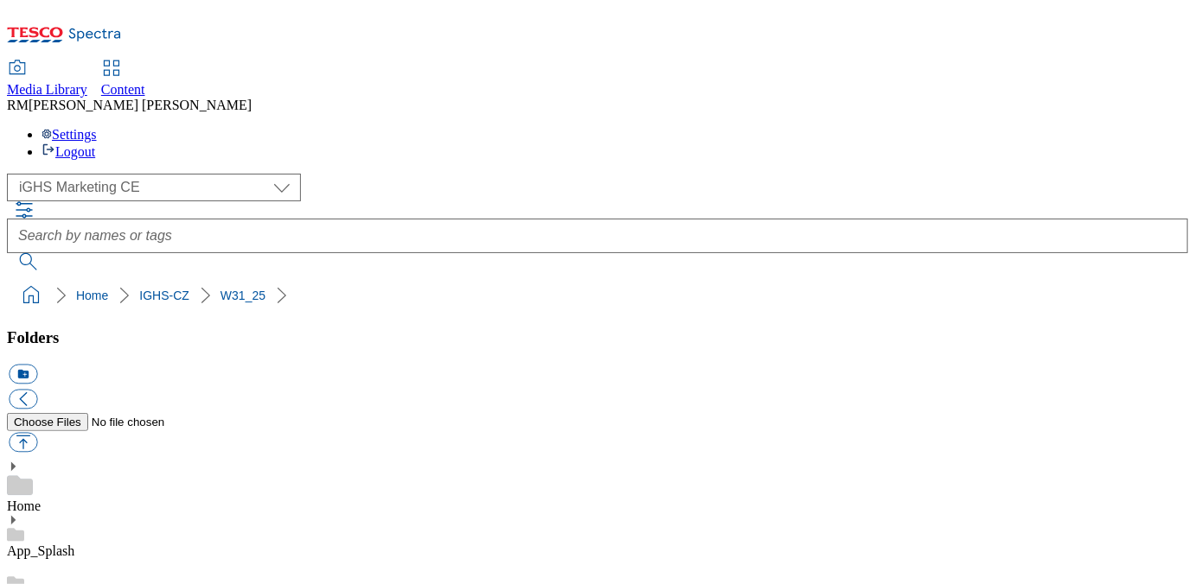
scroll to position [254, 0]
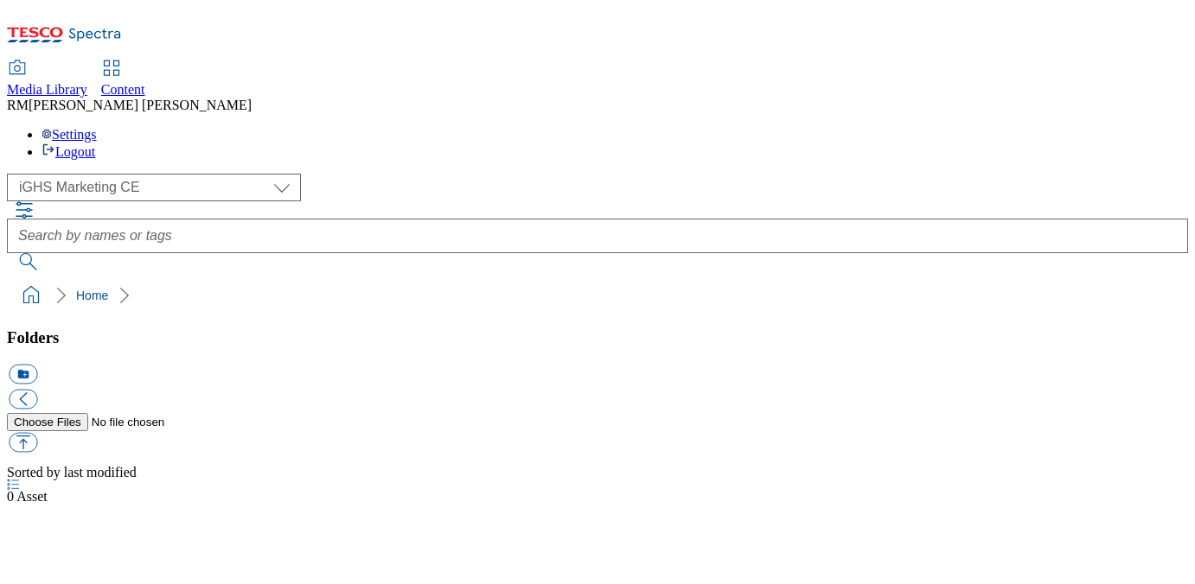
select select "flare-ighs-ce-mktg"
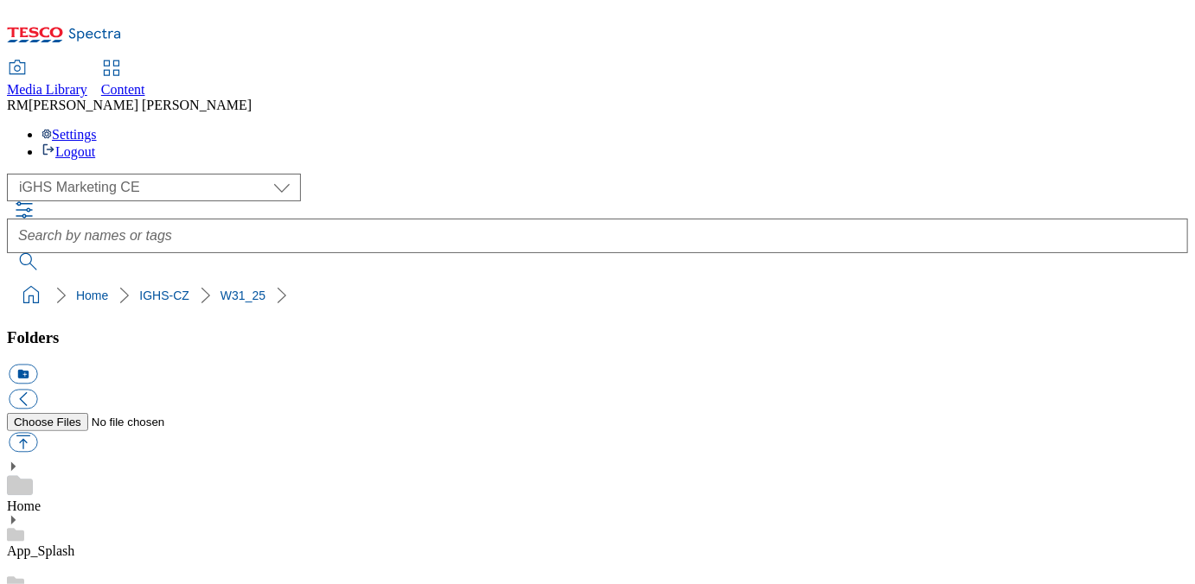
scroll to position [276, 0]
